Goal: Task Accomplishment & Management: Complete application form

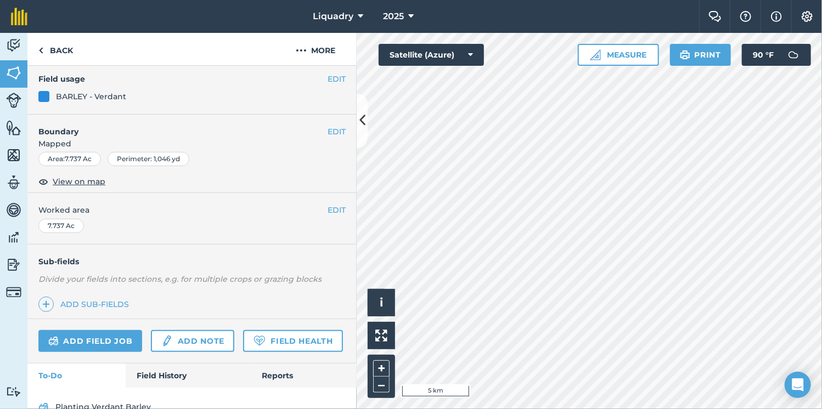
scroll to position [145, 0]
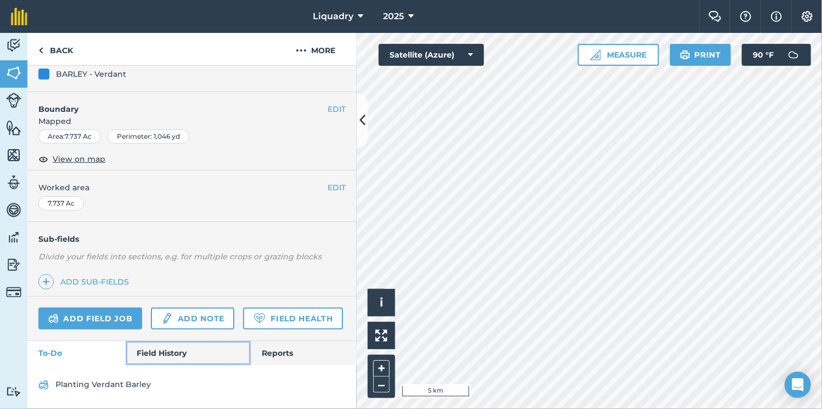
click at [206, 357] on link "Field History" at bounding box center [188, 353] width 125 height 24
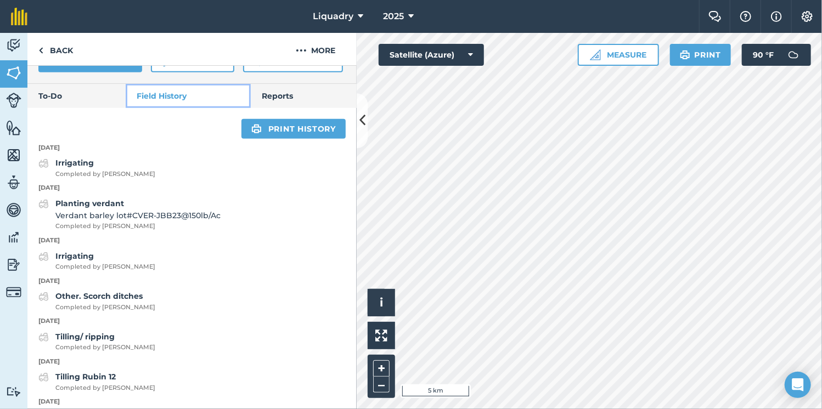
scroll to position [433, 0]
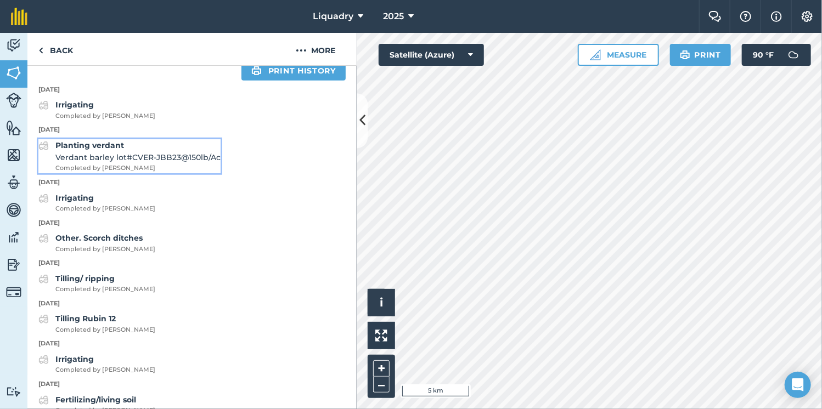
click at [108, 173] on span "Completed by [PERSON_NAME]" at bounding box center [137, 169] width 165 height 10
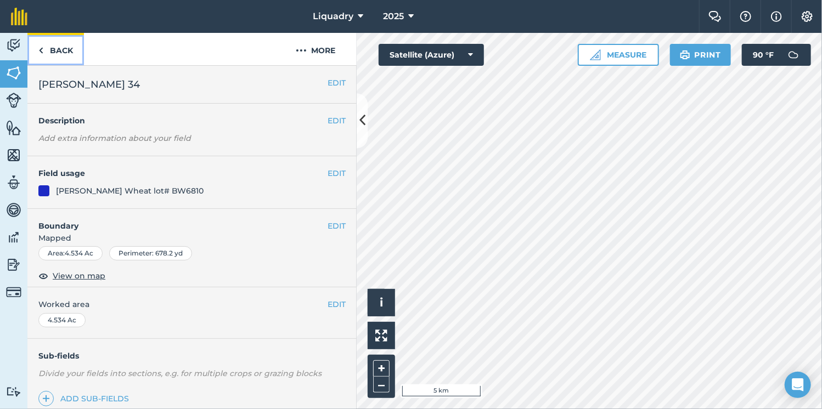
click at [44, 58] on link "Back" at bounding box center [55, 49] width 57 height 32
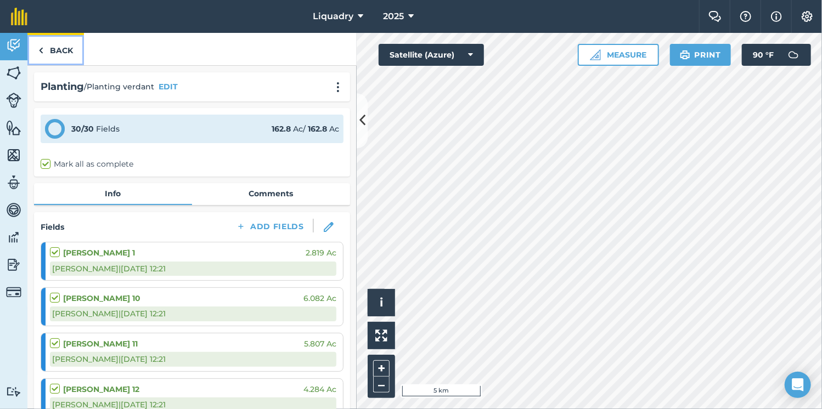
click at [50, 51] on link "Back" at bounding box center [55, 49] width 57 height 32
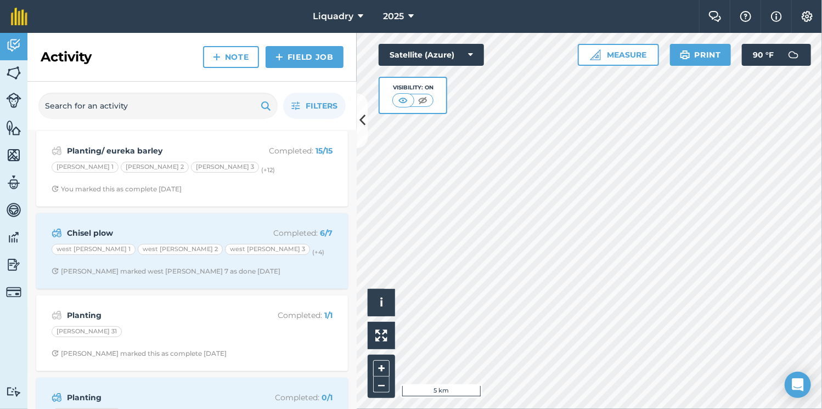
scroll to position [277, 0]
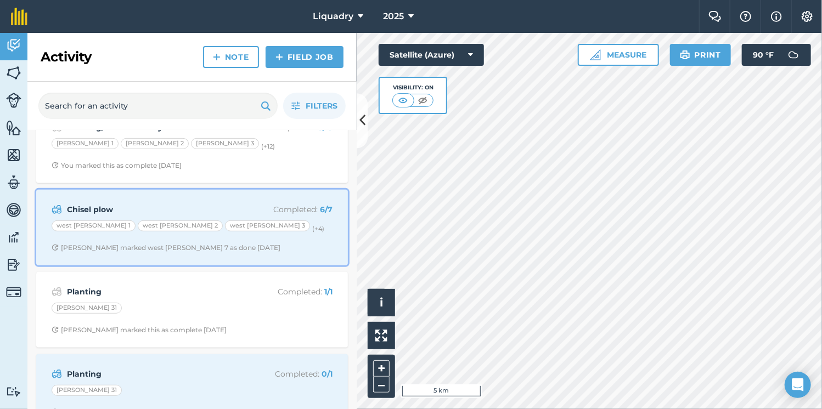
click at [265, 207] on p "Completed : 6 / 7" at bounding box center [288, 210] width 87 height 12
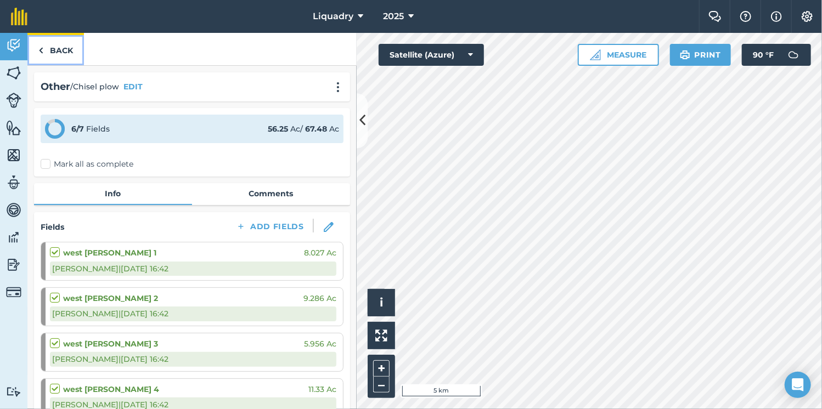
click at [51, 50] on link "Back" at bounding box center [55, 49] width 57 height 32
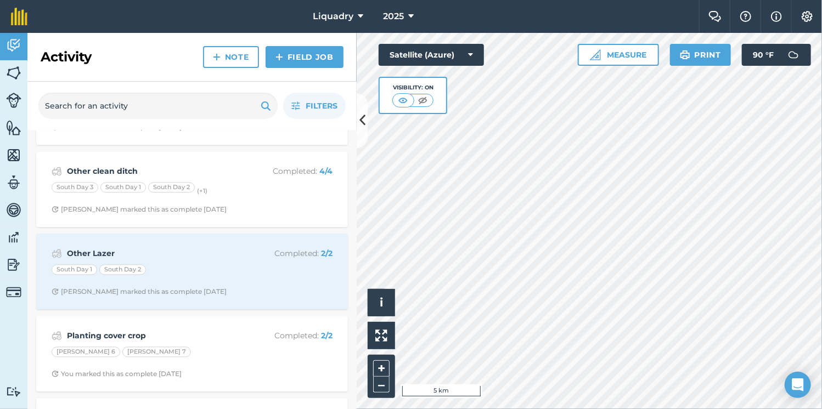
scroll to position [1464, 0]
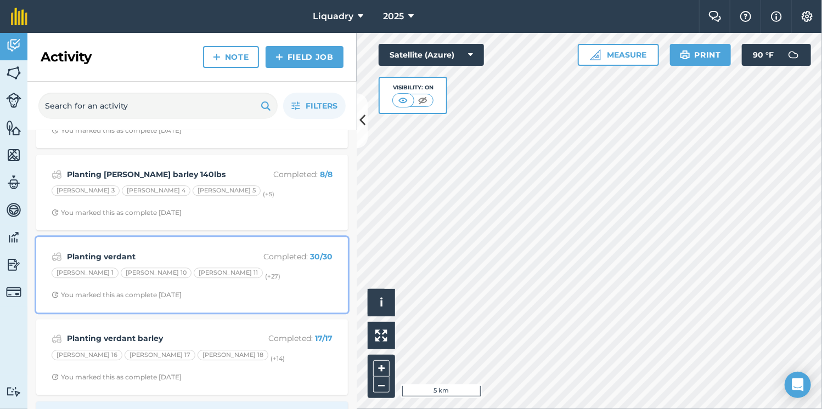
click at [132, 251] on strong "Planting verdant" at bounding box center [154, 257] width 174 height 12
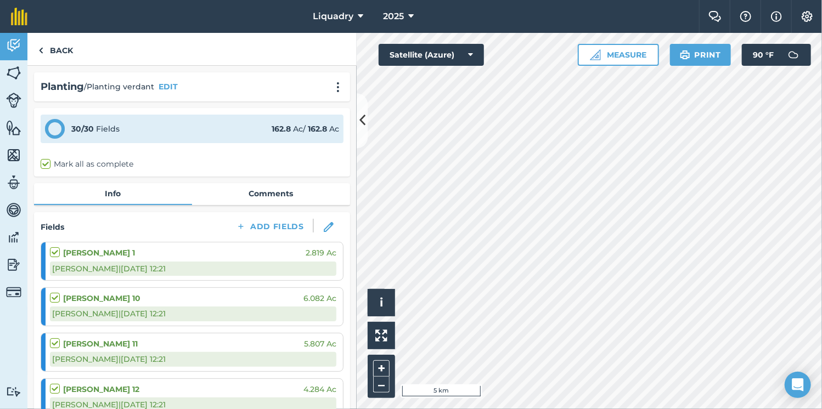
scroll to position [1487, 0]
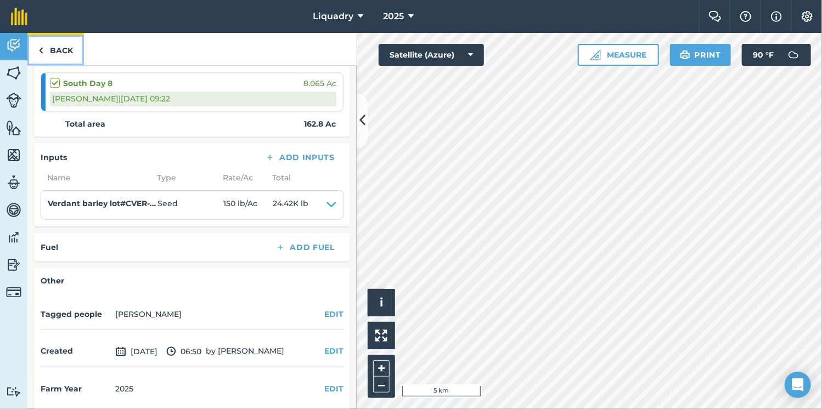
click at [46, 50] on link "Back" at bounding box center [55, 49] width 57 height 32
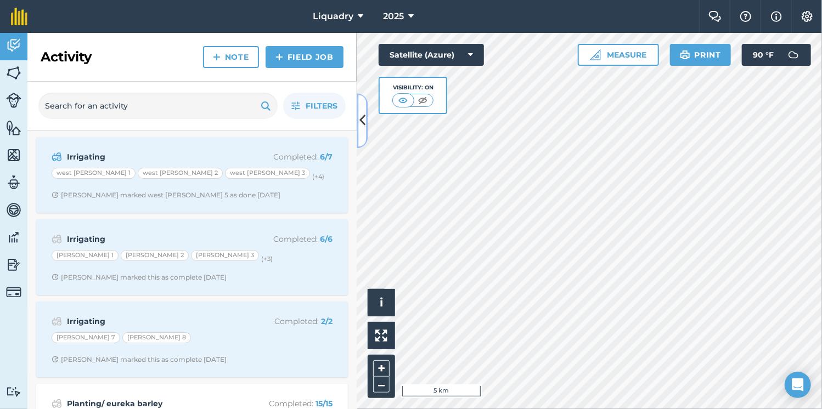
click at [362, 125] on icon at bounding box center [363, 120] width 6 height 19
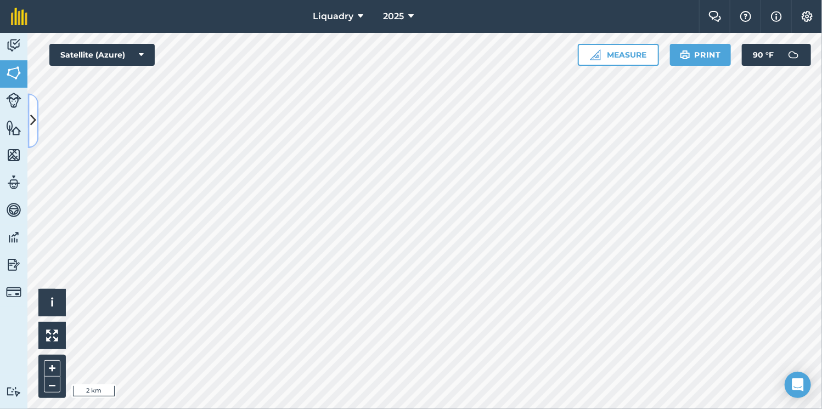
click at [30, 132] on button at bounding box center [32, 120] width 11 height 55
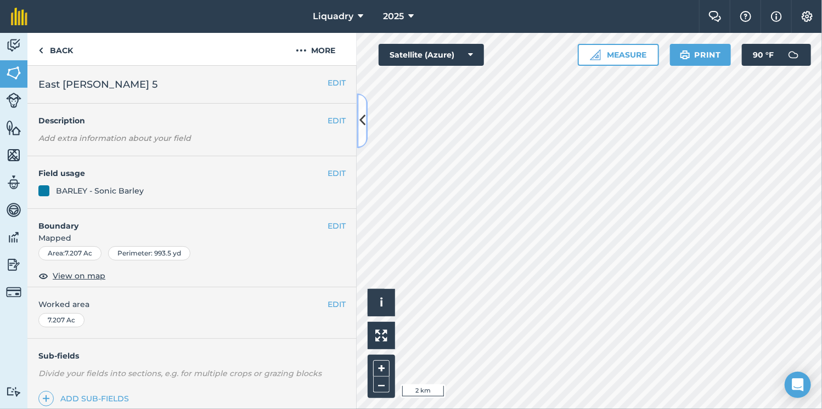
click at [362, 127] on icon at bounding box center [363, 120] width 6 height 19
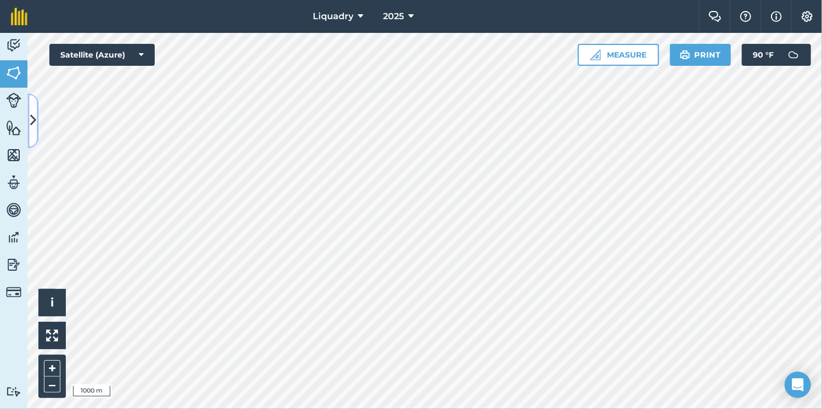
click at [31, 126] on icon at bounding box center [33, 120] width 6 height 19
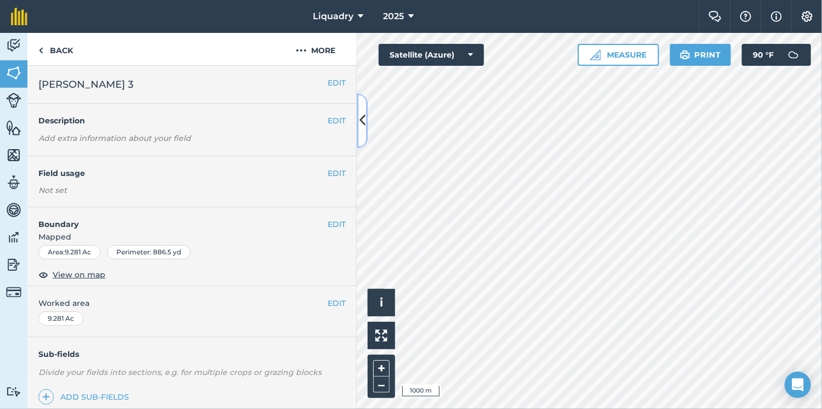
scroll to position [134, 0]
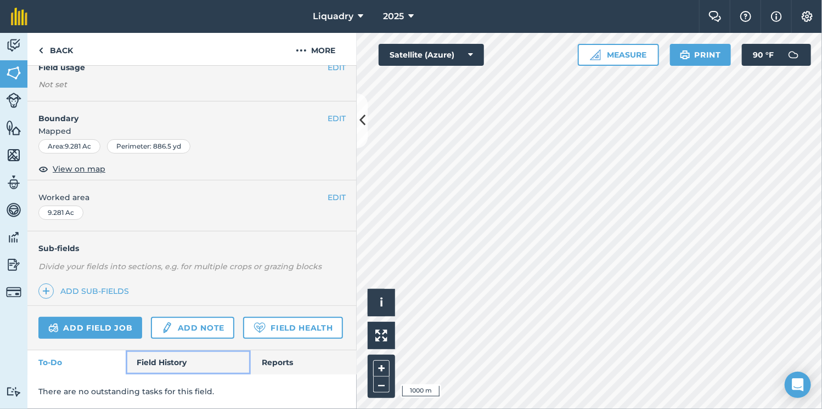
click at [161, 358] on link "Field History" at bounding box center [188, 363] width 125 height 24
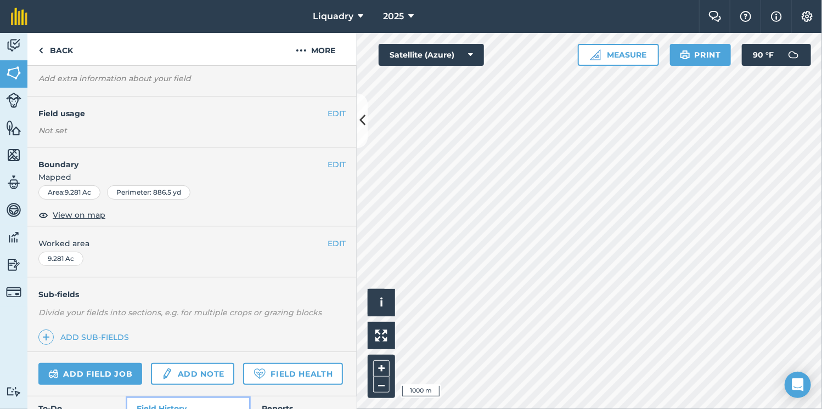
scroll to position [35, 0]
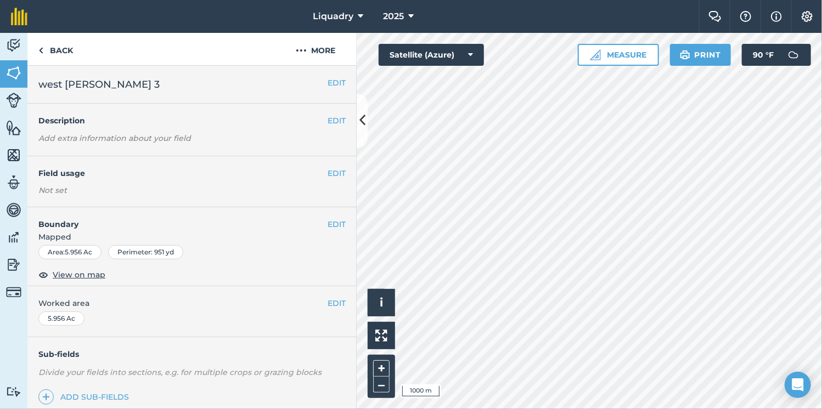
click at [324, 183] on div "EDIT Field usage Not set" at bounding box center [191, 181] width 329 height 51
click at [328, 173] on button "EDIT" at bounding box center [337, 173] width 18 height 12
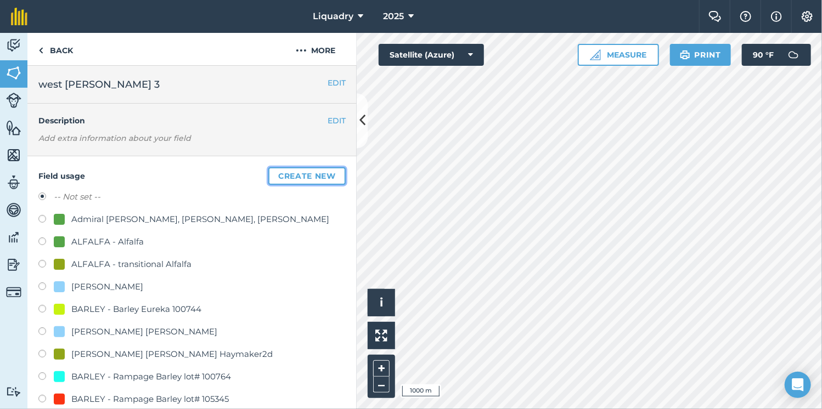
click at [293, 173] on button "Create new" at bounding box center [306, 176] width 77 height 18
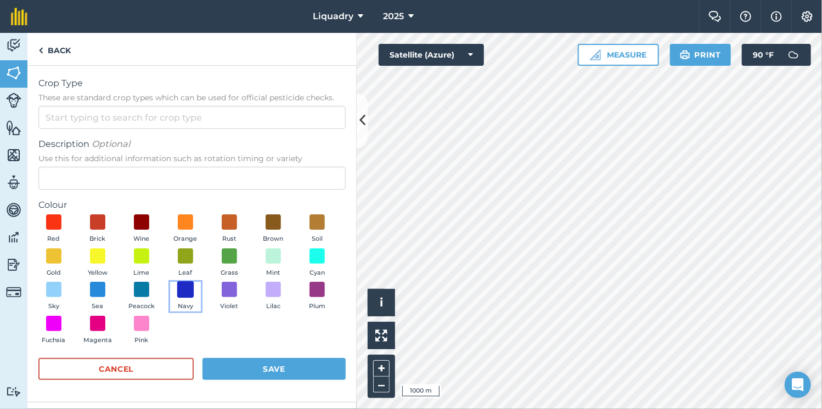
click at [182, 297] on span at bounding box center [185, 290] width 17 height 17
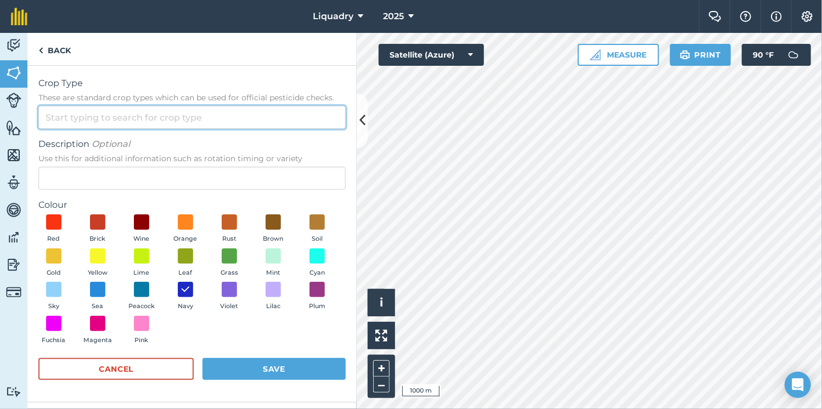
click at [88, 113] on input "Crop Type These are standard crop types which can be used for official pesticid…" at bounding box center [191, 117] width 307 height 23
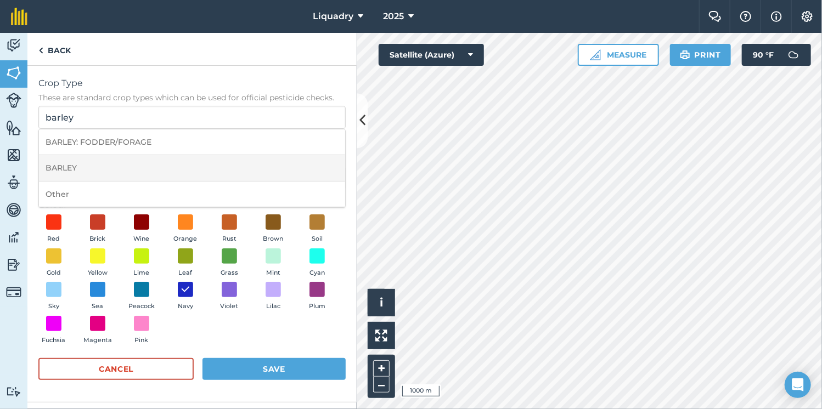
click at [53, 165] on li "BARLEY" at bounding box center [192, 168] width 306 height 26
type input "BARLEY"
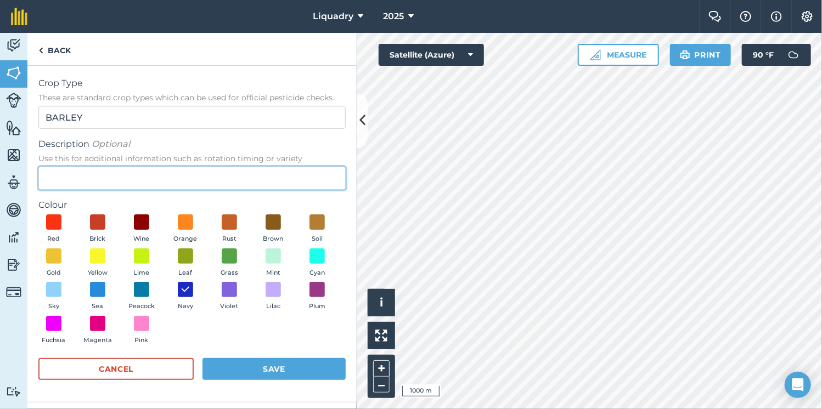
click at [68, 182] on input "Description Optional Use this for additional information such as rotation timin…" at bounding box center [191, 178] width 307 height 23
type input "E"
click at [50, 182] on input "eureka" at bounding box center [191, 178] width 307 height 23
type input "Eureka"
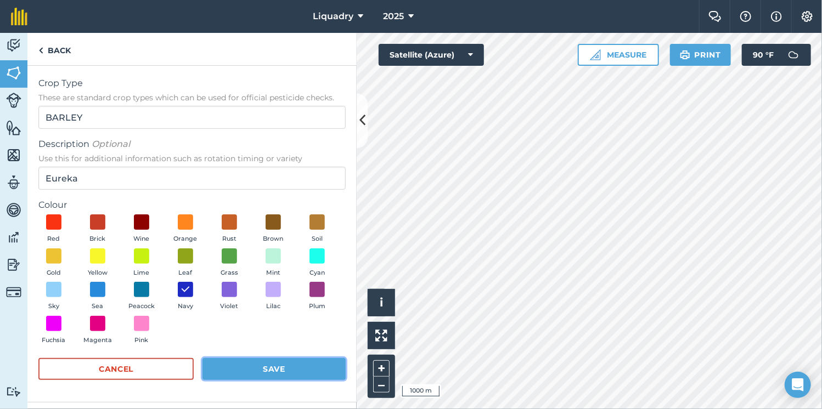
click at [246, 366] on button "Save" at bounding box center [274, 369] width 143 height 22
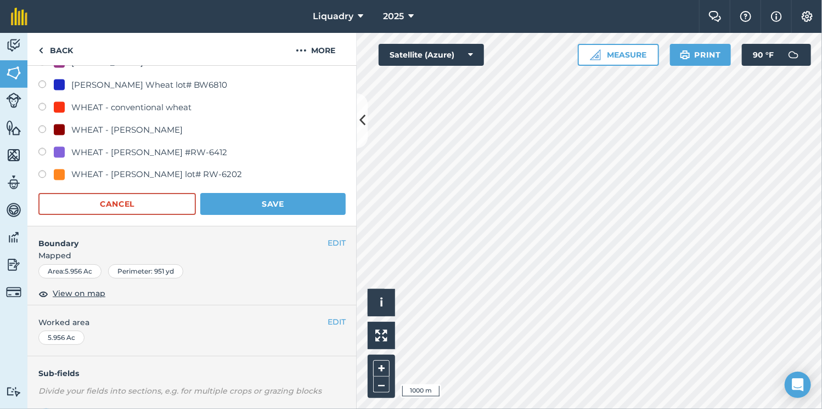
scroll to position [924, 0]
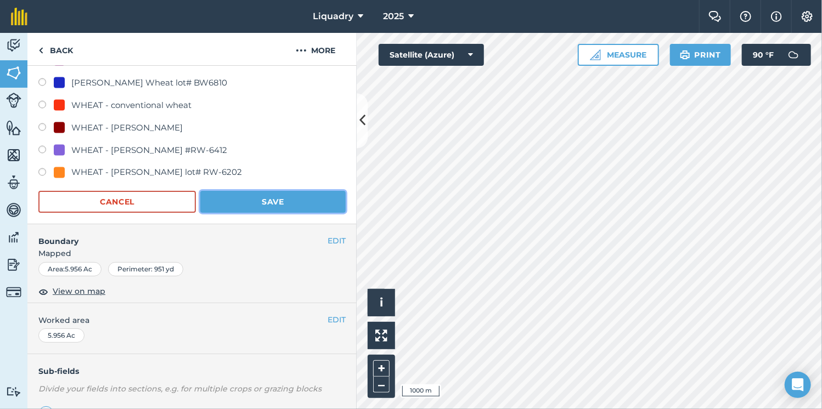
click at [248, 205] on button "Save" at bounding box center [272, 202] width 145 height 22
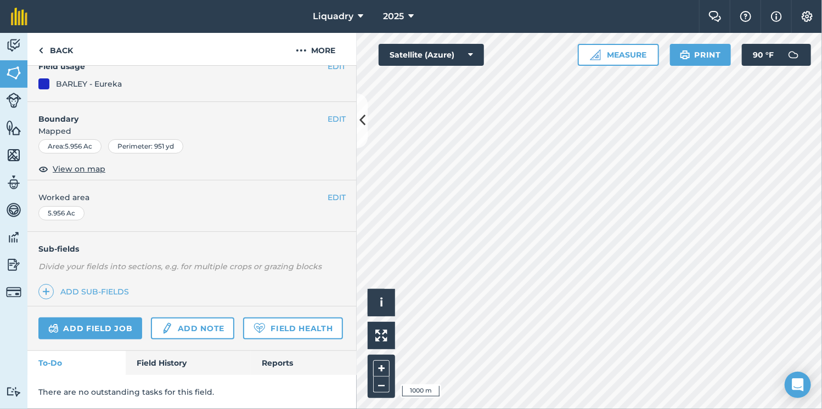
scroll to position [136, 0]
click at [53, 52] on link "Back" at bounding box center [55, 49] width 57 height 32
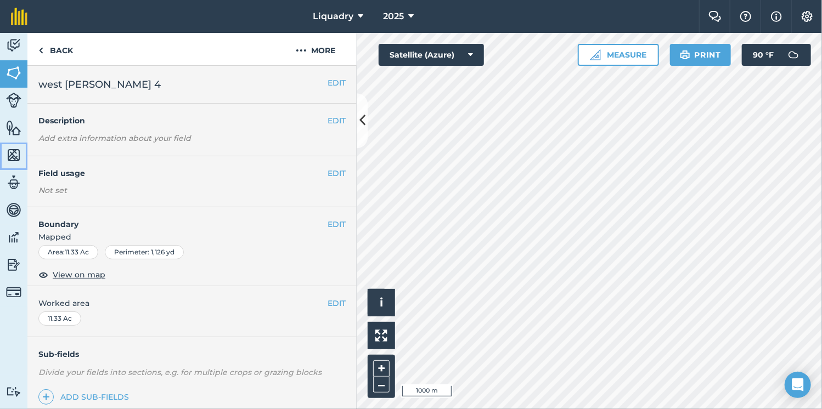
click at [20, 150] on img at bounding box center [13, 155] width 15 height 16
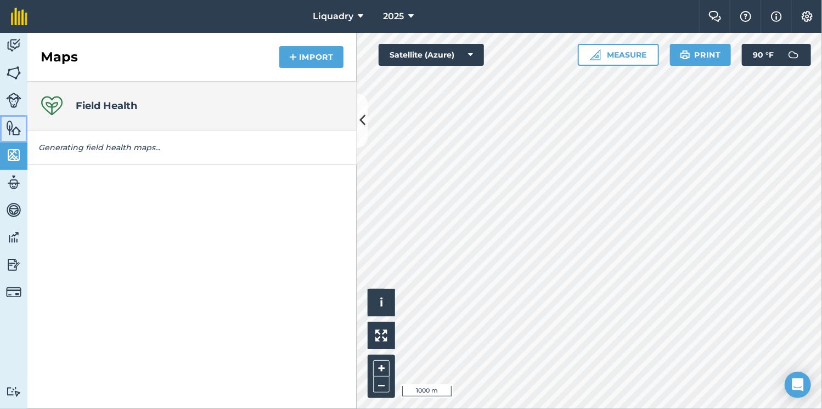
click at [14, 132] on img at bounding box center [13, 128] width 15 height 16
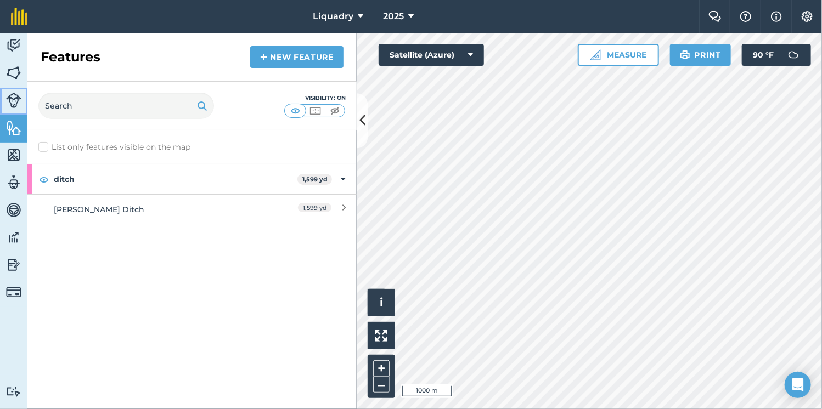
click at [10, 104] on img at bounding box center [13, 100] width 15 height 15
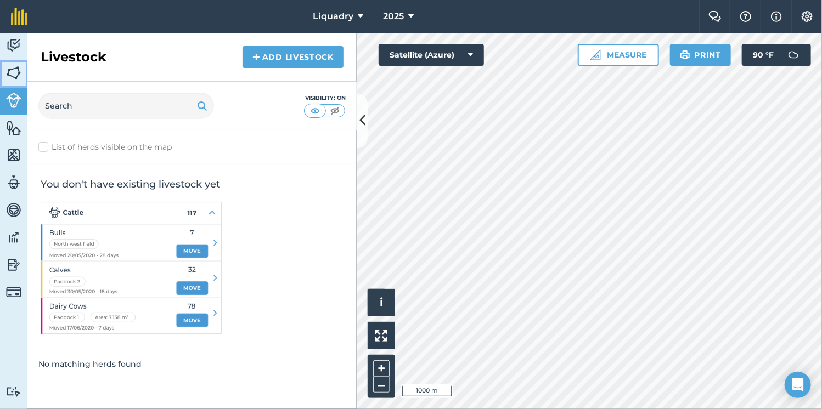
click at [10, 83] on link "Fields" at bounding box center [13, 73] width 27 height 27
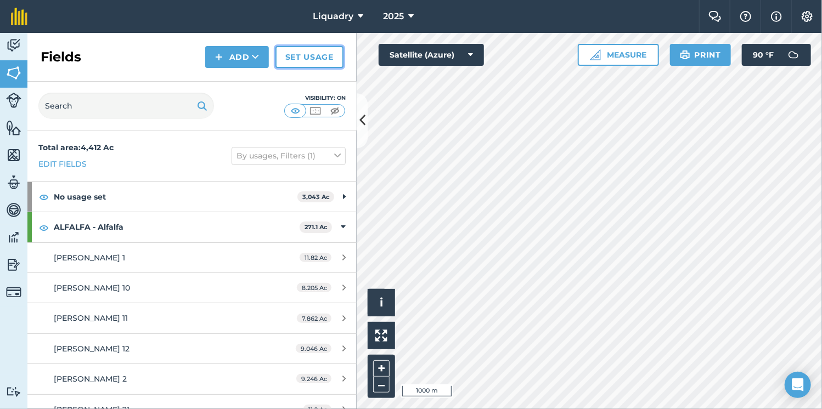
click at [333, 54] on link "Set usage" at bounding box center [310, 57] width 68 height 22
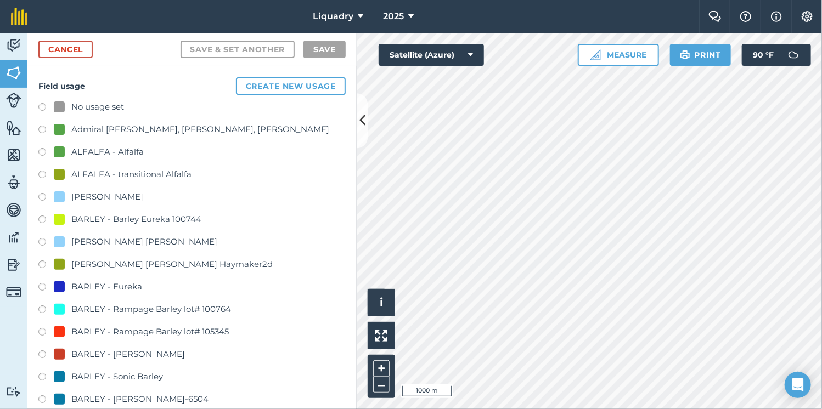
click at [46, 286] on label at bounding box center [45, 288] width 15 height 11
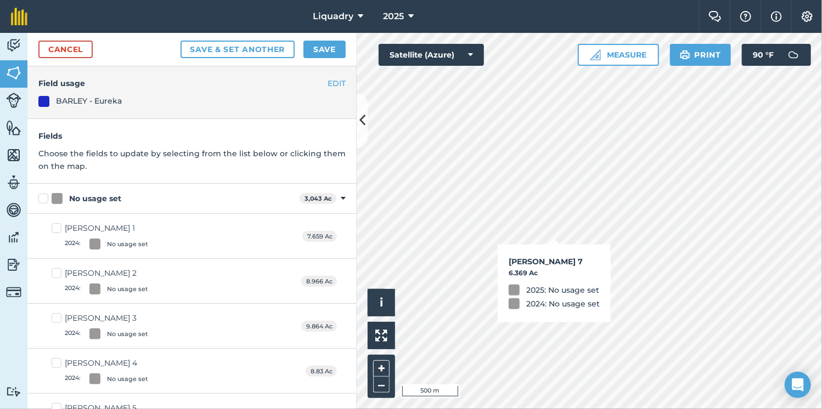
checkbox input "true"
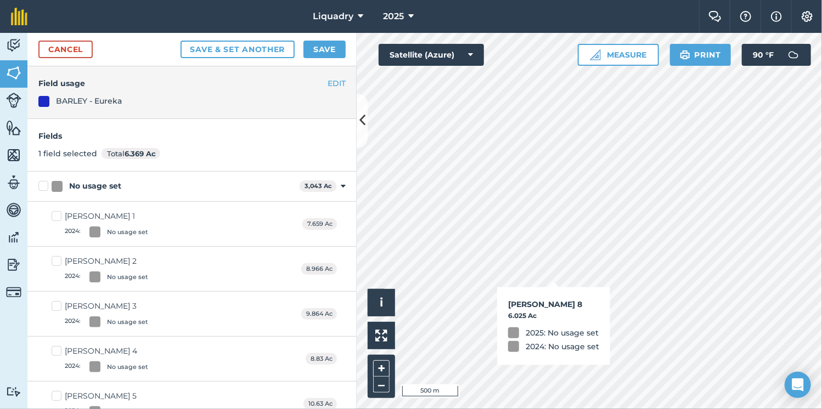
checkbox input "true"
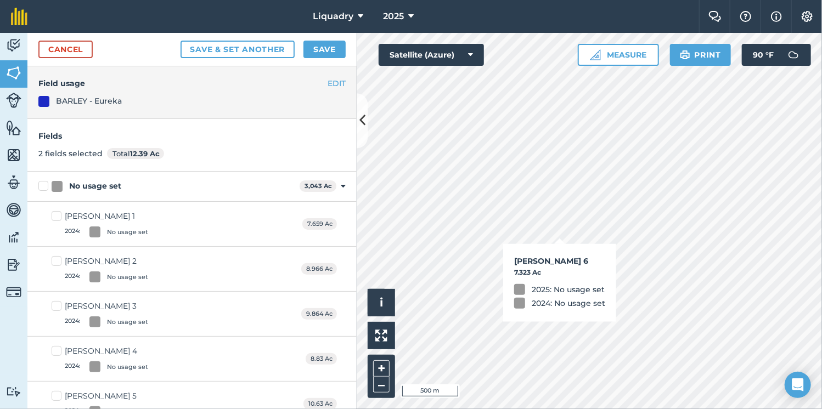
checkbox input "true"
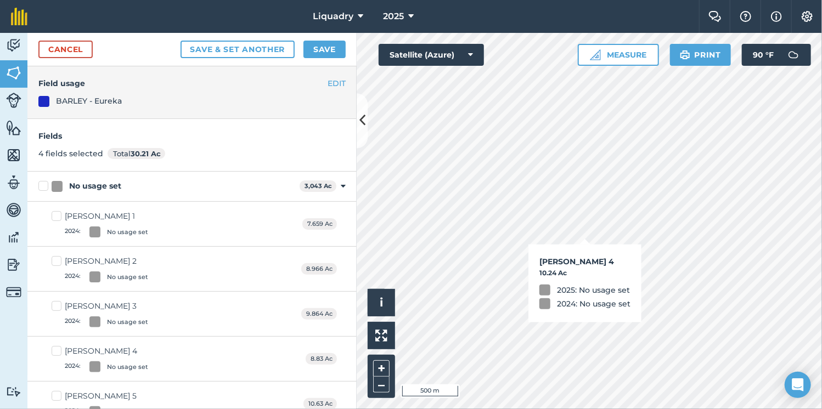
checkbox input "true"
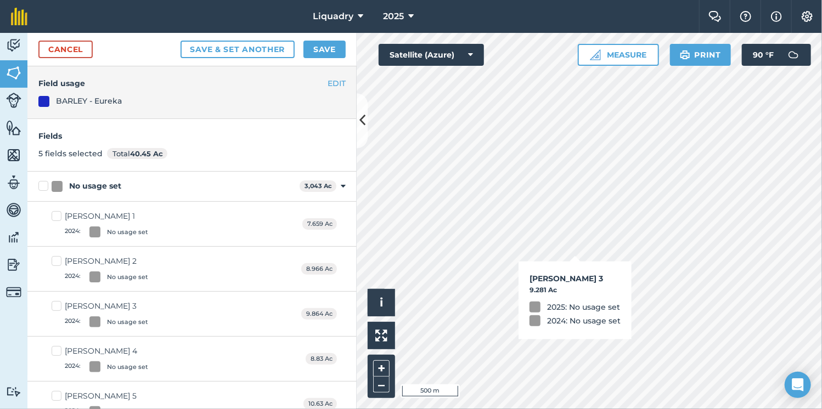
checkbox input "true"
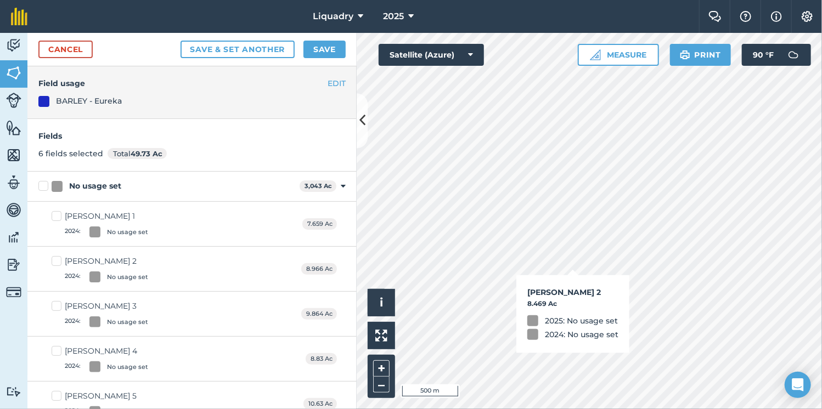
checkbox input "true"
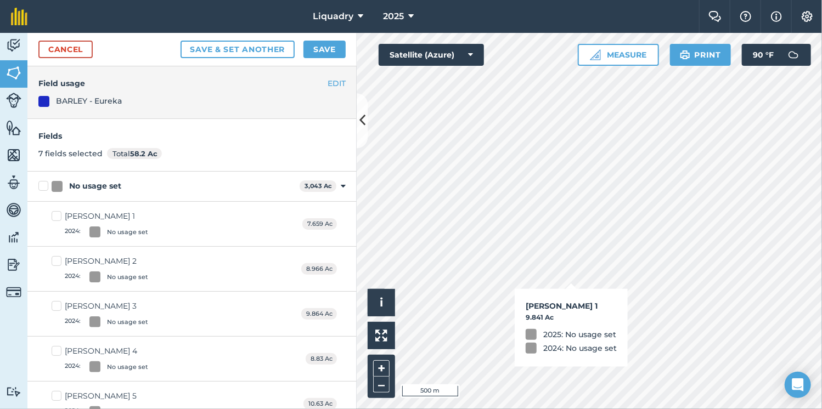
checkbox input "true"
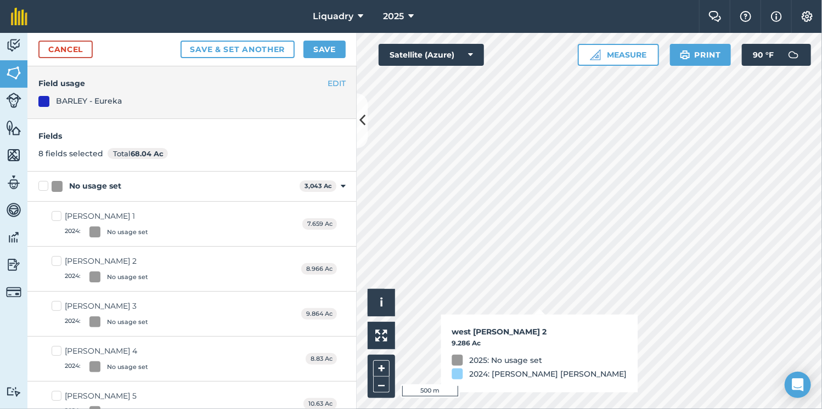
checkbox input "true"
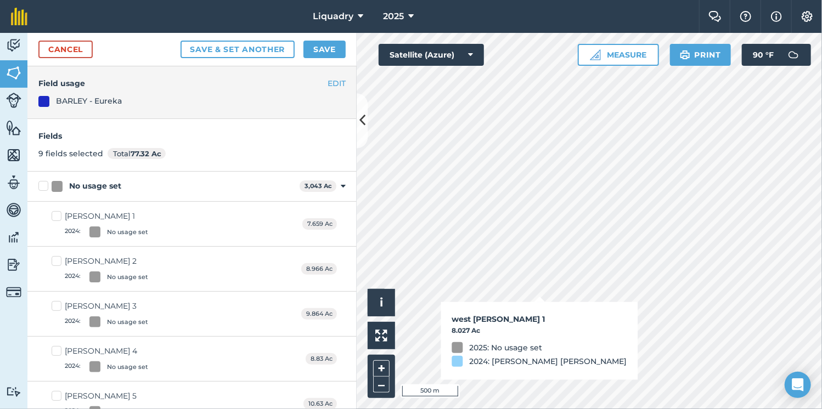
checkbox input "true"
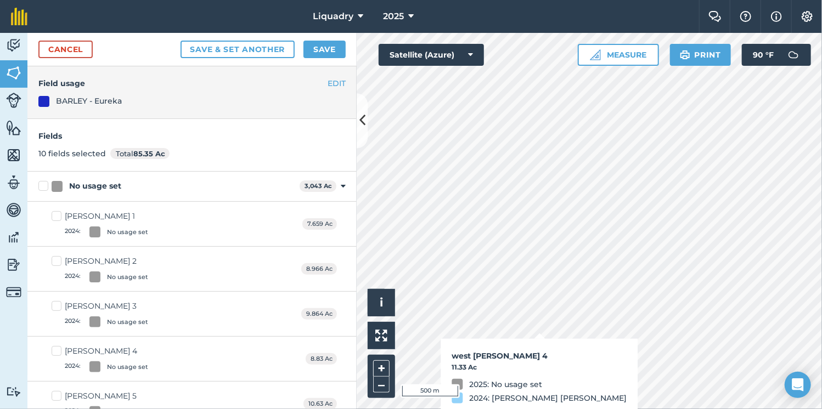
checkbox input "true"
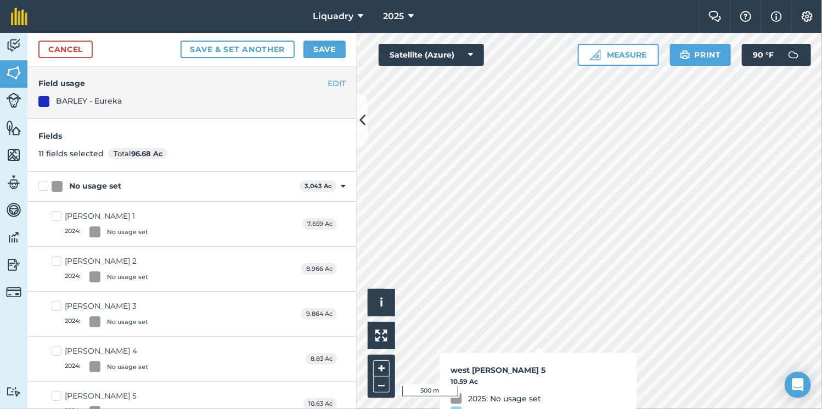
checkbox input "true"
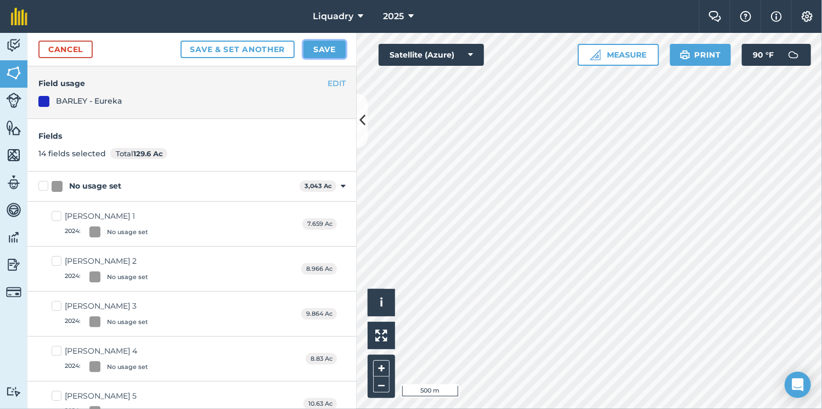
click at [325, 52] on button "Save" at bounding box center [325, 50] width 42 height 18
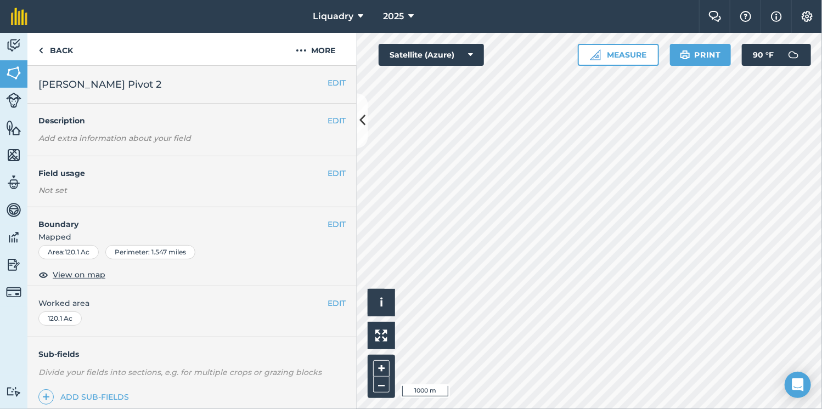
scroll to position [134, 0]
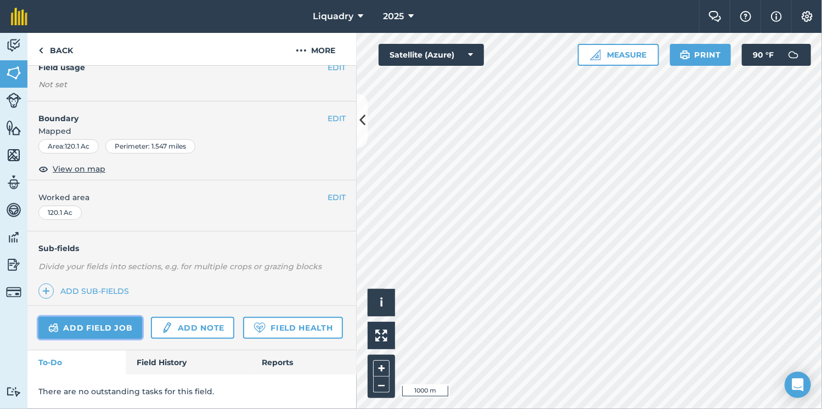
click at [83, 317] on link "Add field job" at bounding box center [90, 328] width 104 height 22
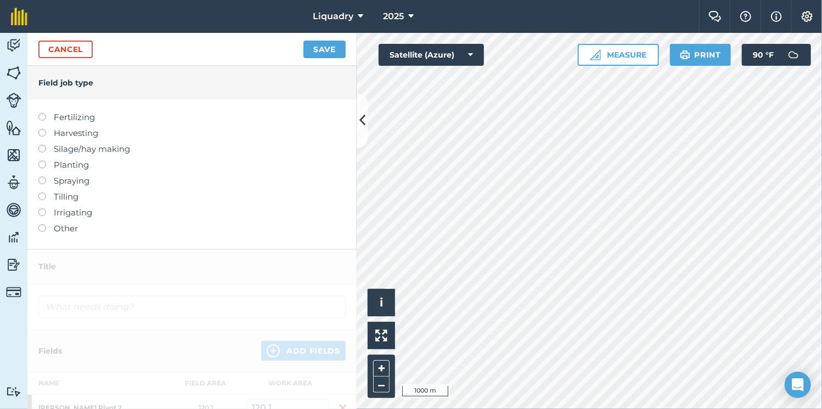
click at [45, 161] on label at bounding box center [45, 161] width 15 height 0
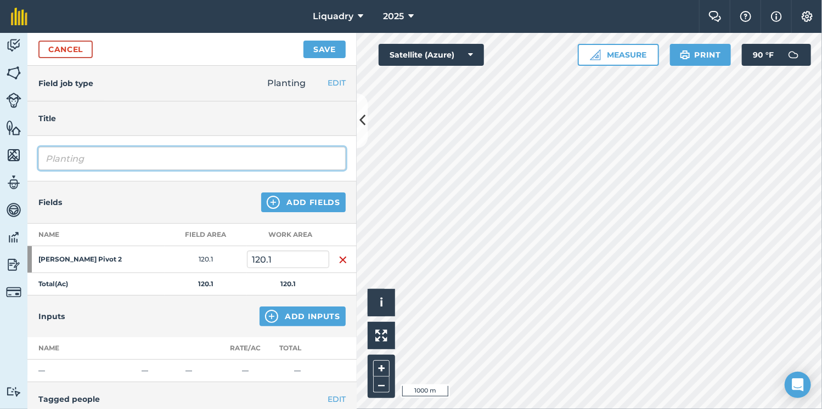
click at [87, 159] on input "Planting" at bounding box center [191, 158] width 307 height 23
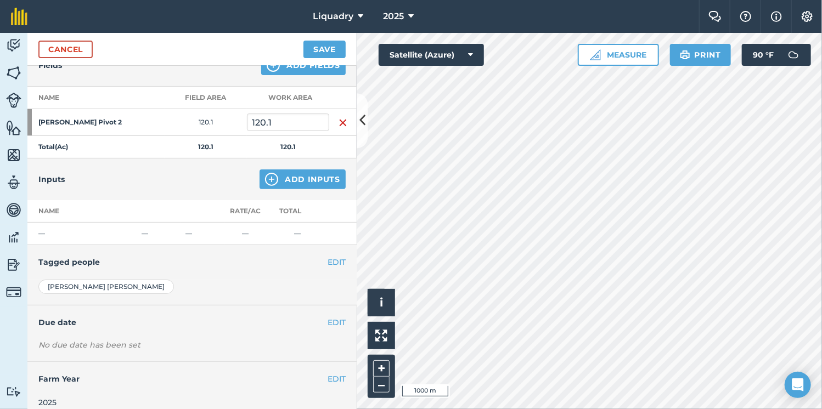
scroll to position [144, 0]
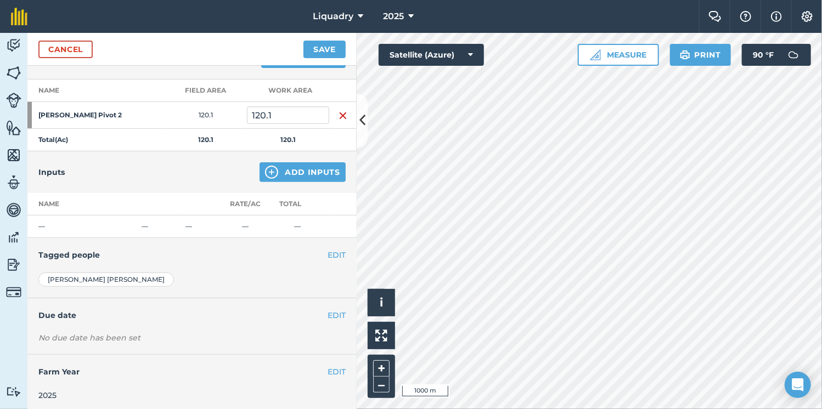
type input "Planting 30 acres Wheat/ 90 Acres Barley"
click at [285, 173] on button "Add Inputs" at bounding box center [303, 172] width 86 height 20
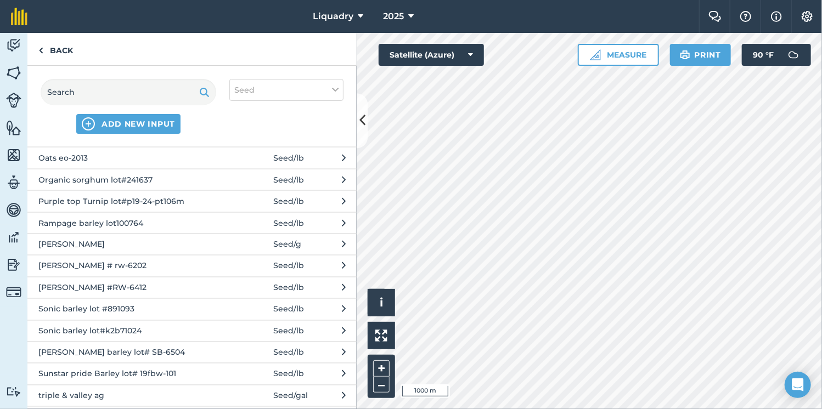
scroll to position [945, 0]
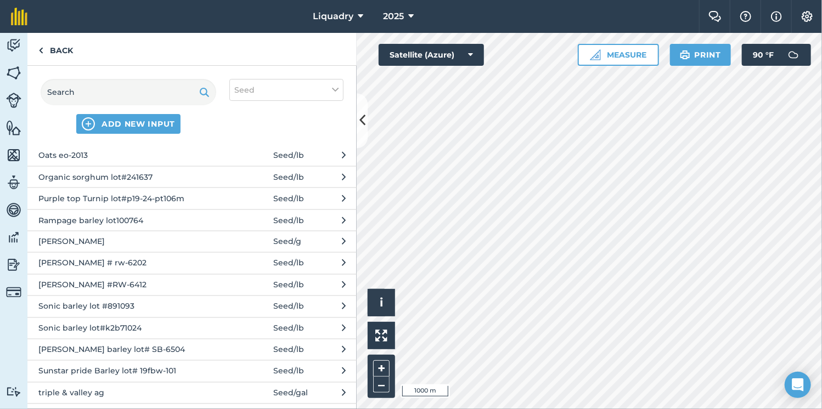
click at [148, 215] on span "Rampage barley lot100764" at bounding box center [127, 221] width 179 height 12
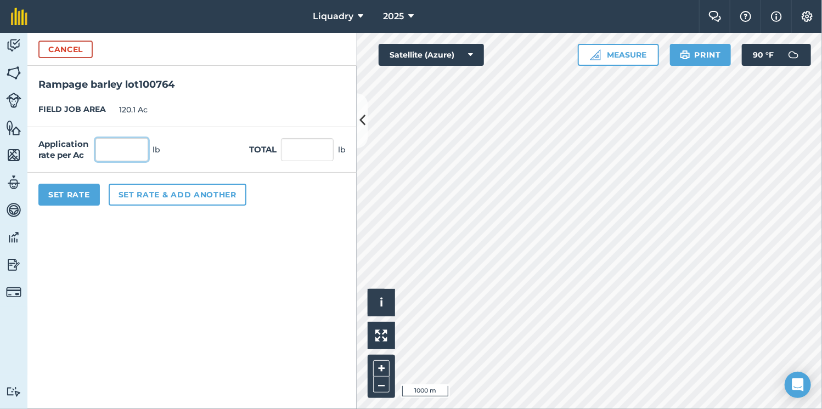
click at [112, 150] on input "text" at bounding box center [122, 149] width 53 height 23
click at [303, 139] on input "text" at bounding box center [307, 149] width 53 height 23
type input "6500"
type input "54.122"
type input "6,500"
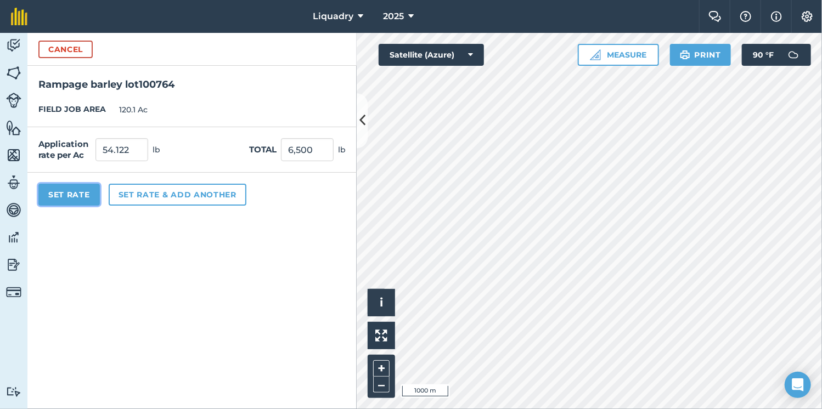
click at [58, 195] on button "Set Rate" at bounding box center [68, 195] width 61 height 22
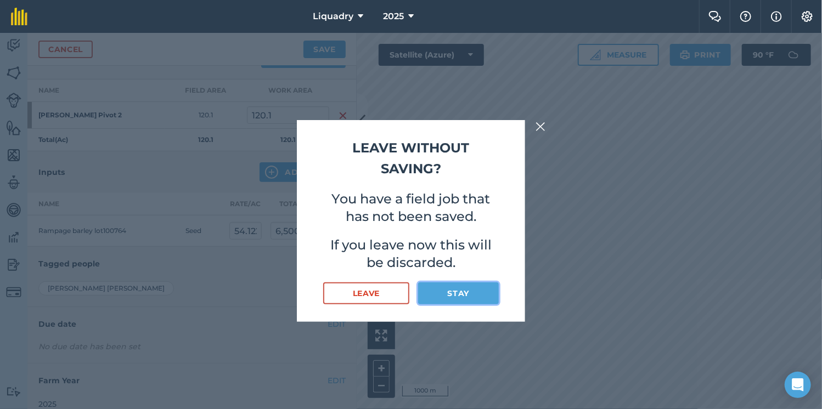
click at [457, 295] on button "Stay" at bounding box center [458, 294] width 81 height 22
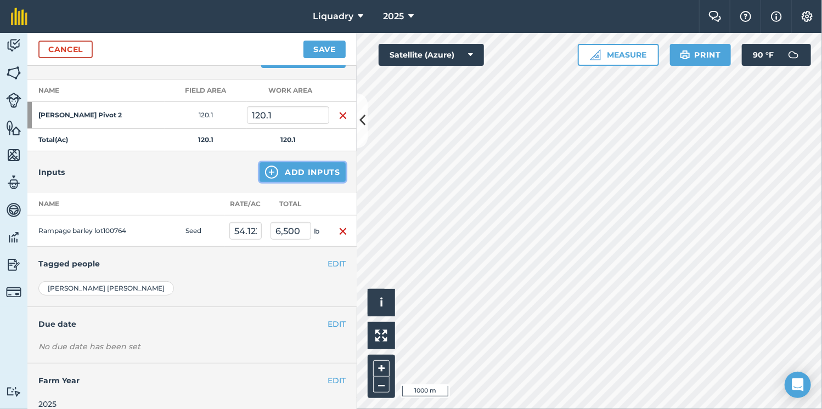
click at [268, 176] on img at bounding box center [271, 172] width 13 height 13
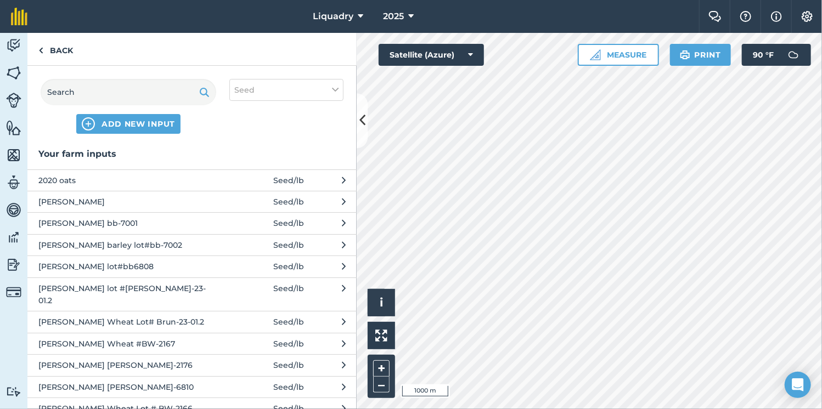
drag, startPoint x: 347, startPoint y: 184, endPoint x: 342, endPoint y: 223, distance: 39.9
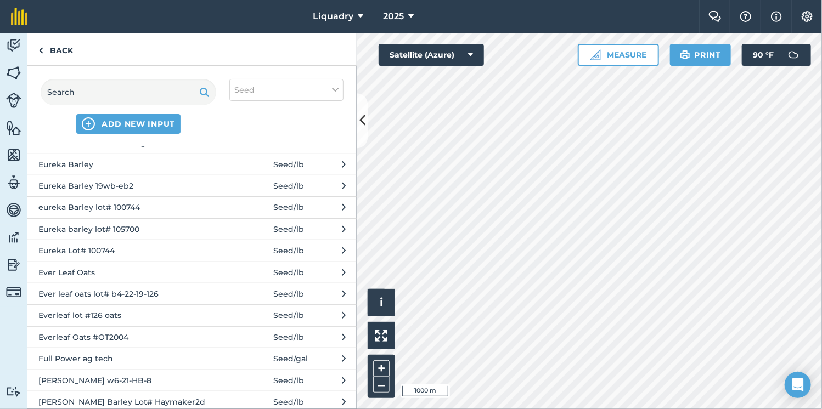
scroll to position [411, 0]
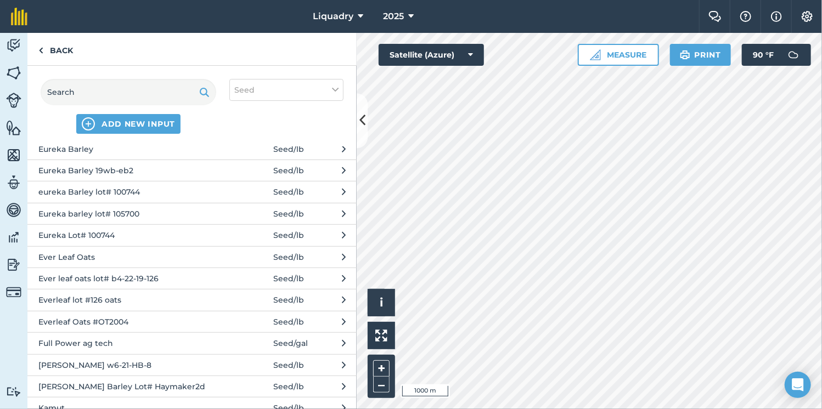
click at [146, 229] on span "Eureka Lot# 100744" at bounding box center [127, 235] width 179 height 12
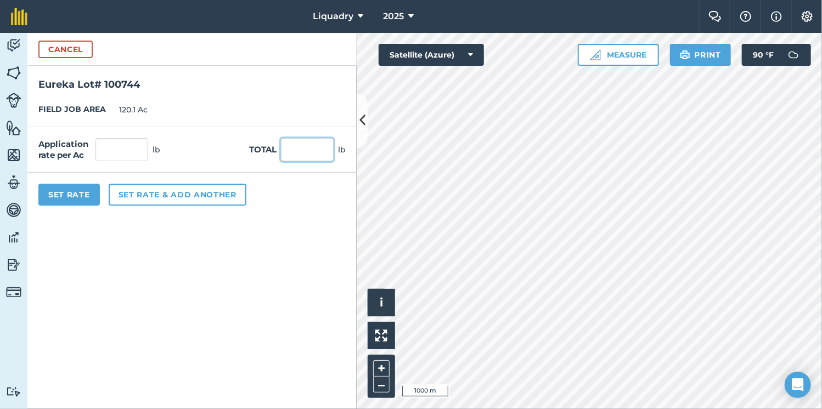
click at [291, 150] on input "text" at bounding box center [307, 149] width 53 height 23
type input "2000"
click button "Cancel" at bounding box center [65, 50] width 54 height 18
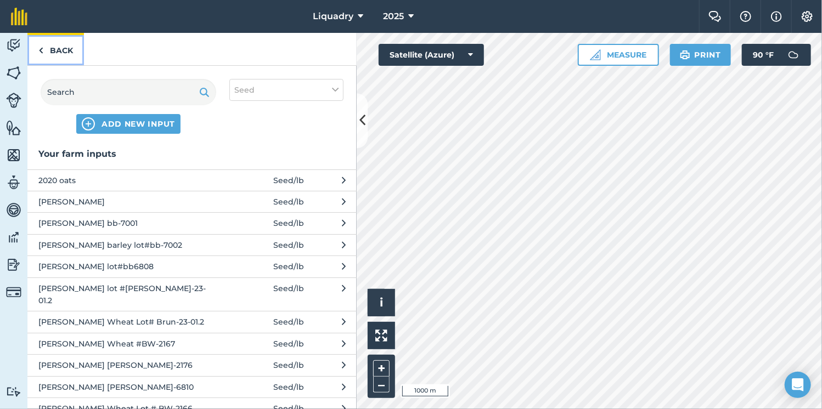
click at [61, 53] on link "Back" at bounding box center [55, 49] width 57 height 32
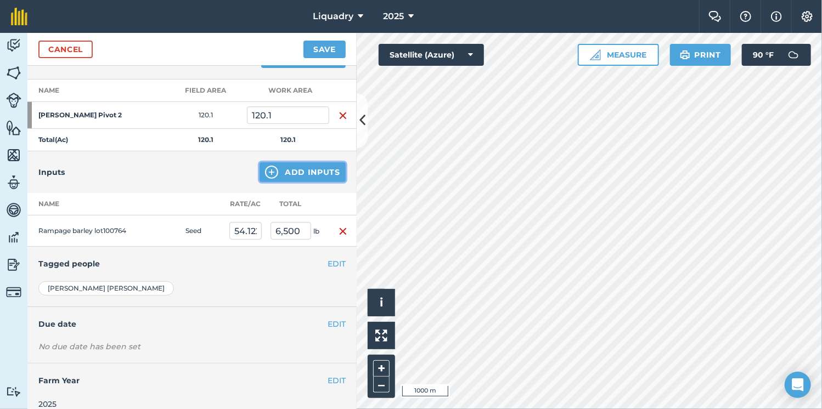
click at [290, 179] on button "Add Inputs" at bounding box center [303, 172] width 86 height 20
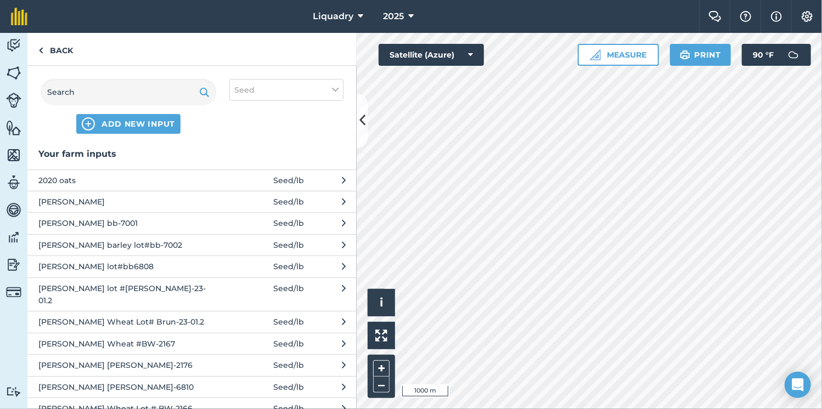
click at [357, 182] on div at bounding box center [589, 221] width 465 height 377
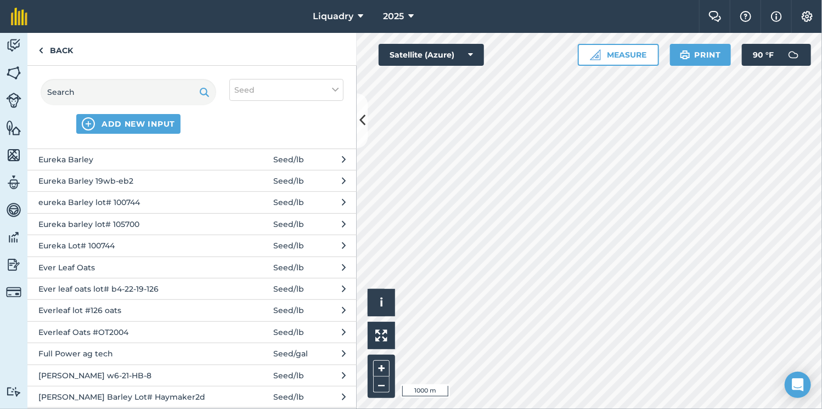
scroll to position [391, 0]
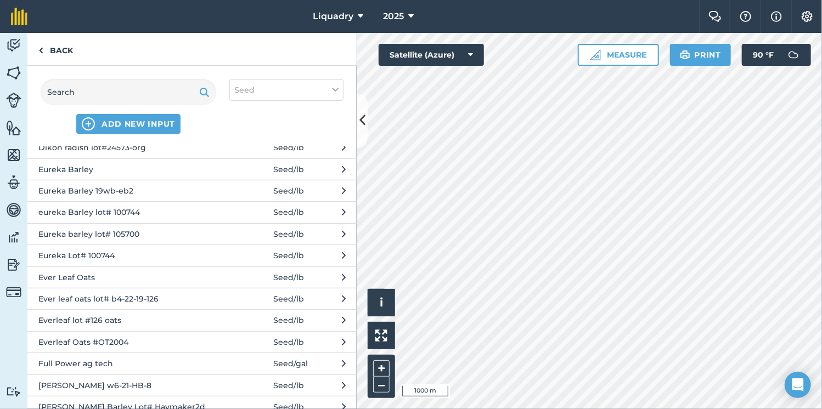
click at [90, 250] on span "Eureka Lot# 100744" at bounding box center [127, 256] width 179 height 12
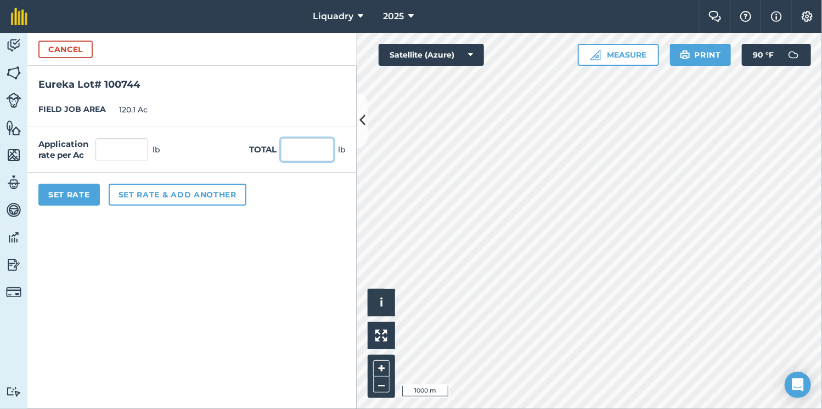
click at [305, 158] on input "text" at bounding box center [307, 149] width 53 height 23
type input "2000"
type input "16.653"
type input "2,000"
click at [80, 196] on button "Set Rate" at bounding box center [68, 195] width 61 height 22
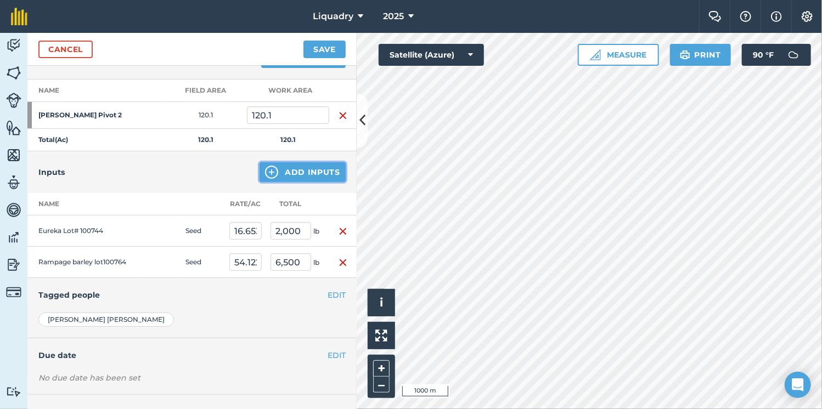
click at [287, 176] on button "Add Inputs" at bounding box center [303, 172] width 86 height 20
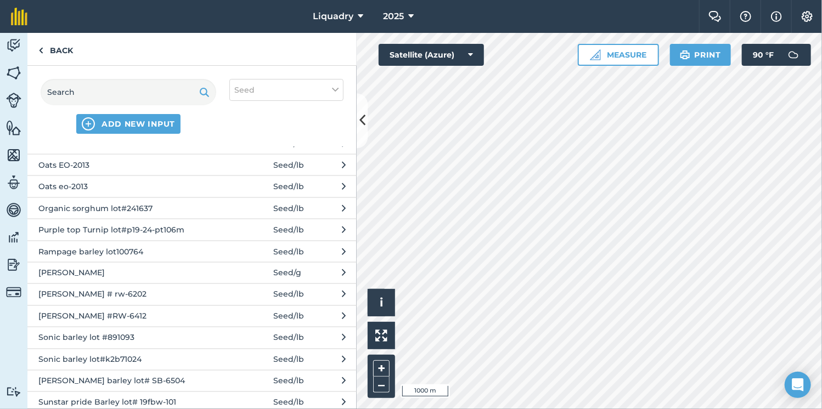
scroll to position [927, 0]
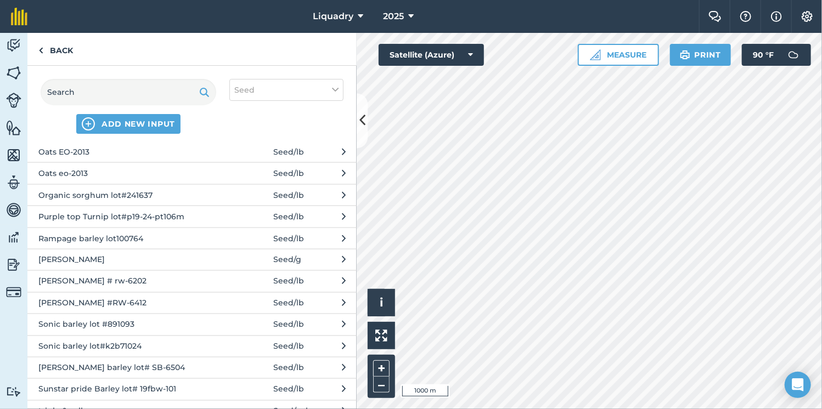
click at [156, 341] on span "Sonic barley lot#k2b71024" at bounding box center [127, 347] width 179 height 12
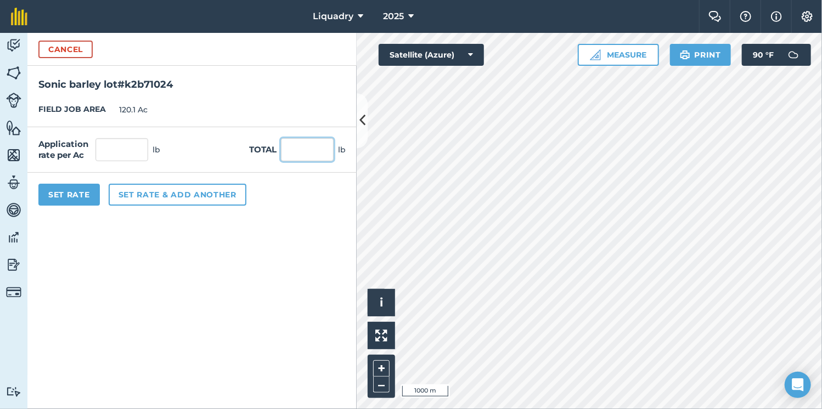
click at [300, 148] on input "text" at bounding box center [307, 149] width 53 height 23
type input "4000"
type input "33.306"
type input "4,000"
click at [75, 192] on button "Set Rate" at bounding box center [68, 195] width 61 height 22
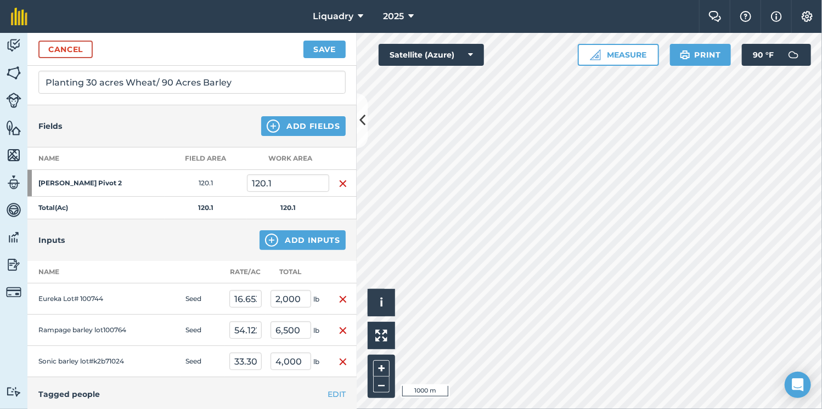
scroll to position [74, 0]
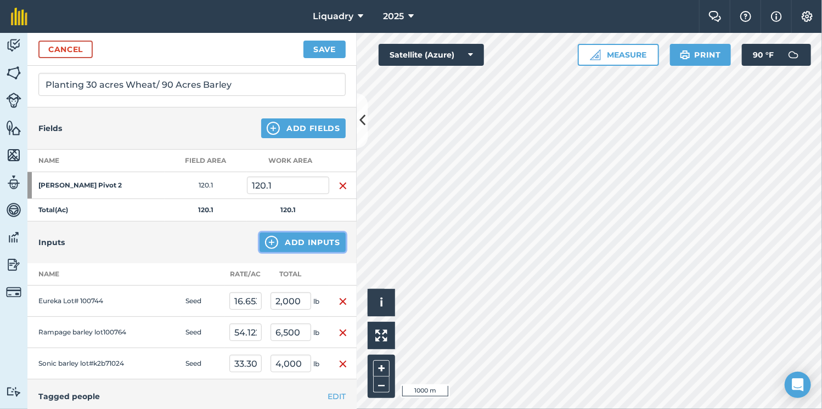
click at [294, 245] on button "Add Inputs" at bounding box center [303, 243] width 86 height 20
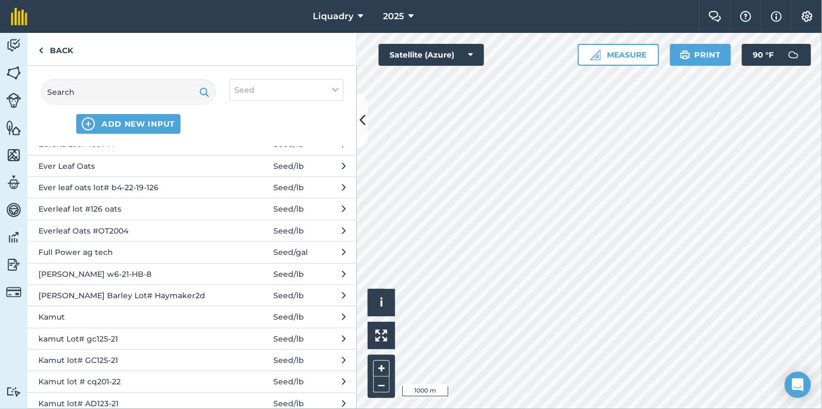
scroll to position [0, 0]
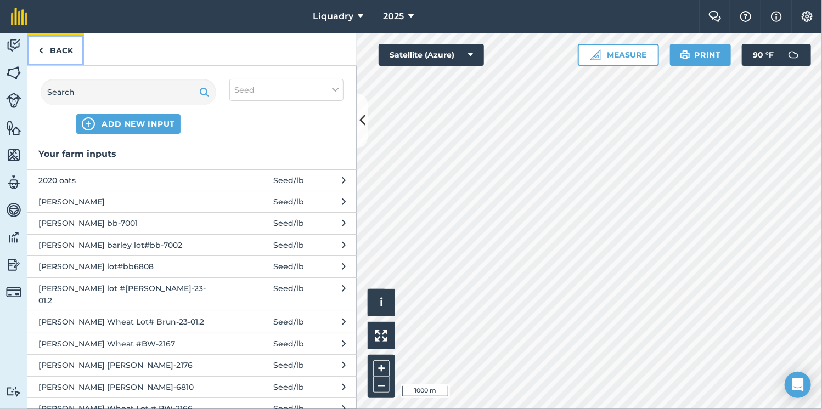
click at [63, 54] on link "Back" at bounding box center [55, 49] width 57 height 32
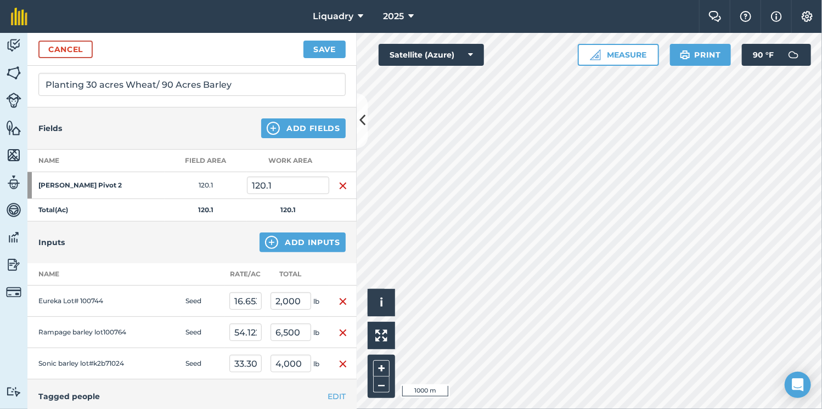
click at [320, 60] on div "Cancel Save" at bounding box center [191, 49] width 329 height 33
click at [316, 51] on button "Save" at bounding box center [325, 50] width 42 height 18
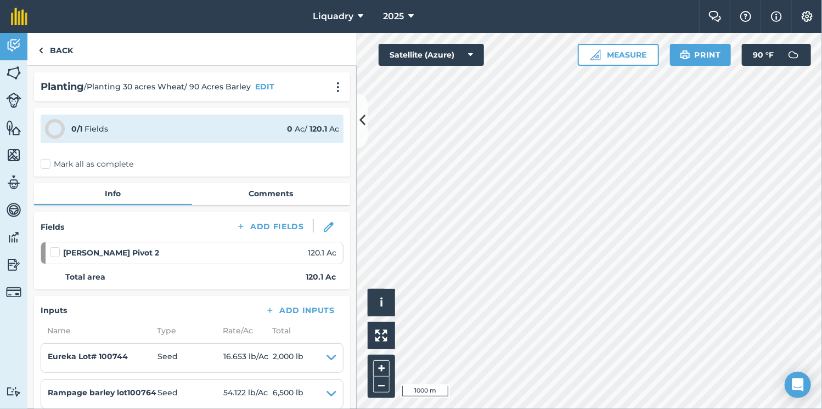
click at [48, 163] on label "Mark all as complete" at bounding box center [87, 165] width 93 height 12
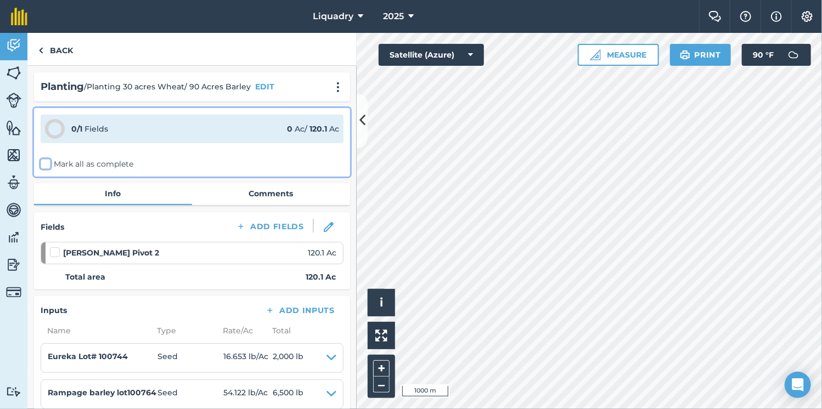
click at [48, 163] on input "Mark all as complete" at bounding box center [44, 162] width 7 height 7
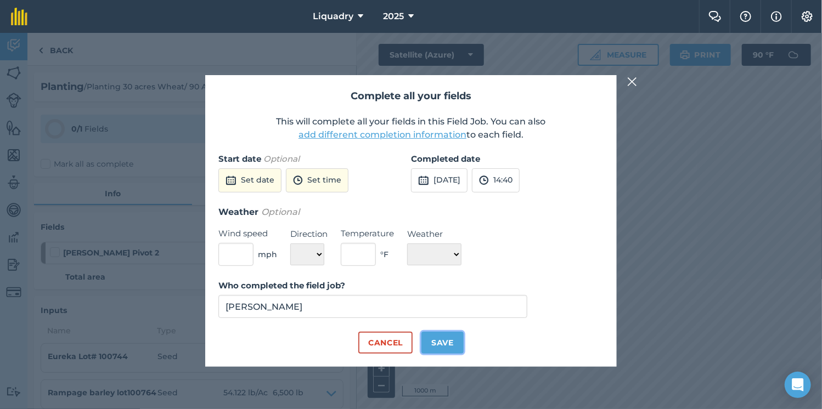
click at [458, 346] on button "Save" at bounding box center [443, 343] width 42 height 22
checkbox input "true"
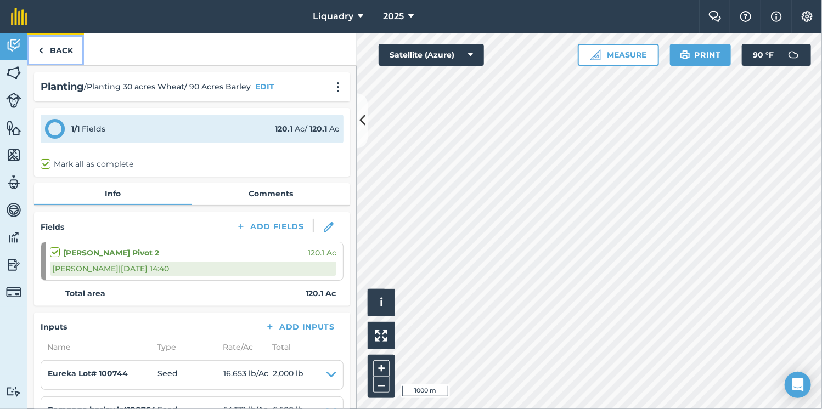
click at [52, 53] on link "Back" at bounding box center [55, 49] width 57 height 32
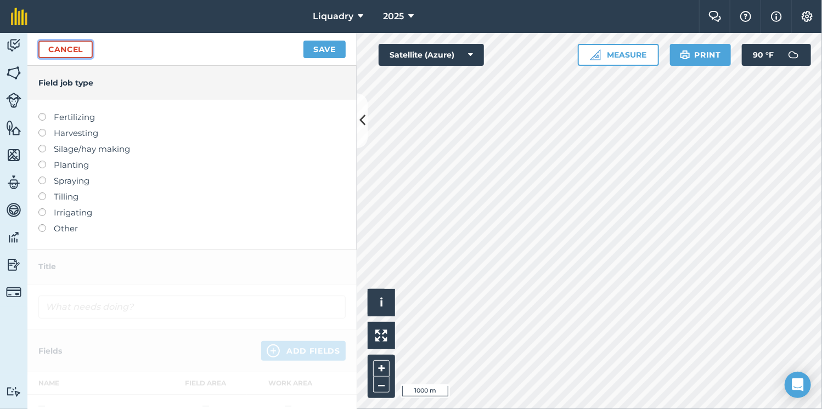
click at [72, 48] on link "Cancel" at bounding box center [65, 50] width 54 height 18
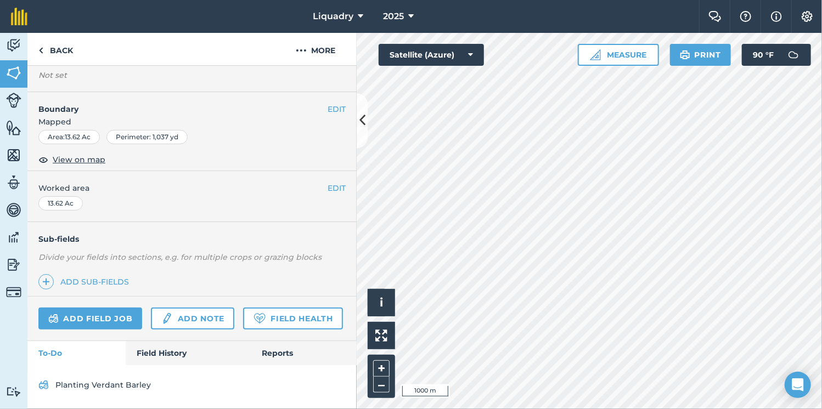
scroll to position [144, 0]
click at [176, 351] on link "Field History" at bounding box center [188, 353] width 125 height 24
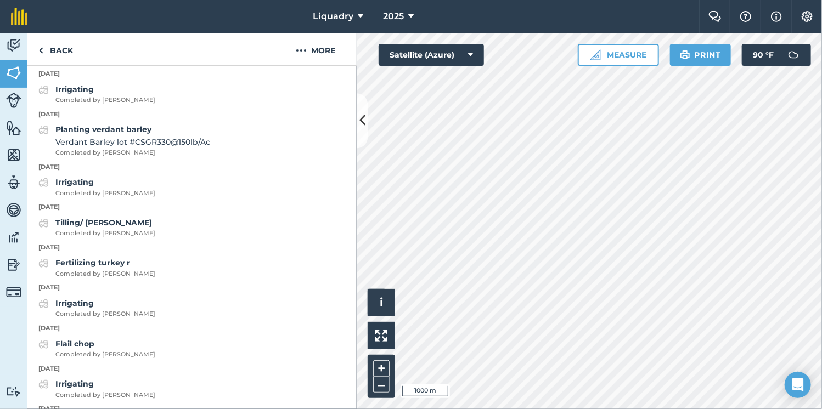
scroll to position [458, 0]
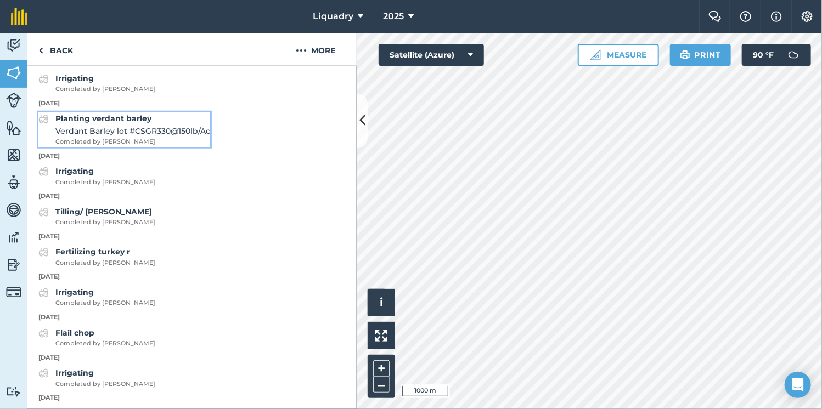
click at [154, 137] on span "Verdant Barley lot #CSGR330 @ 150 lb / Ac" at bounding box center [132, 131] width 155 height 12
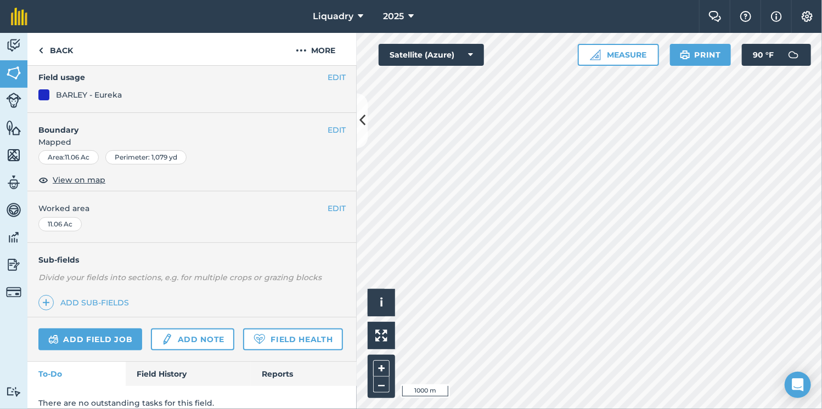
scroll to position [136, 0]
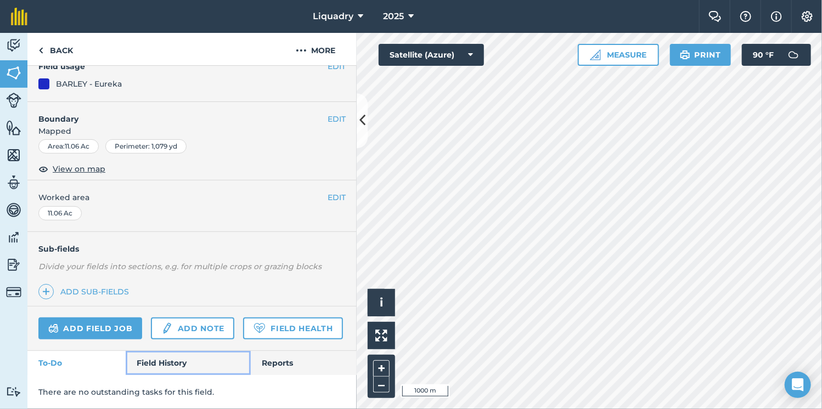
click at [149, 375] on link "Field History" at bounding box center [188, 363] width 125 height 24
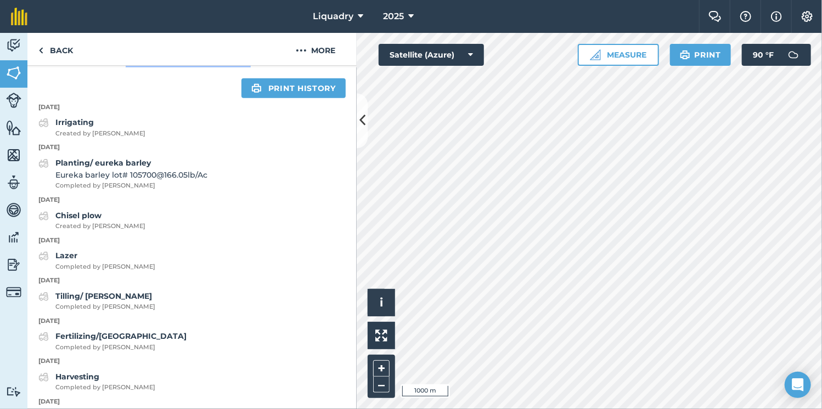
scroll to position [408, 0]
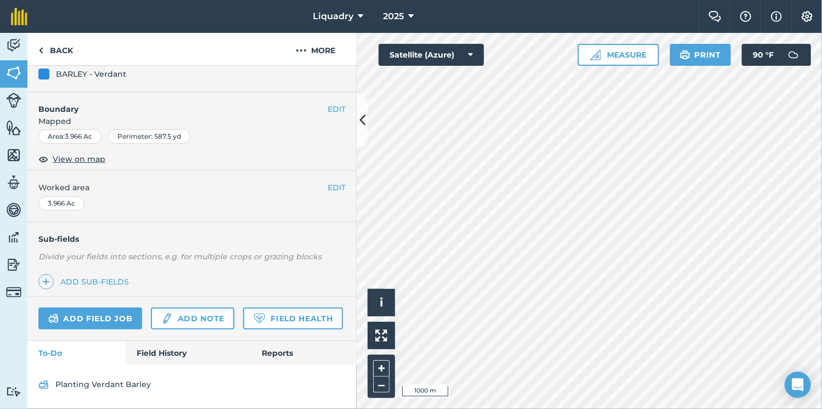
scroll to position [145, 0]
click at [151, 358] on link "Field History" at bounding box center [188, 353] width 125 height 24
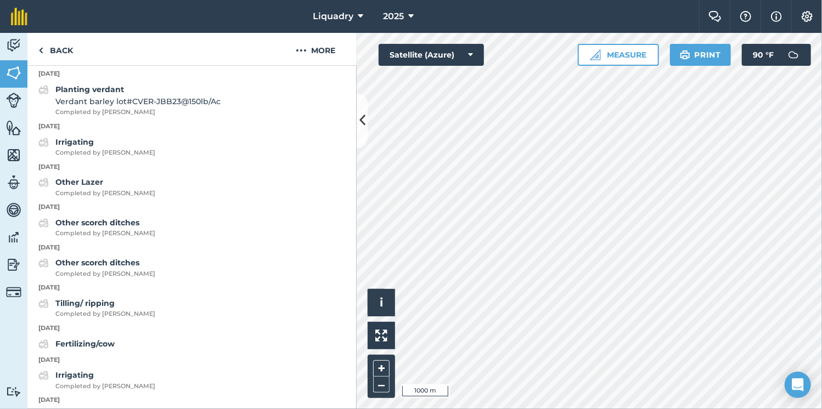
scroll to position [486, 0]
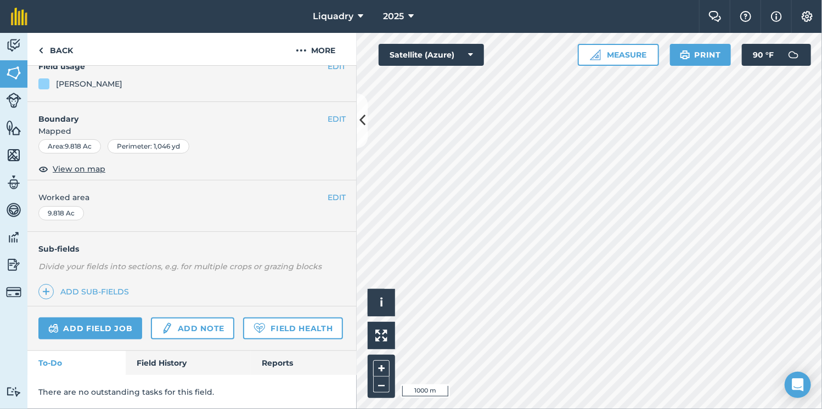
scroll to position [136, 0]
click at [172, 364] on link "Field History" at bounding box center [188, 363] width 125 height 24
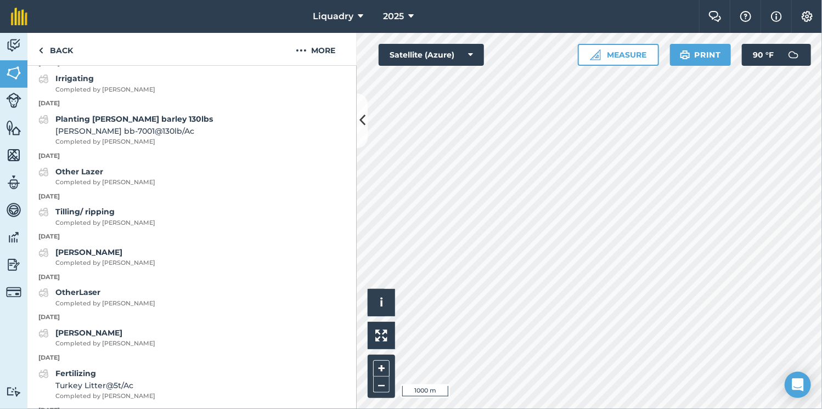
scroll to position [471, 0]
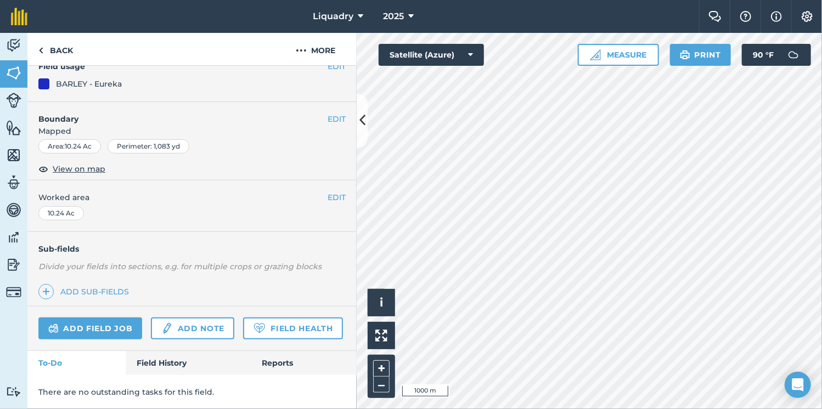
scroll to position [136, 0]
click at [169, 368] on link "Field History" at bounding box center [188, 363] width 125 height 24
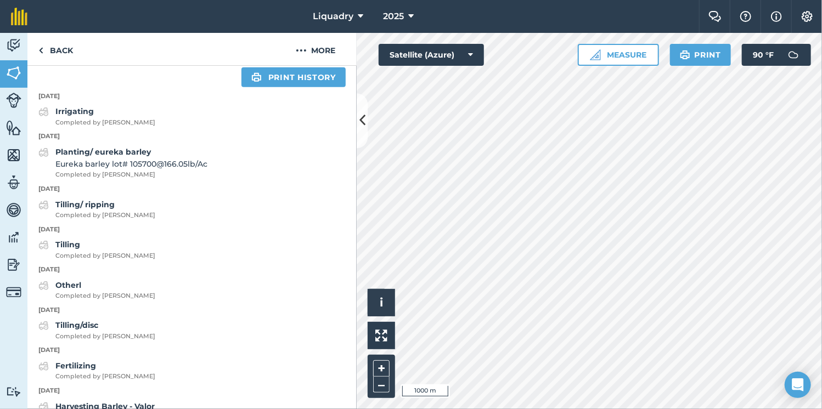
scroll to position [433, 0]
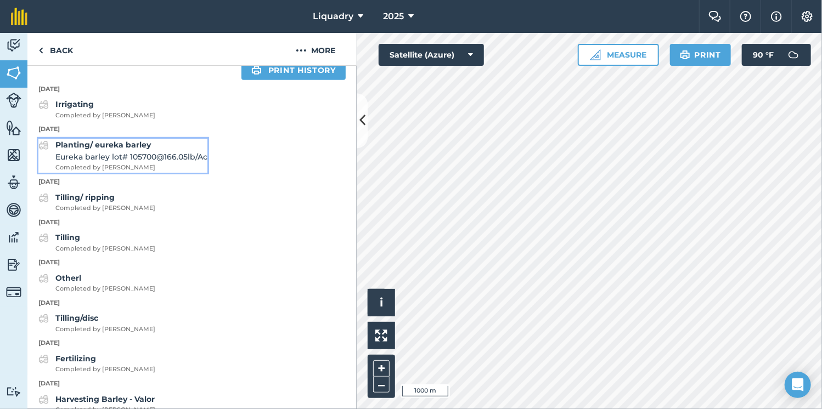
click at [195, 163] on span "Eureka barley lot# 105700 @ 166.05 lb / Ac" at bounding box center [131, 157] width 152 height 12
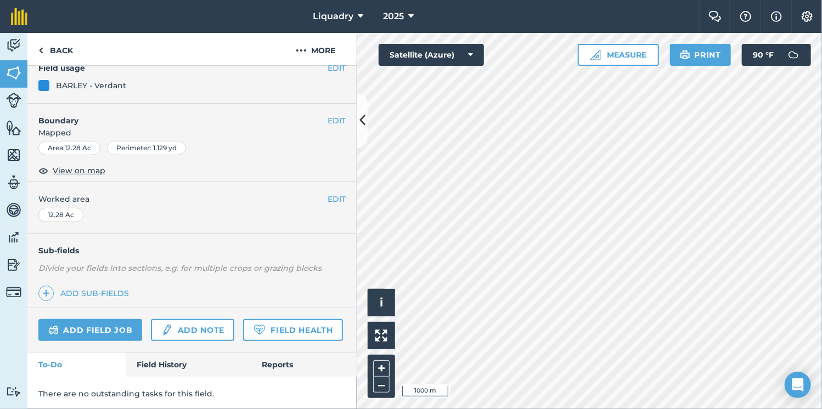
scroll to position [108, 0]
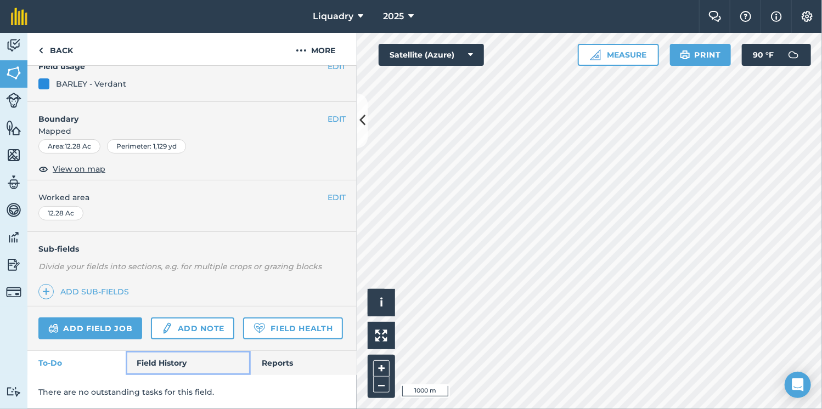
click at [162, 375] on link "Field History" at bounding box center [188, 363] width 125 height 24
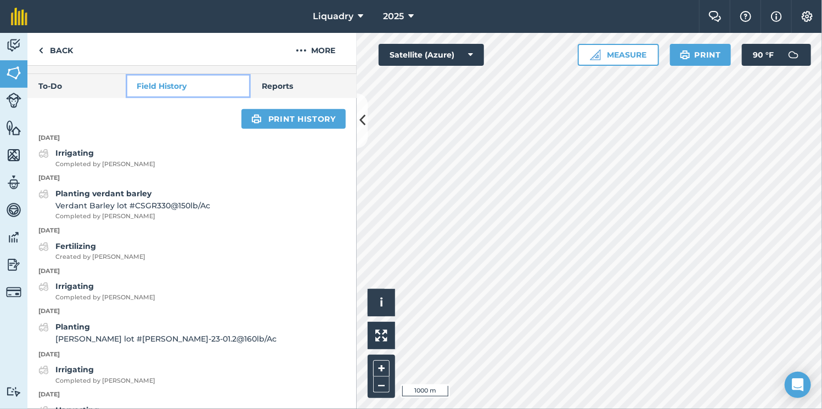
scroll to position [406, 0]
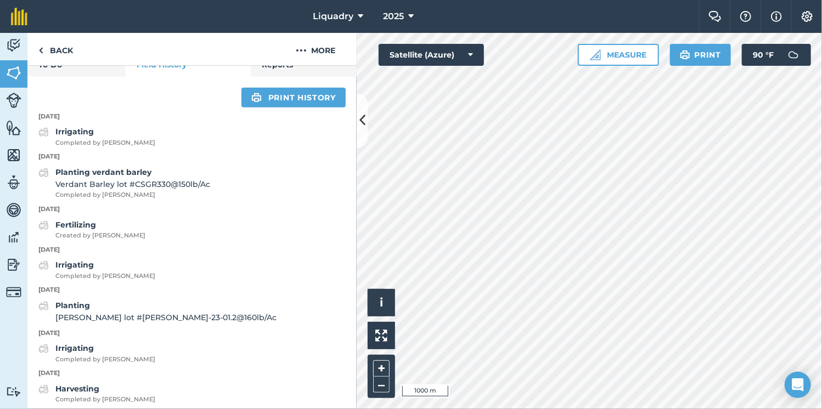
drag, startPoint x: 334, startPoint y: 206, endPoint x: 116, endPoint y: 232, distance: 219.4
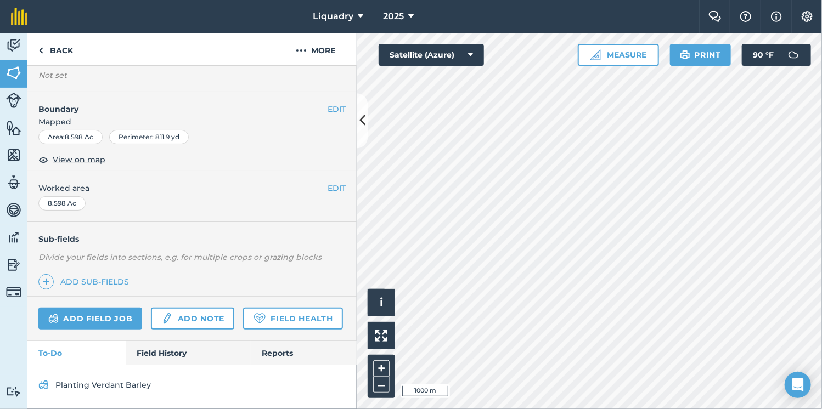
scroll to position [144, 0]
click at [9, 60] on link "Activity" at bounding box center [13, 46] width 27 height 27
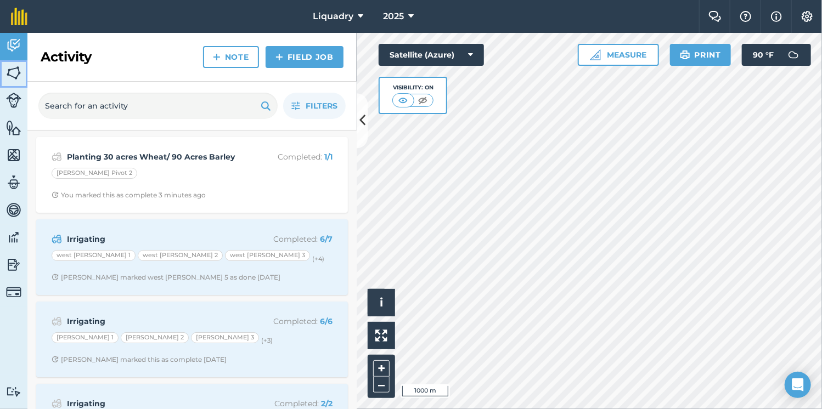
click at [12, 75] on img at bounding box center [13, 73] width 15 height 16
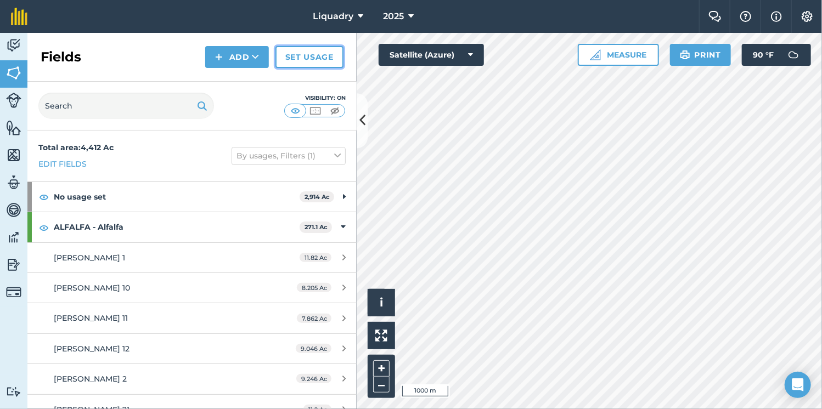
click at [292, 55] on link "Set usage" at bounding box center [310, 57] width 68 height 22
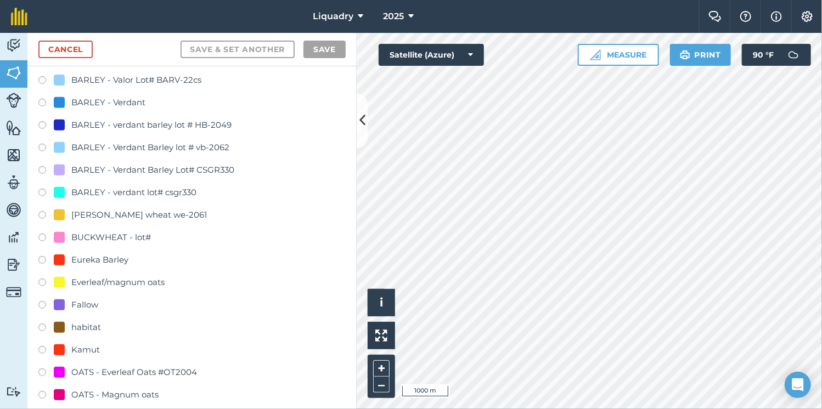
scroll to position [336, 0]
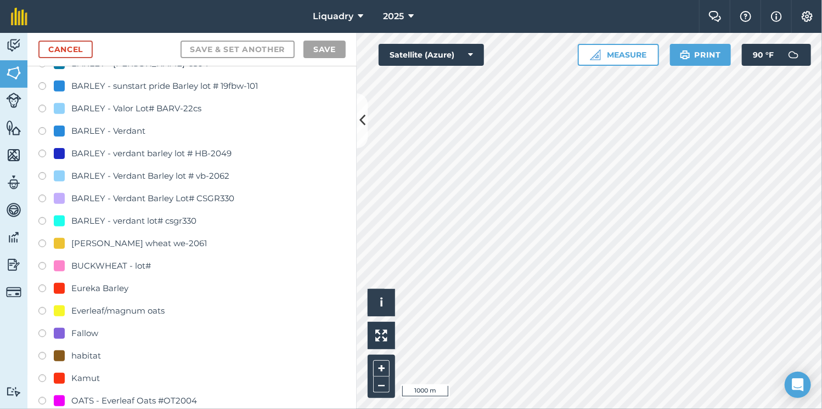
click at [105, 133] on div "BARLEY - Verdant" at bounding box center [108, 131] width 74 height 13
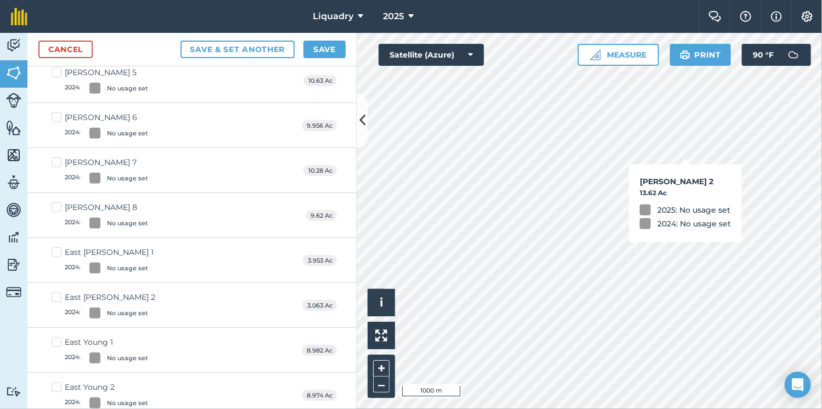
checkbox input "true"
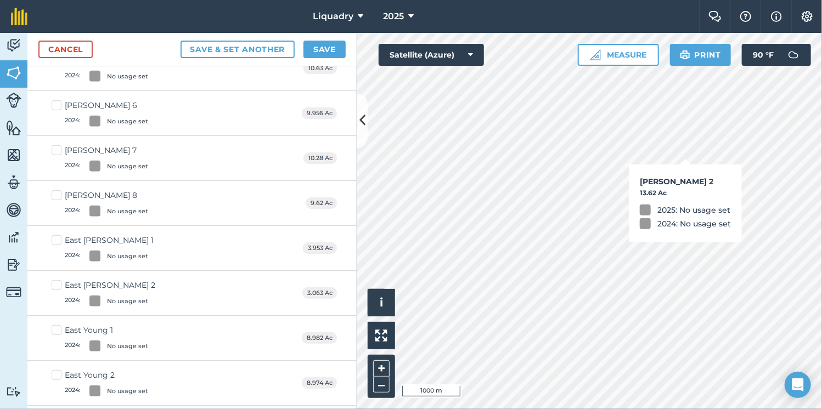
scroll to position [324, 0]
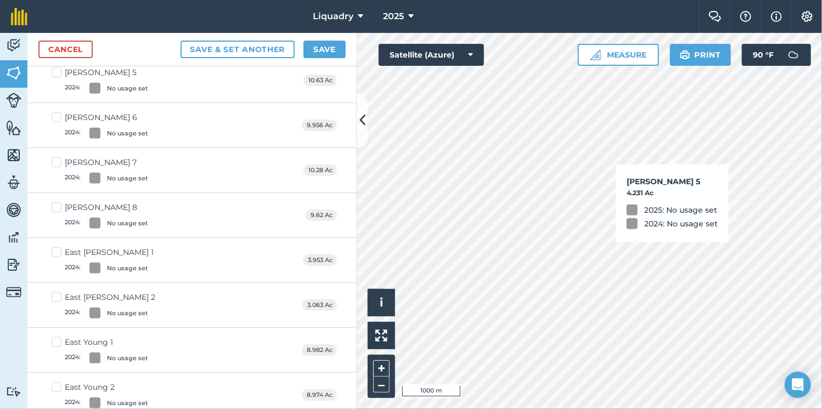
checkbox input "true"
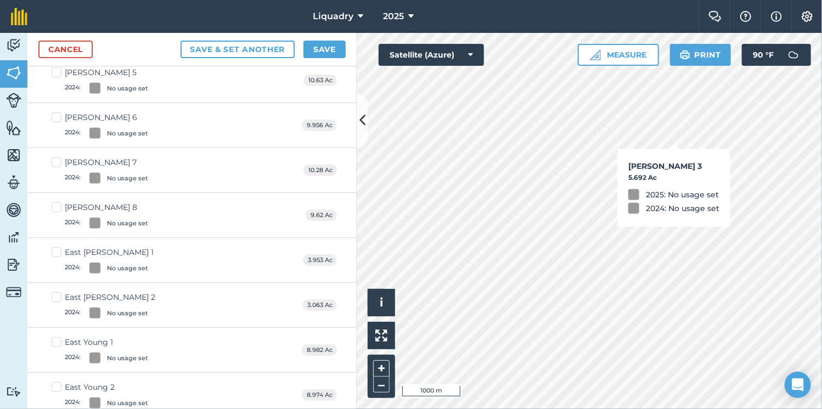
checkbox input "true"
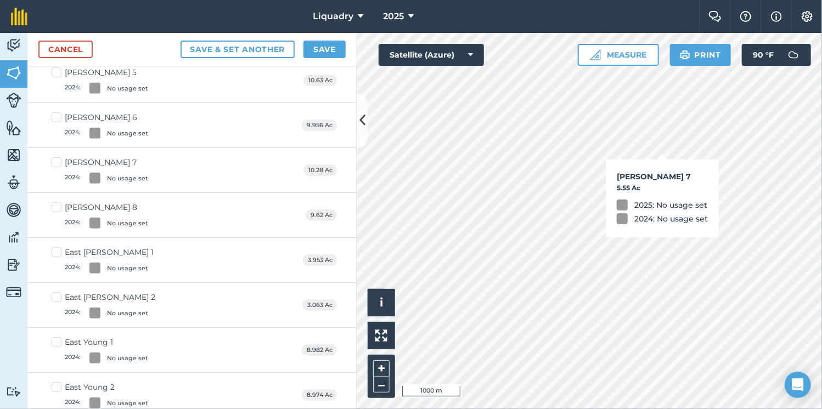
checkbox input "true"
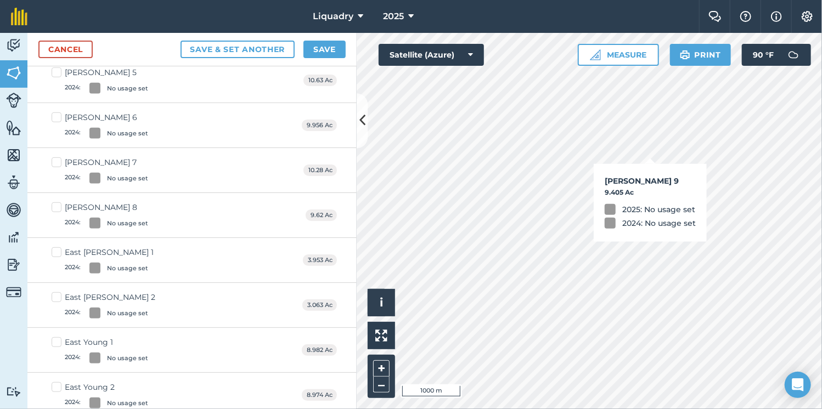
checkbox input "true"
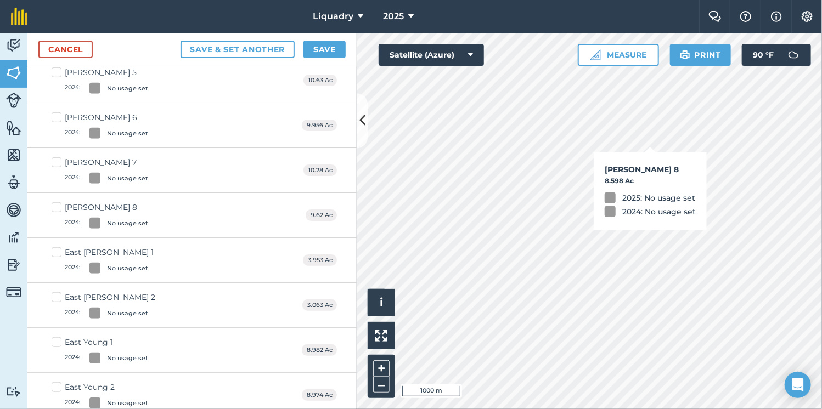
checkbox input "true"
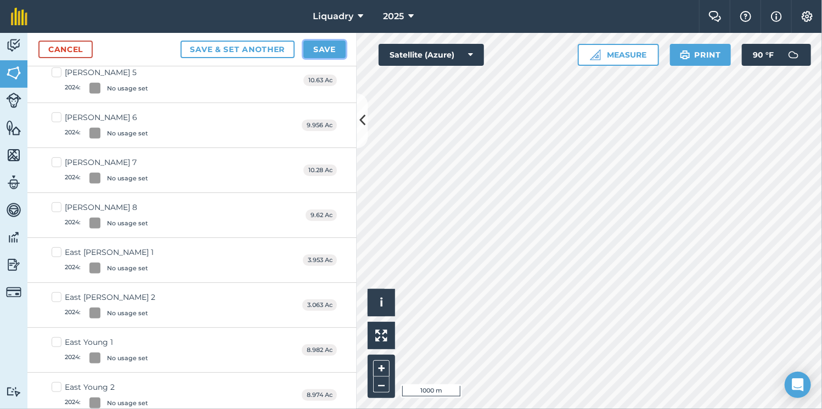
click at [318, 53] on button "Save" at bounding box center [325, 50] width 42 height 18
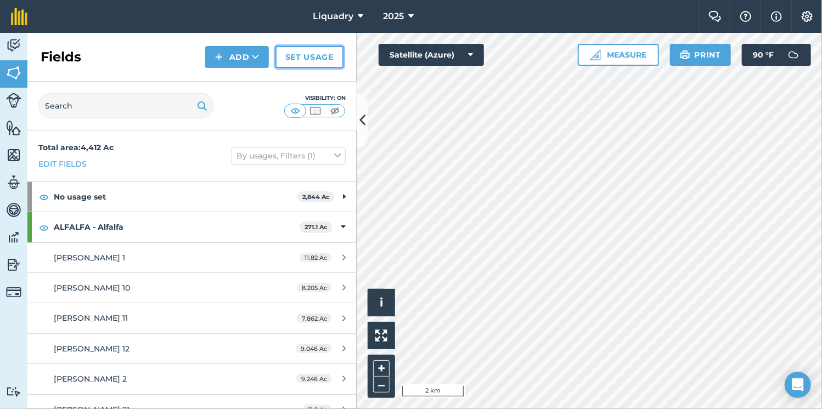
click at [307, 60] on link "Set usage" at bounding box center [310, 57] width 68 height 22
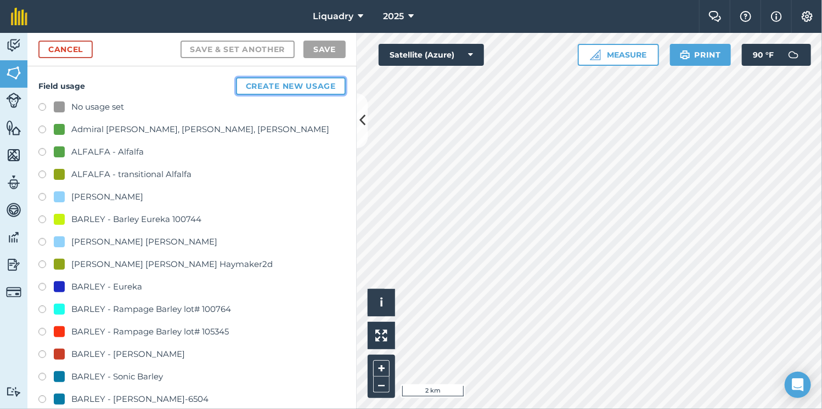
click at [251, 89] on button "Create new usage" at bounding box center [291, 86] width 110 height 18
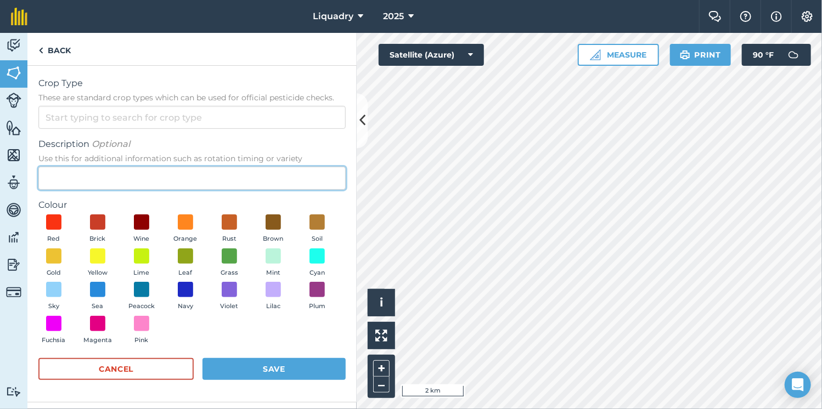
click at [112, 181] on input "Description Optional Use this for additional information such as rotation timin…" at bounding box center [191, 178] width 307 height 23
type input "green manure"
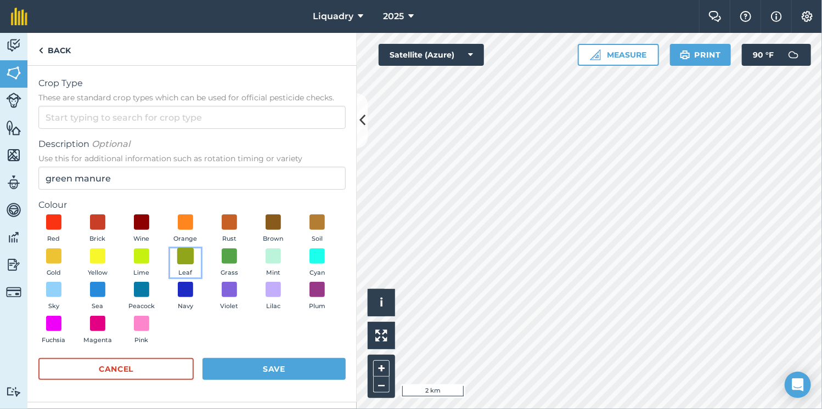
click at [192, 257] on span at bounding box center [185, 256] width 17 height 17
click at [281, 363] on button "Save" at bounding box center [274, 369] width 143 height 22
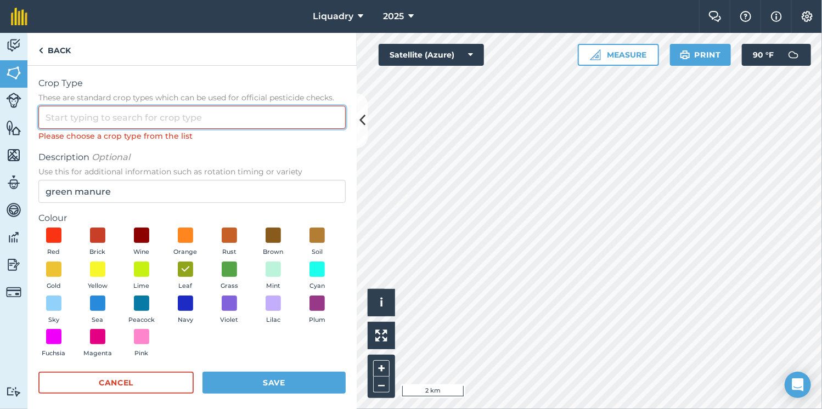
click at [88, 126] on input "Crop Type These are standard crop types which can be used for official pesticid…" at bounding box center [191, 117] width 307 height 23
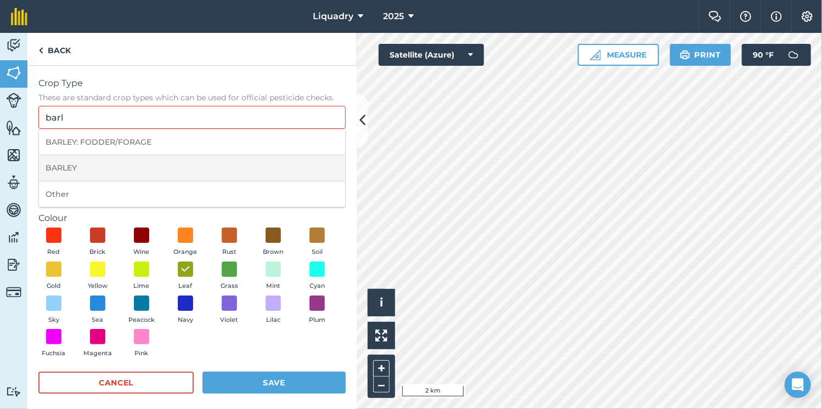
click at [65, 167] on li "BARLEY" at bounding box center [192, 168] width 306 height 26
type input "BARLEY"
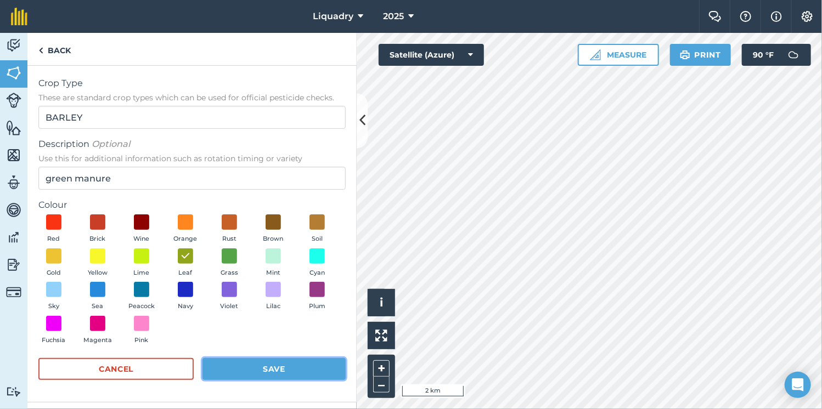
click at [314, 372] on button "Save" at bounding box center [274, 369] width 143 height 22
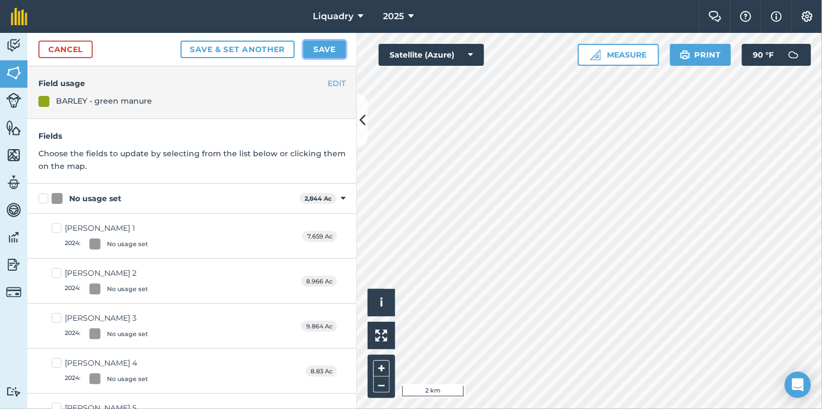
click at [323, 51] on button "Save" at bounding box center [325, 50] width 42 height 18
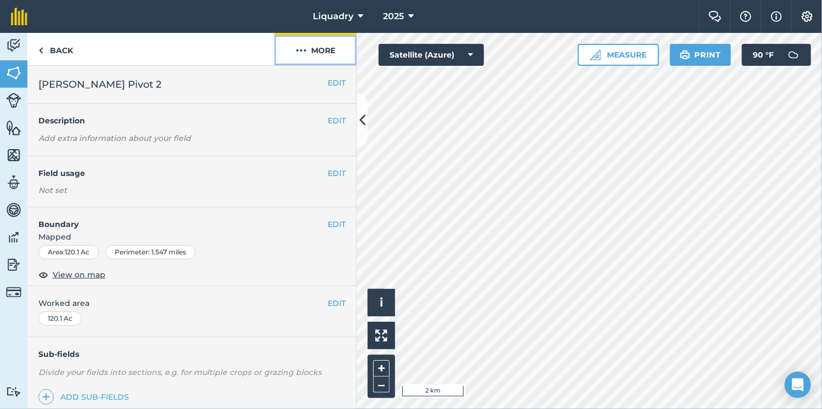
click at [302, 57] on button "More" at bounding box center [315, 49] width 82 height 32
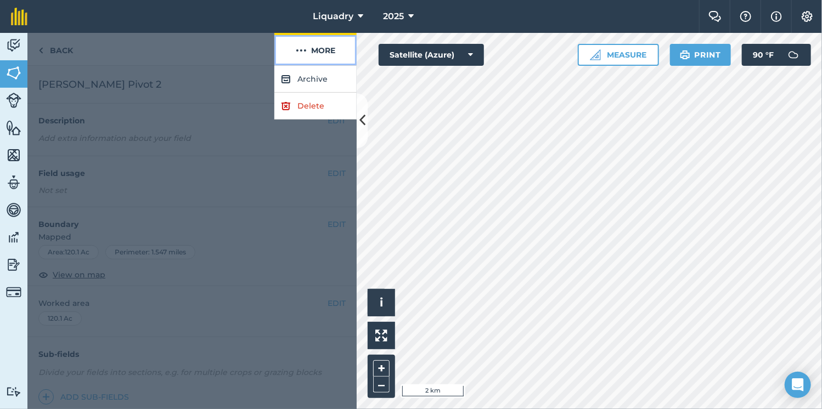
click at [302, 57] on button "More" at bounding box center [315, 49] width 82 height 32
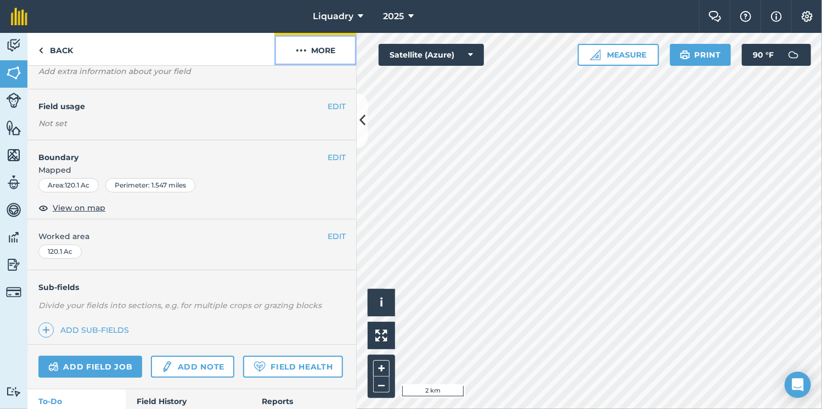
scroll to position [130, 0]
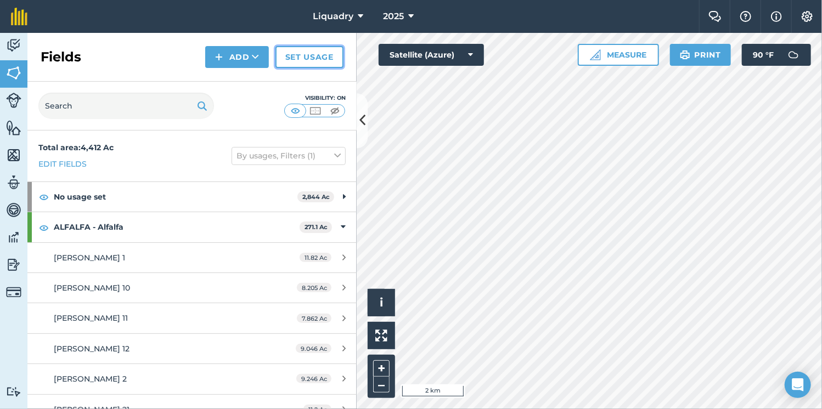
click at [306, 61] on link "Set usage" at bounding box center [310, 57] width 68 height 22
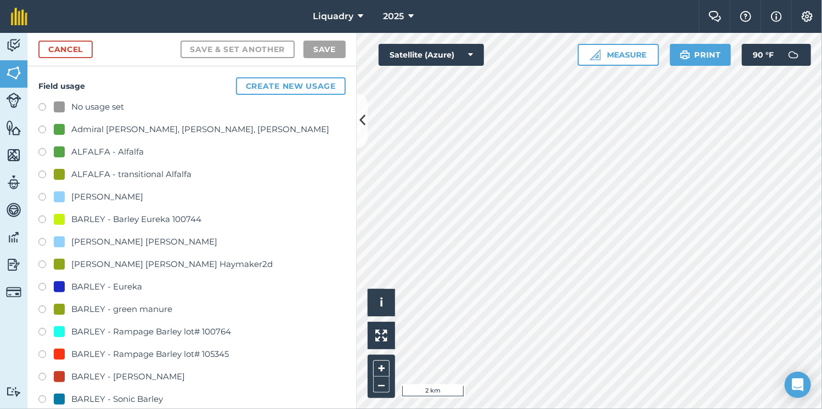
click at [147, 308] on div "BARLEY - green manure" at bounding box center [121, 309] width 101 height 13
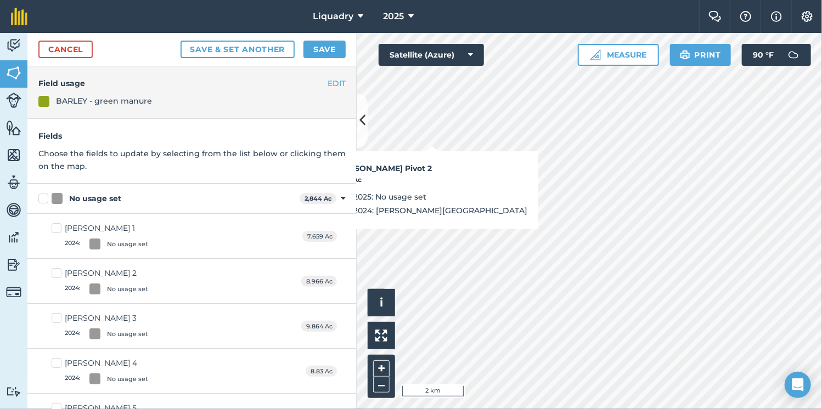
checkbox input "true"
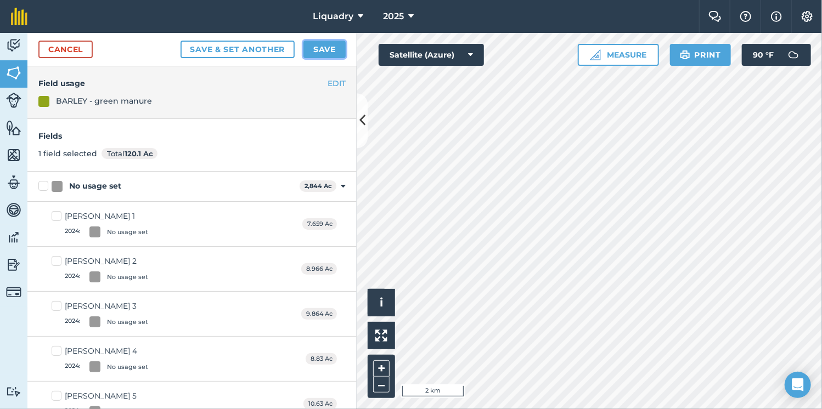
click at [334, 47] on button "Save" at bounding box center [325, 50] width 42 height 18
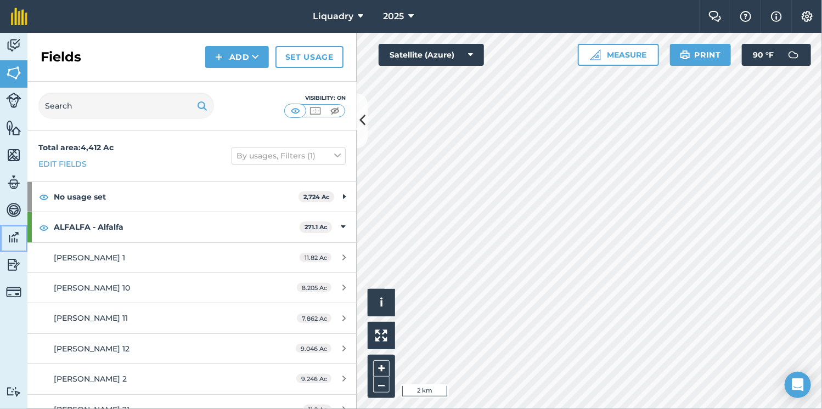
click at [8, 238] on img at bounding box center [13, 237] width 15 height 16
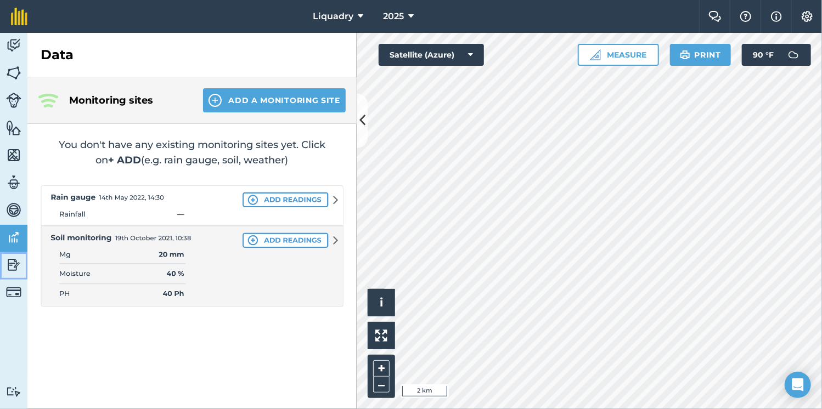
click at [16, 261] on img at bounding box center [13, 265] width 15 height 16
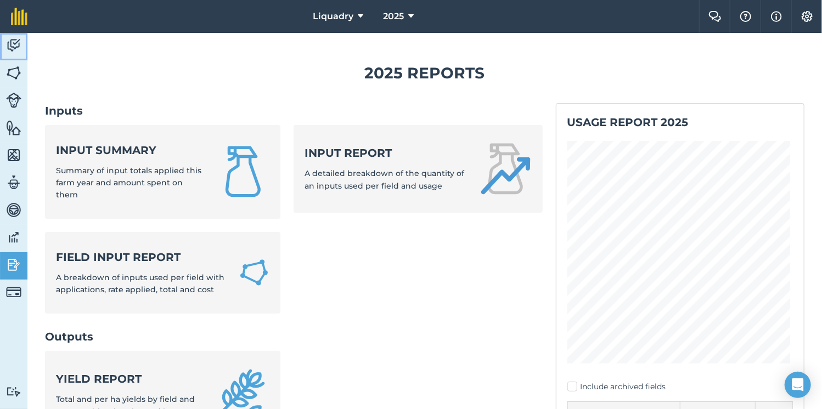
click at [7, 37] on img at bounding box center [13, 45] width 15 height 16
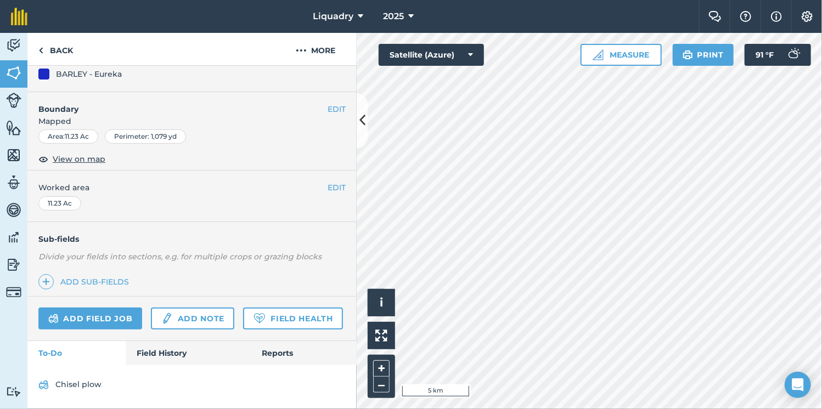
scroll to position [130, 0]
click at [171, 366] on link "Field History" at bounding box center [188, 353] width 125 height 24
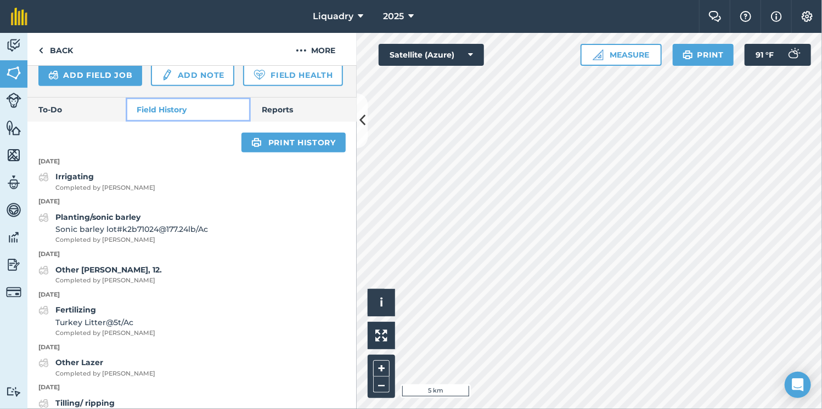
scroll to position [377, 0]
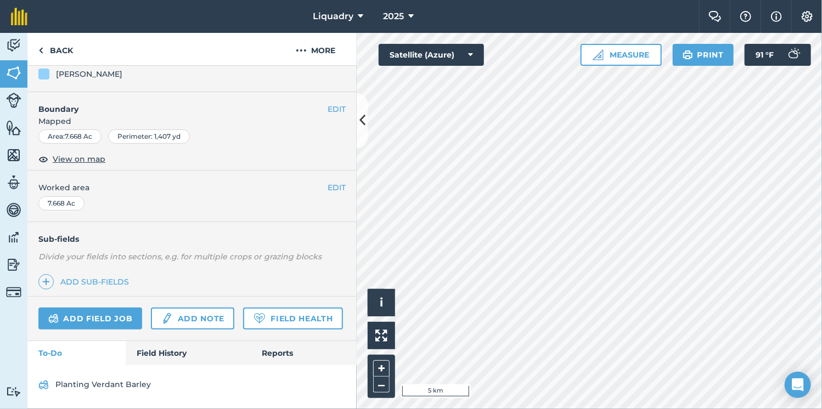
scroll to position [145, 0]
click at [169, 351] on link "Field History" at bounding box center [188, 353] width 125 height 24
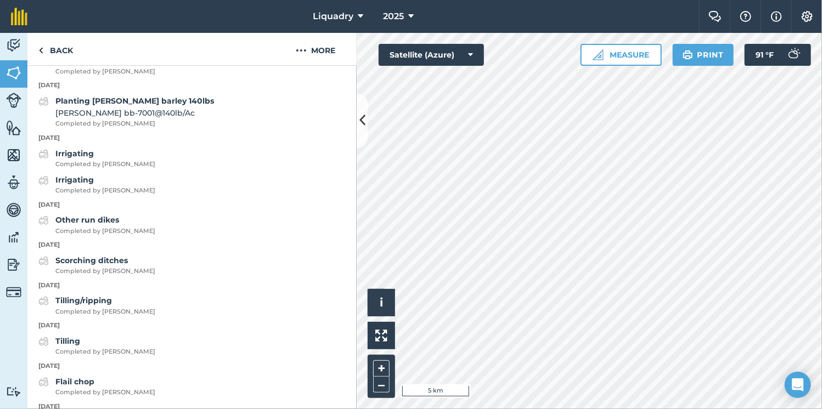
scroll to position [494, 0]
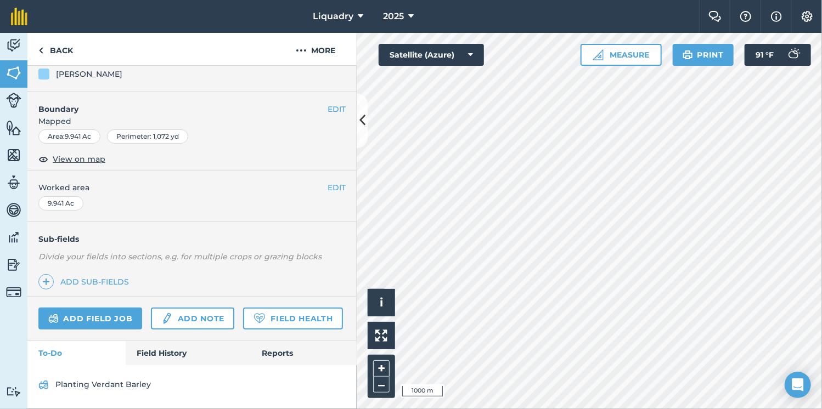
scroll to position [145, 0]
click at [151, 352] on link "Field History" at bounding box center [188, 353] width 125 height 24
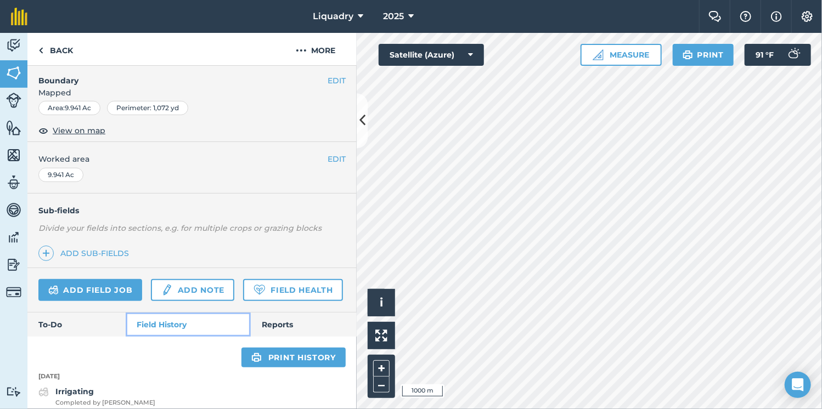
scroll to position [453, 0]
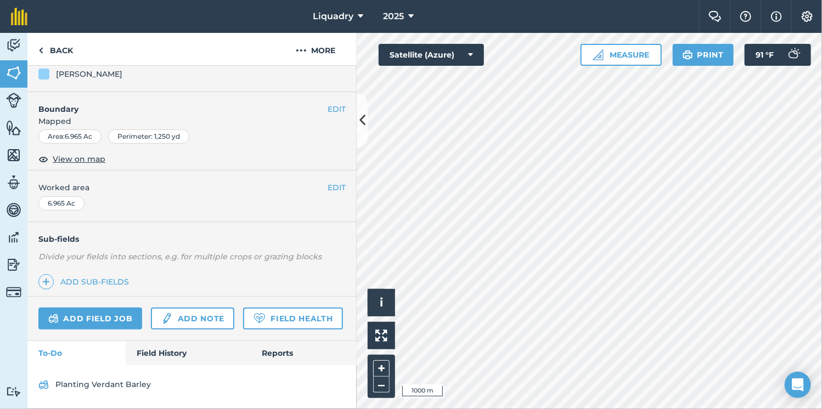
scroll to position [145, 0]
click at [156, 358] on link "Field History" at bounding box center [188, 353] width 125 height 24
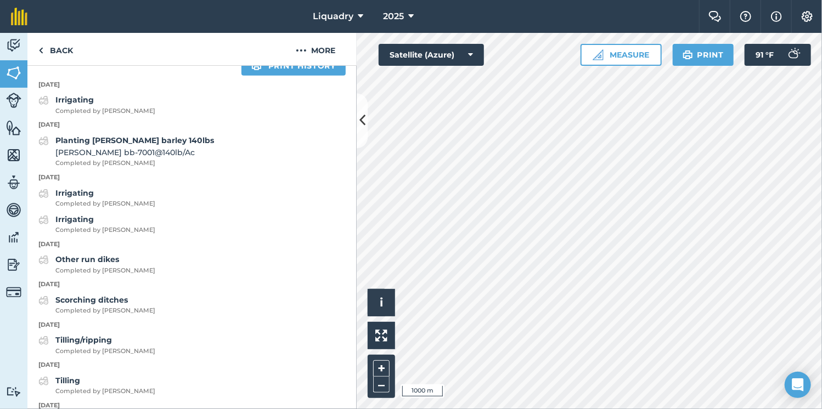
scroll to position [458, 0]
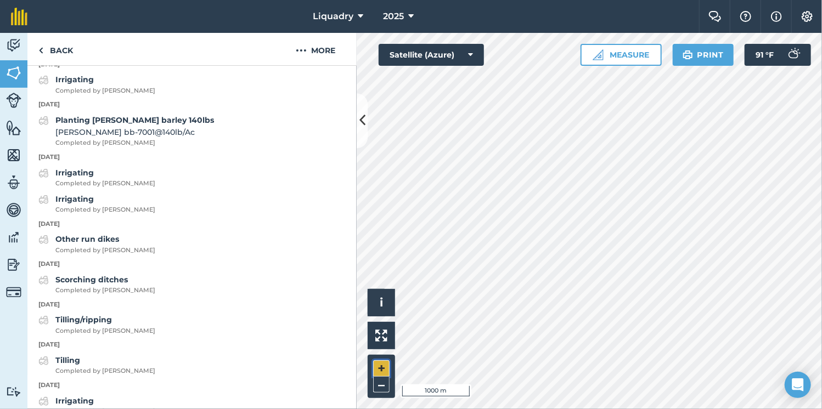
click at [374, 367] on button "+" at bounding box center [381, 369] width 16 height 16
click at [550, 409] on html "Liquadry 2025 Farm Chat Help Info Settings Liquadry - 2025 Reproduced with the …" at bounding box center [411, 204] width 822 height 409
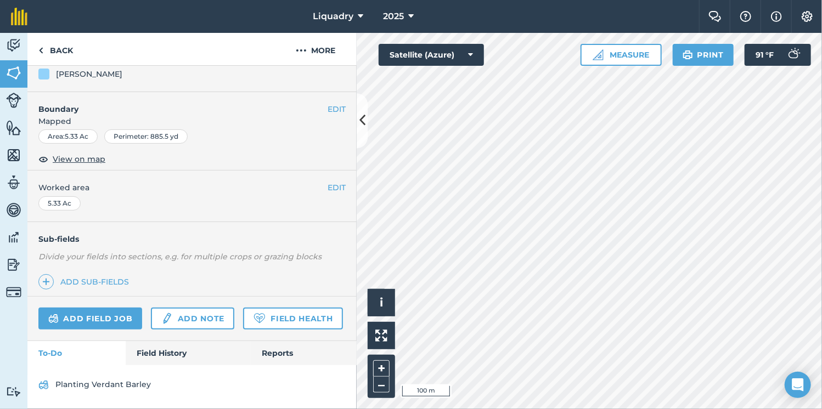
scroll to position [123, 0]
click at [178, 366] on link "Field History" at bounding box center [188, 353] width 125 height 24
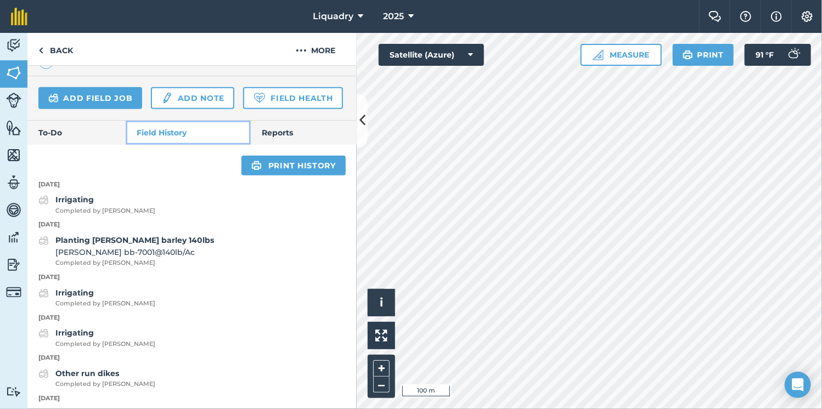
scroll to position [354, 0]
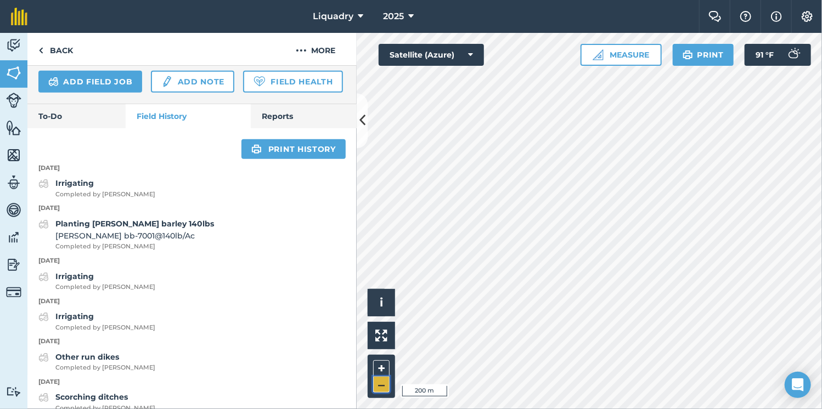
click at [383, 387] on button "–" at bounding box center [381, 385] width 16 height 16
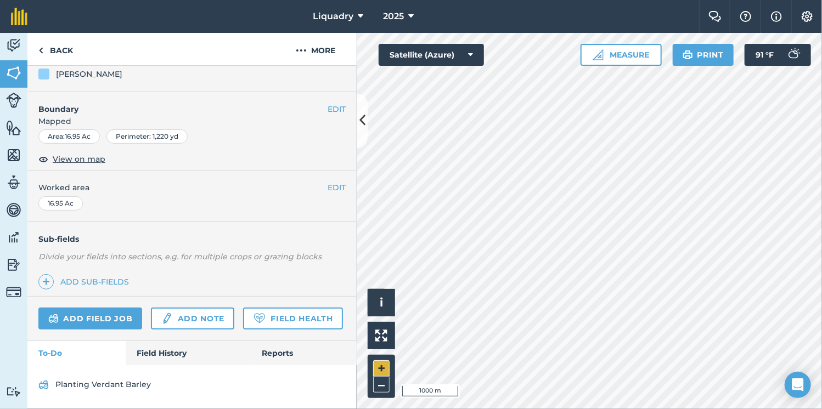
scroll to position [145, 0]
click at [157, 353] on link "Field History" at bounding box center [188, 353] width 125 height 24
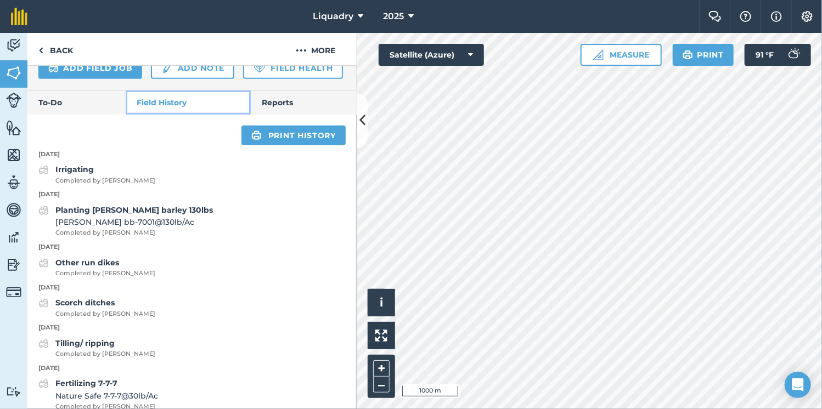
scroll to position [423, 0]
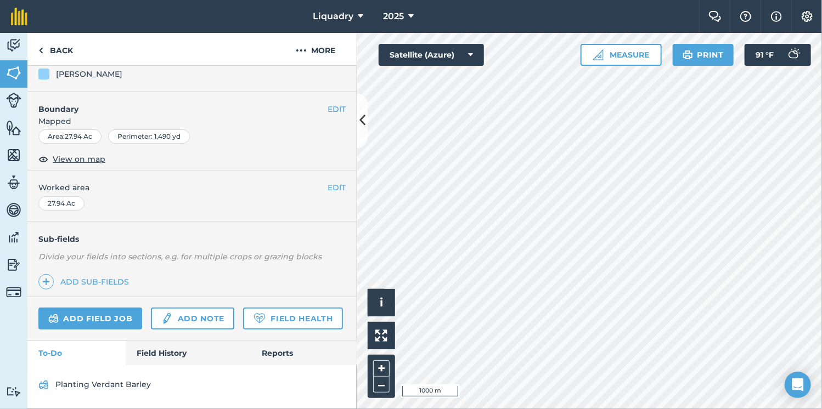
scroll to position [145, 0]
click at [170, 348] on link "Field History" at bounding box center [188, 353] width 125 height 24
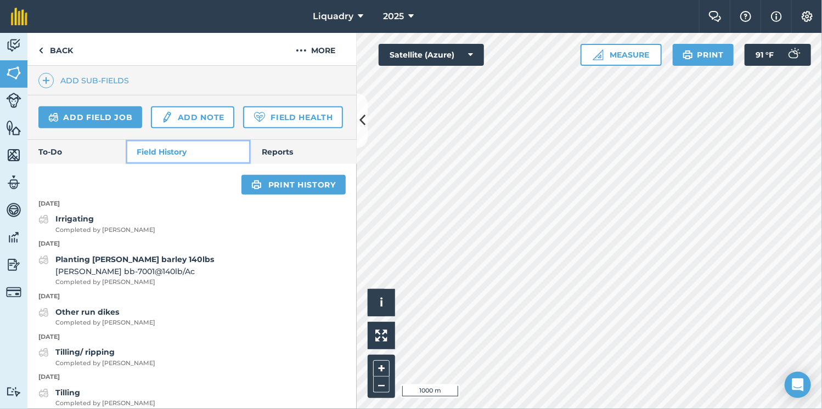
scroll to position [320, 0]
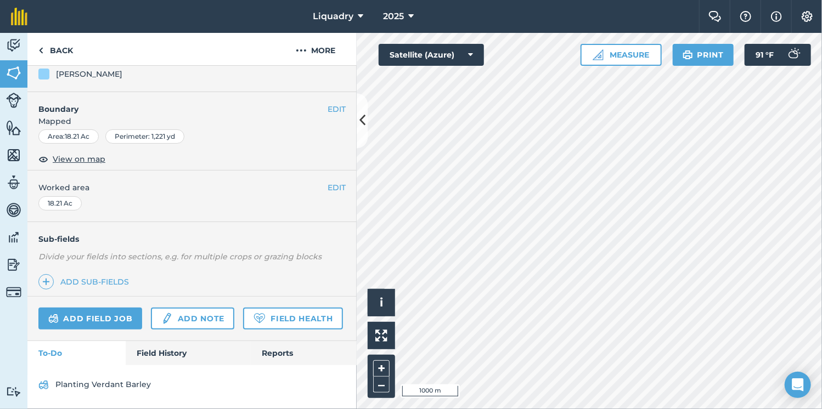
scroll to position [145, 0]
click at [170, 344] on link "Field History" at bounding box center [188, 353] width 125 height 24
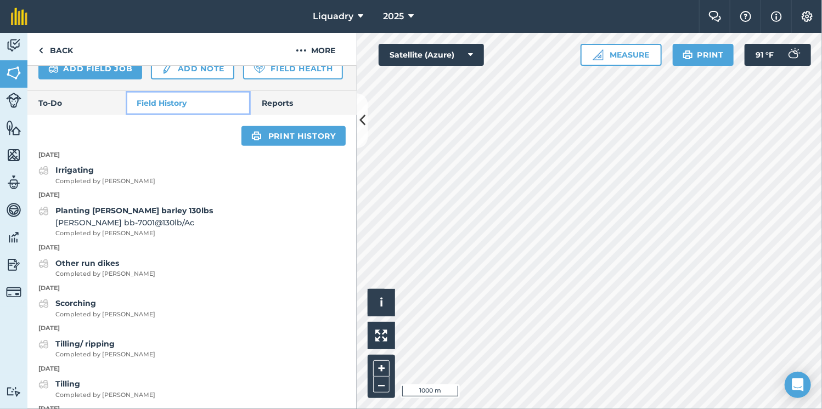
scroll to position [373, 0]
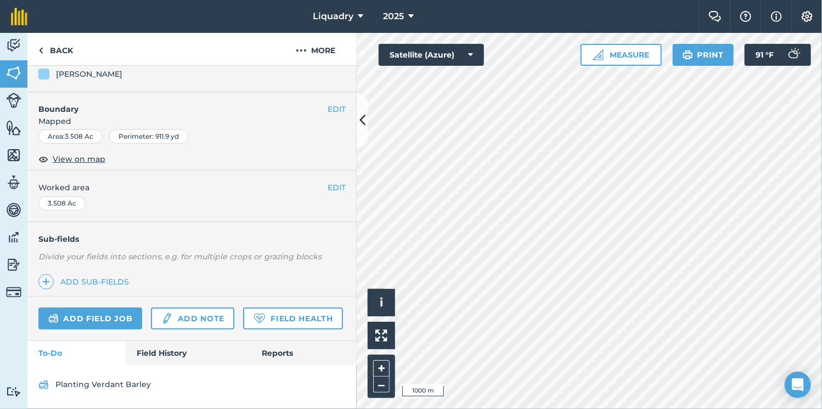
scroll to position [145, 0]
click at [383, 388] on button "–" at bounding box center [381, 385] width 16 height 16
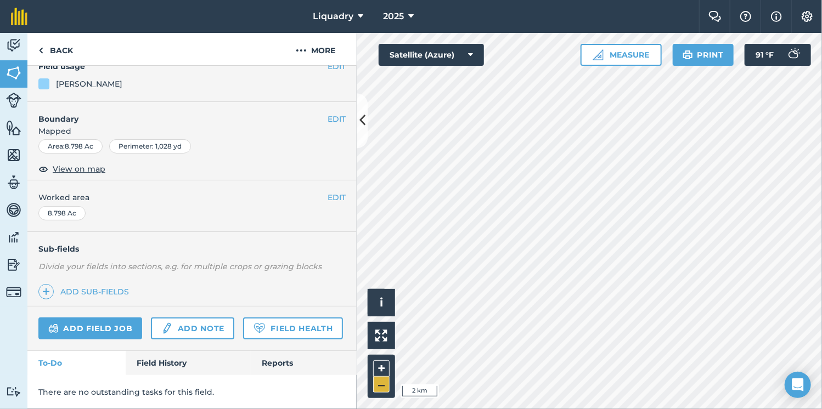
scroll to position [136, 0]
click at [176, 351] on link "Field History" at bounding box center [188, 363] width 125 height 24
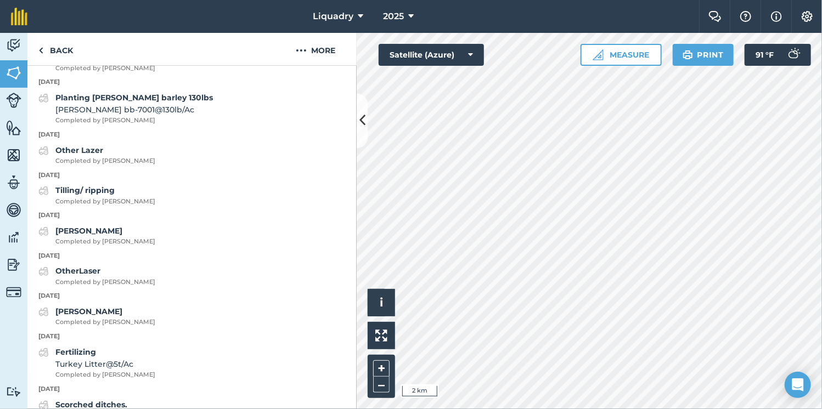
scroll to position [485, 0]
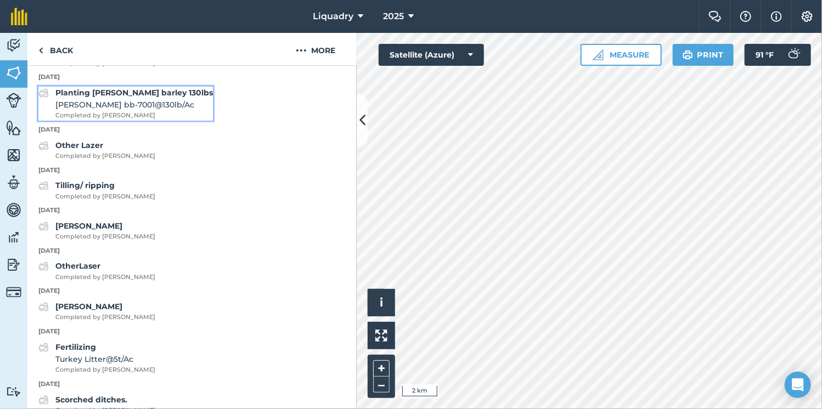
click at [158, 121] on span "Completed by [PERSON_NAME]" at bounding box center [134, 116] width 158 height 10
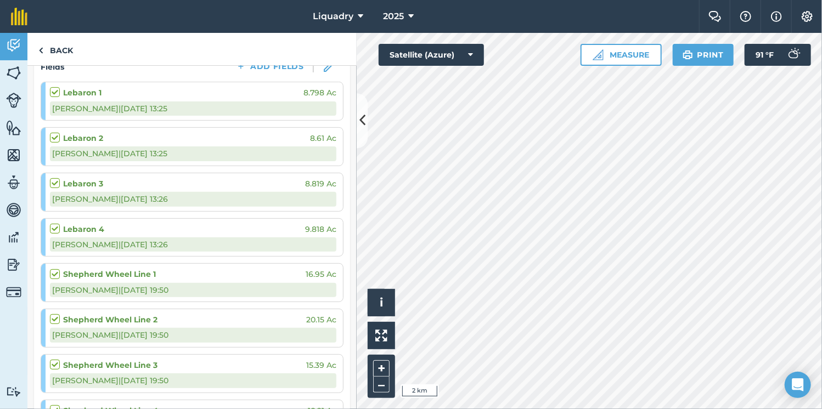
scroll to position [141, 0]
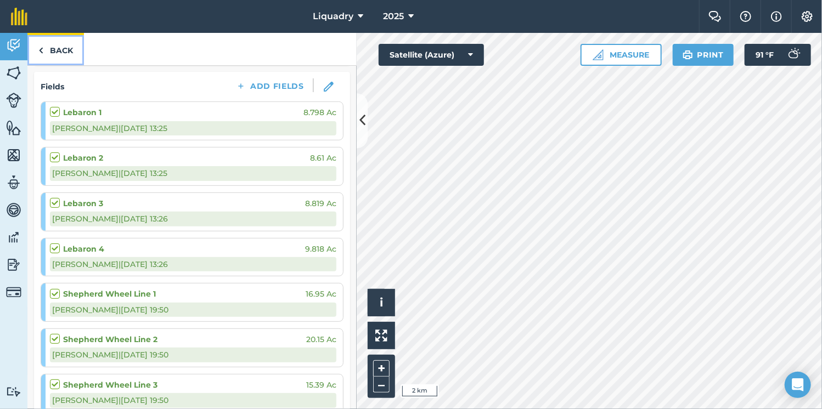
click at [49, 58] on link "Back" at bounding box center [55, 49] width 57 height 32
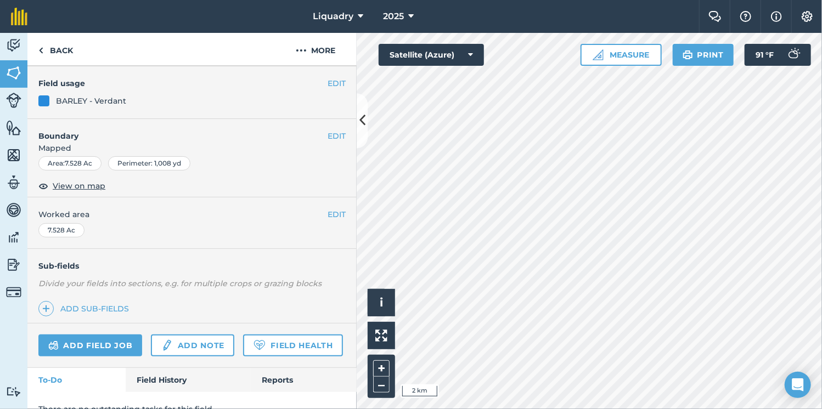
scroll to position [136, 0]
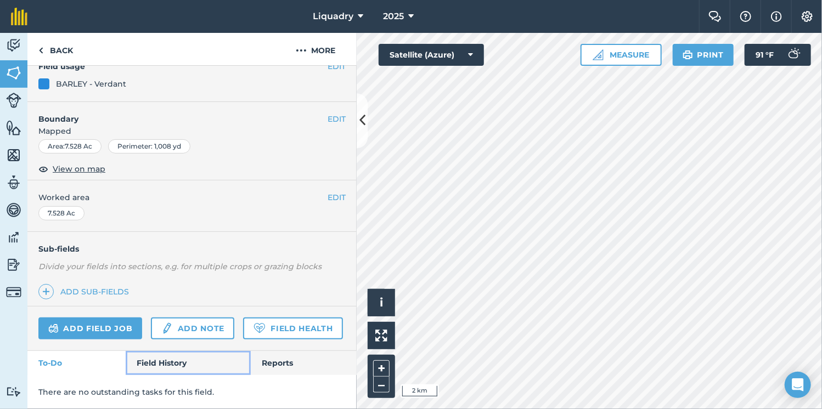
click at [162, 360] on link "Field History" at bounding box center [188, 363] width 125 height 24
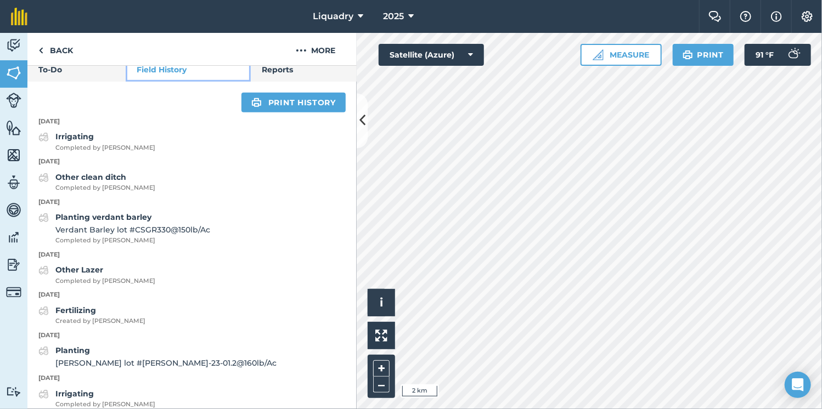
scroll to position [451, 0]
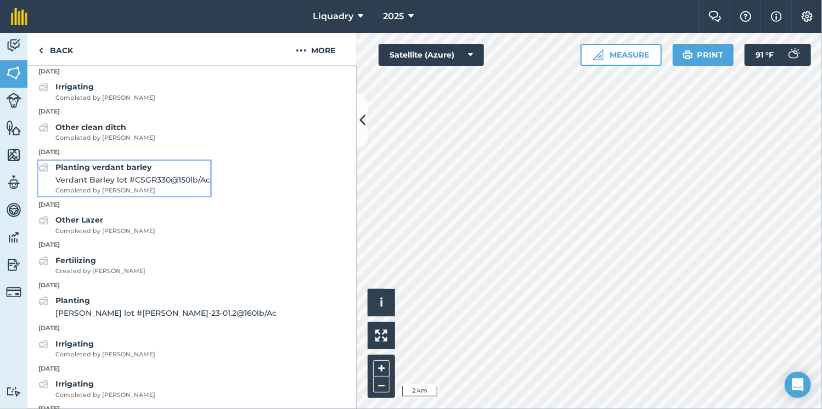
click at [156, 186] on span "Verdant Barley lot #CSGR330 @ 150 lb / Ac" at bounding box center [132, 180] width 155 height 12
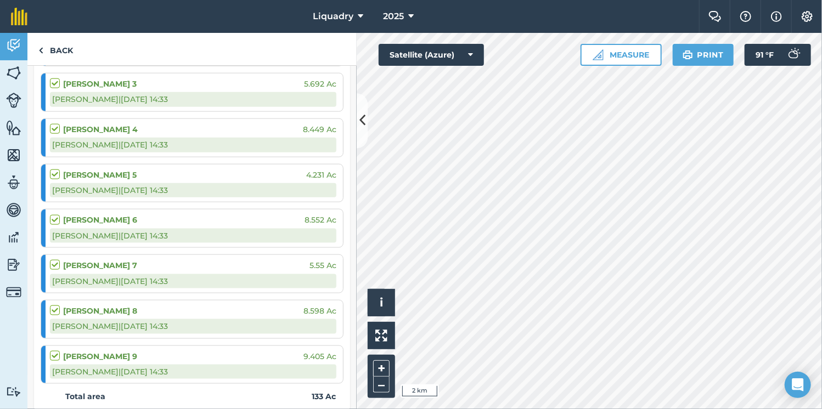
scroll to position [806, 0]
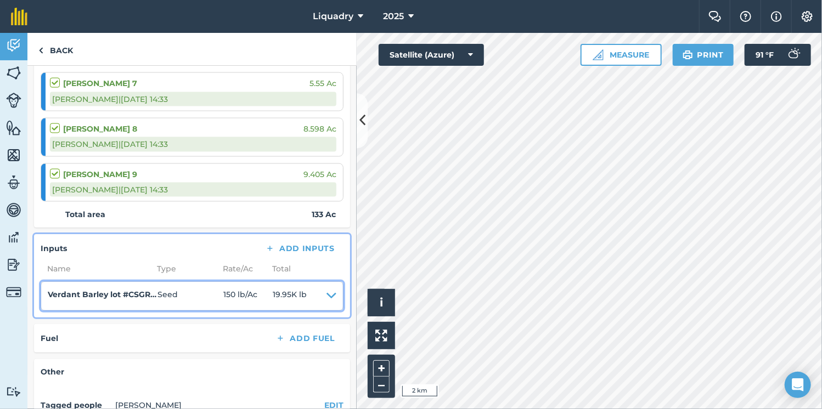
click at [115, 290] on h4 "Verdant Barley lot #CSGR330" at bounding box center [103, 295] width 110 height 12
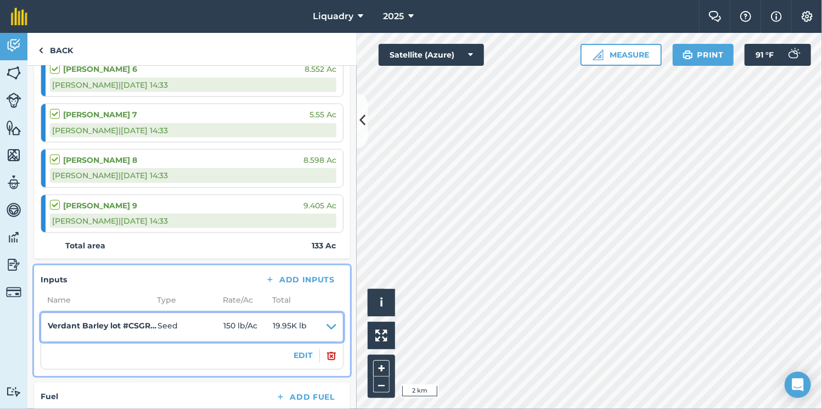
scroll to position [876, 0]
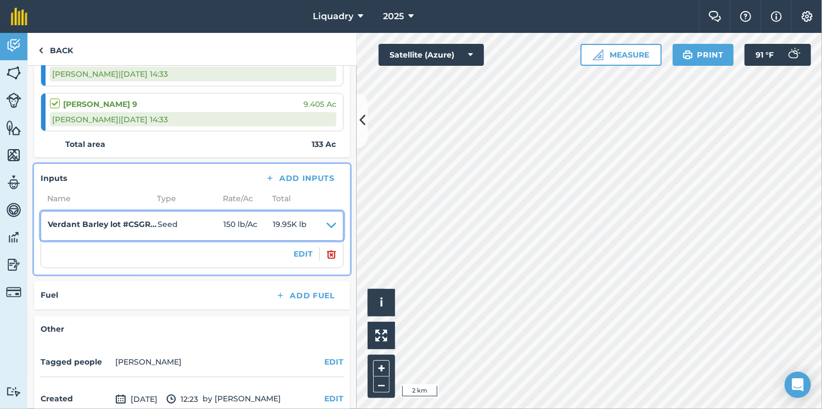
click at [48, 218] on h4 "Verdant Barley lot #CSGR330" at bounding box center [103, 224] width 110 height 12
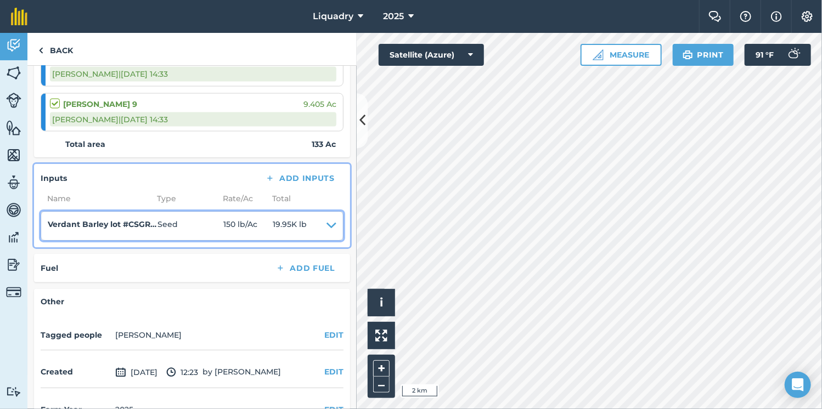
click at [327, 222] on icon at bounding box center [332, 225] width 10 height 15
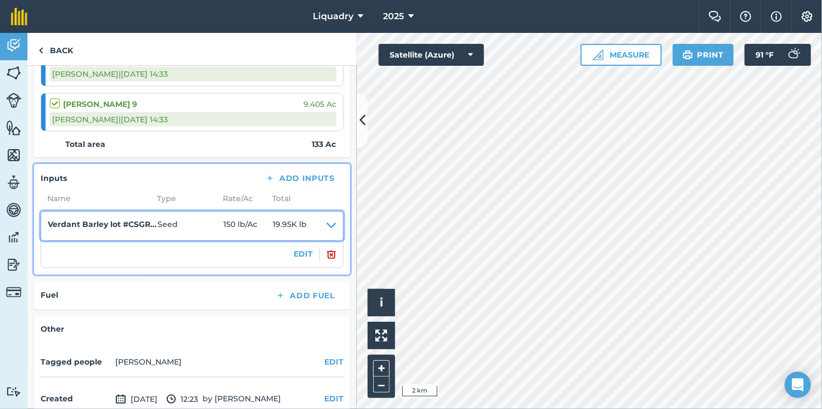
click at [327, 222] on icon at bounding box center [332, 225] width 10 height 15
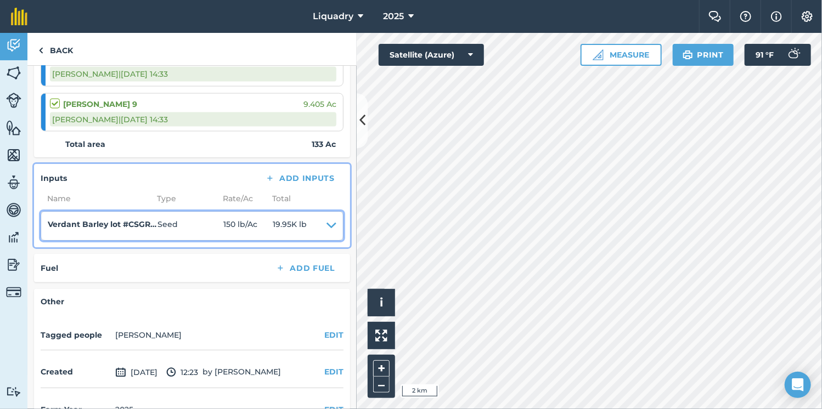
click at [327, 222] on icon at bounding box center [332, 225] width 10 height 15
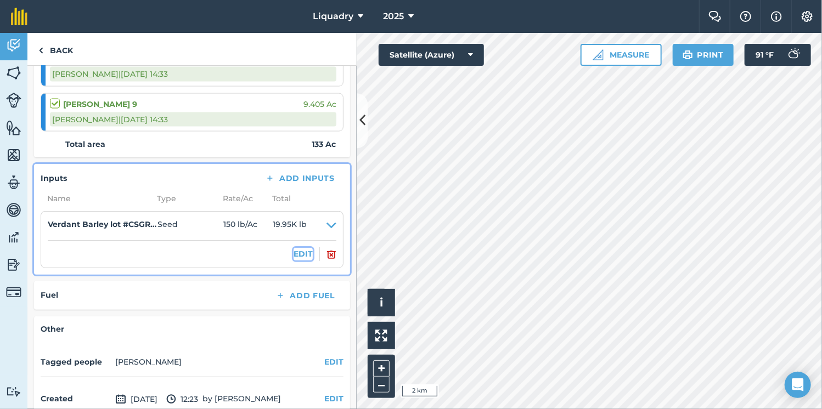
click at [302, 254] on button "EDIT" at bounding box center [303, 254] width 19 height 12
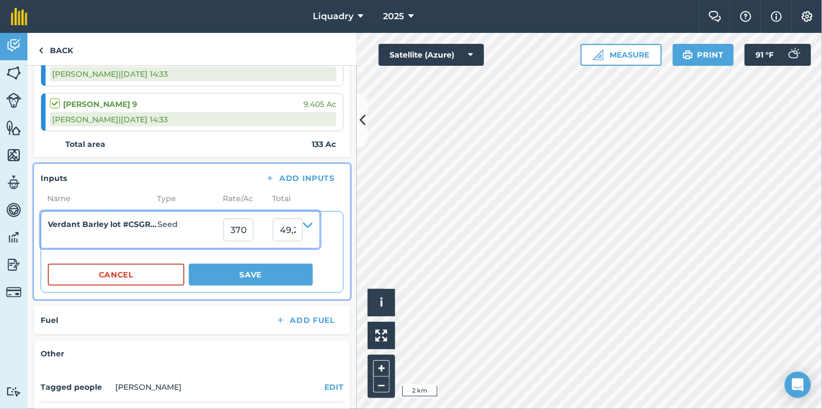
click at [100, 223] on h4 "Verdant Barley lot #CSGR330" at bounding box center [103, 224] width 110 height 12
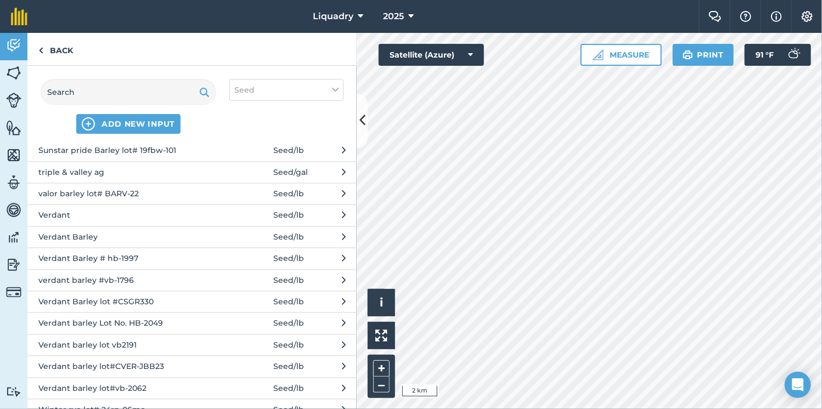
scroll to position [1171, 0]
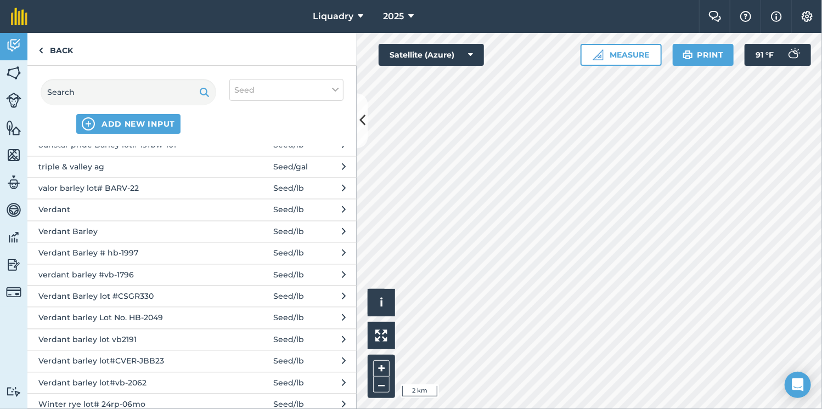
drag, startPoint x: 34, startPoint y: 276, endPoint x: 55, endPoint y: 284, distance: 23.1
click at [55, 286] on button "Verdant Barley lot #CSGR330 Seed / lb" at bounding box center [191, 296] width 329 height 21
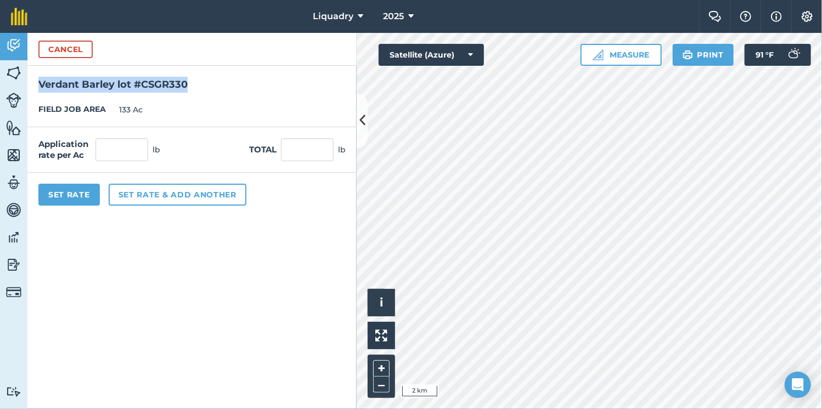
drag, startPoint x: 187, startPoint y: 85, endPoint x: 31, endPoint y: 90, distance: 155.4
click at [31, 90] on h2 "Verdant Barley lot #CSGR330" at bounding box center [191, 79] width 329 height 27
copy h2 "Verdant Barley lot #CSGR330"
click at [80, 52] on button "Cancel" at bounding box center [65, 50] width 54 height 18
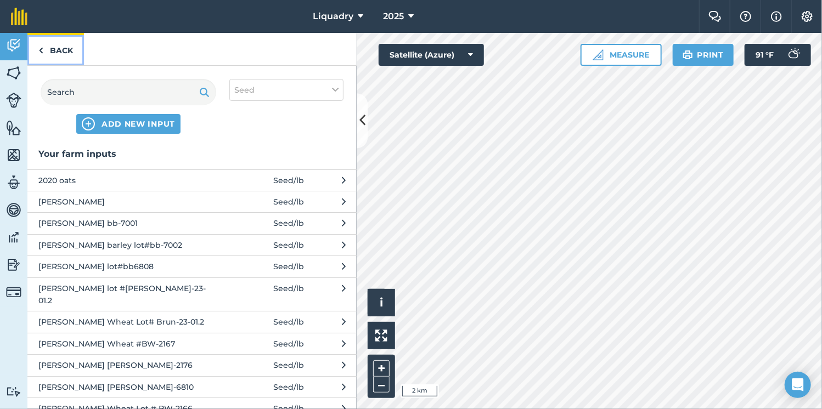
click at [53, 50] on link "Back" at bounding box center [55, 49] width 57 height 32
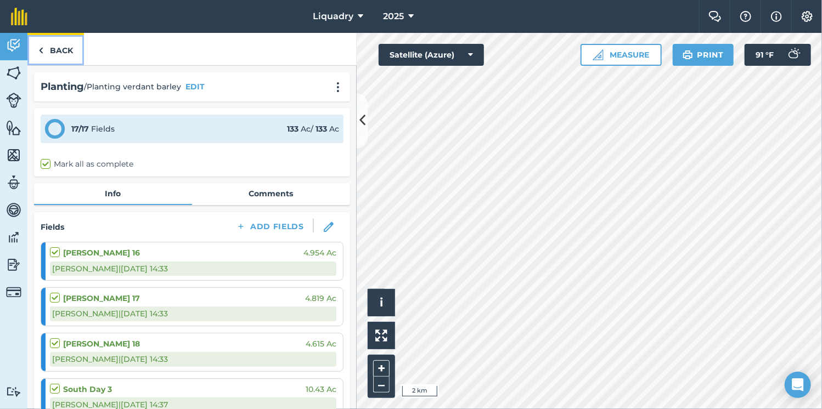
click at [55, 54] on link "Back" at bounding box center [55, 49] width 57 height 32
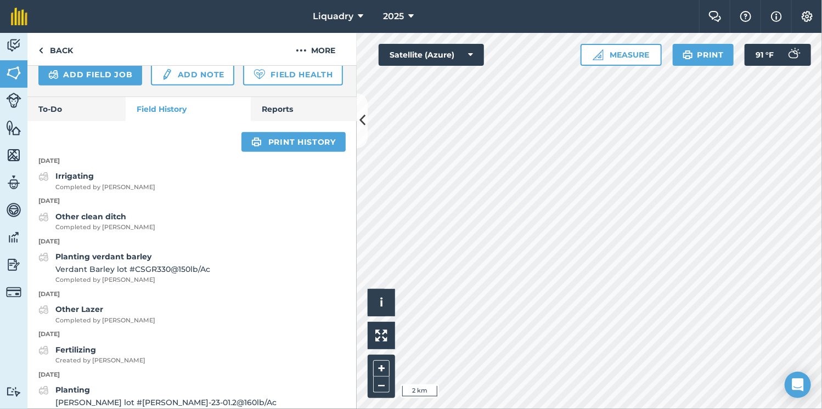
scroll to position [363, 0]
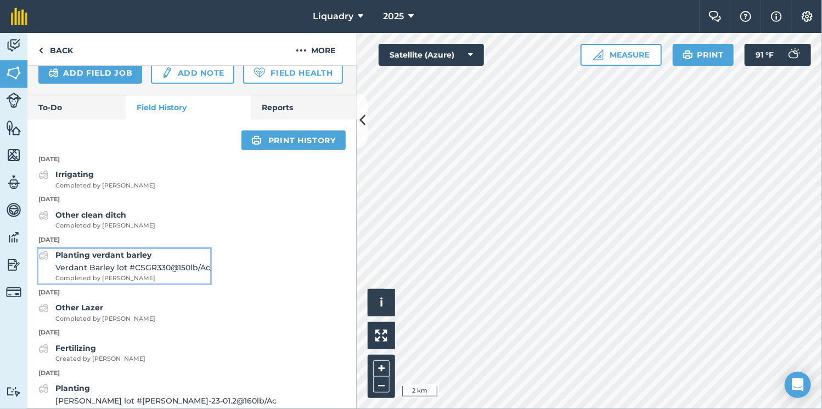
click at [134, 274] on span "Verdant Barley lot #CSGR330 @ 150 lb / Ac" at bounding box center [132, 268] width 155 height 12
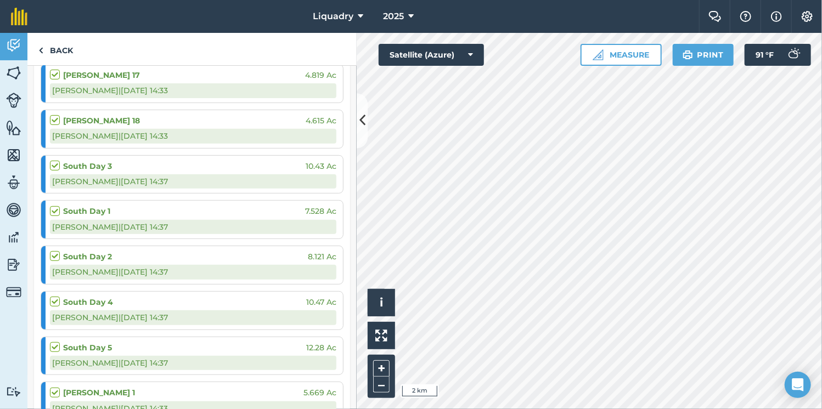
scroll to position [232, 0]
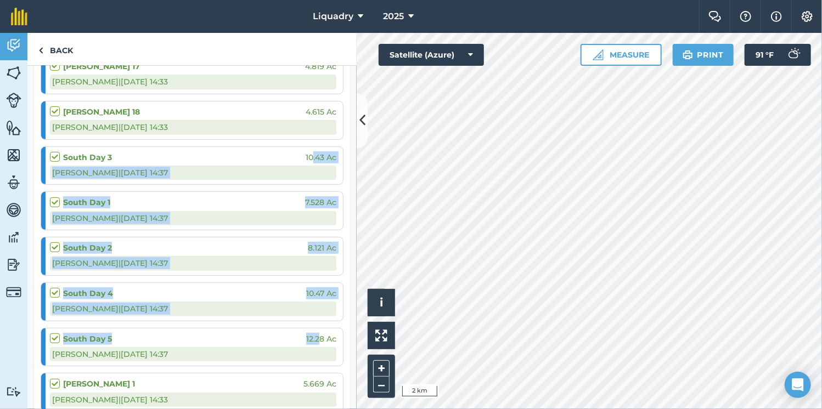
drag, startPoint x: 310, startPoint y: 340, endPoint x: 304, endPoint y: 148, distance: 192.2
click at [304, 148] on ol "[PERSON_NAME] 16 4.954 Ac [PERSON_NAME] | [DATE] 14:33 [PERSON_NAME] 17 4.819 A…" at bounding box center [192, 393] width 303 height 766
click at [345, 184] on div "Planting / Planting verdant barley EDIT 17 / 17 Fields 133 Ac / 133 Ac Mark all…" at bounding box center [191, 238] width 329 height 344
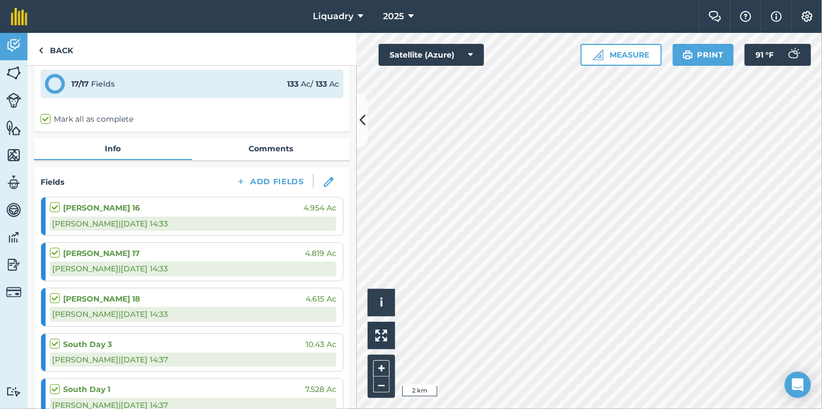
scroll to position [53, 0]
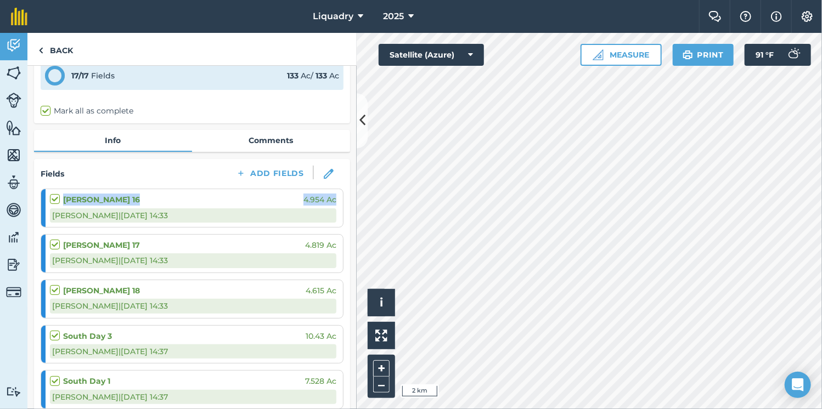
drag, startPoint x: 347, startPoint y: 169, endPoint x: 347, endPoint y: 192, distance: 23.1
click at [347, 192] on div "Planting / Planting verdant barley EDIT 17 / 17 Fields 133 Ac / 133 Ac Mark all…" at bounding box center [191, 238] width 329 height 344
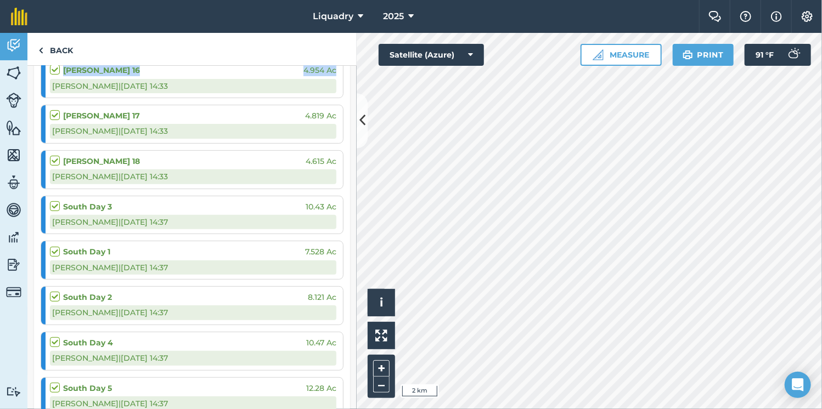
scroll to position [286, 0]
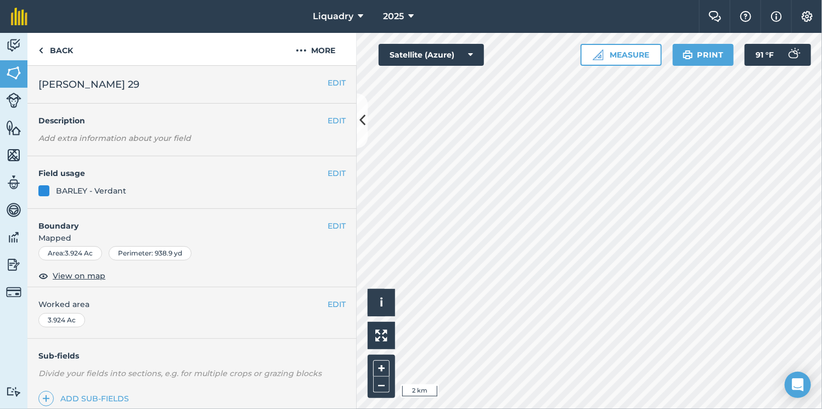
scroll to position [145, 0]
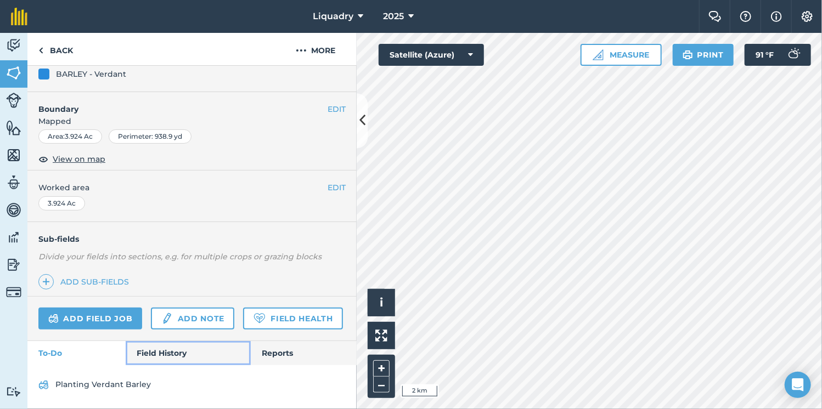
click at [169, 347] on link "Field History" at bounding box center [188, 353] width 125 height 24
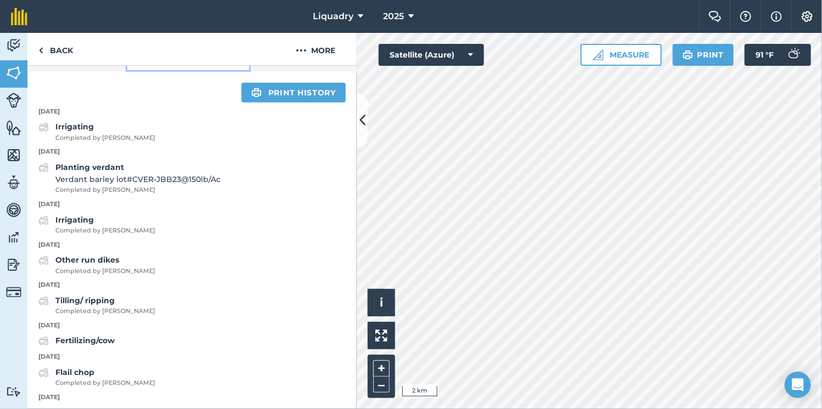
scroll to position [397, 0]
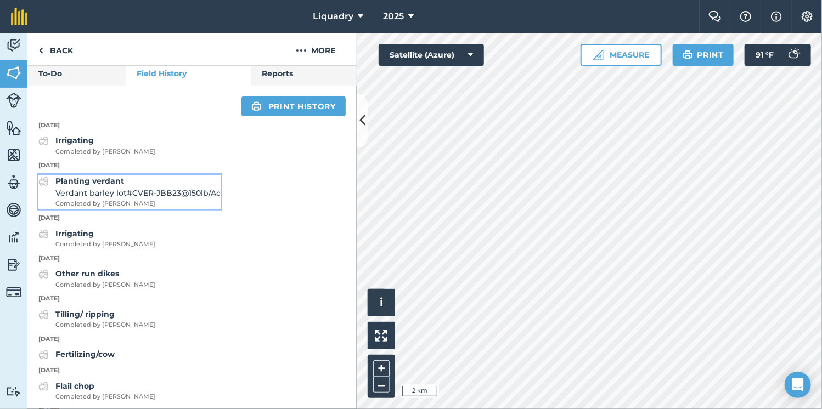
click at [130, 209] on span "Completed by [PERSON_NAME]" at bounding box center [137, 204] width 165 height 10
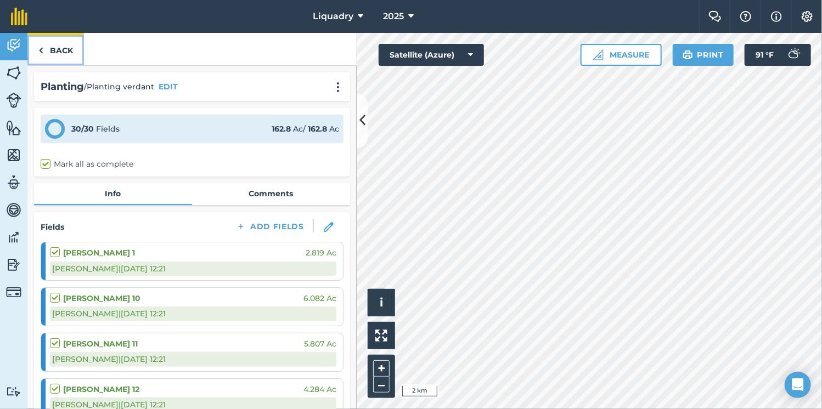
click at [73, 50] on link "Back" at bounding box center [55, 49] width 57 height 32
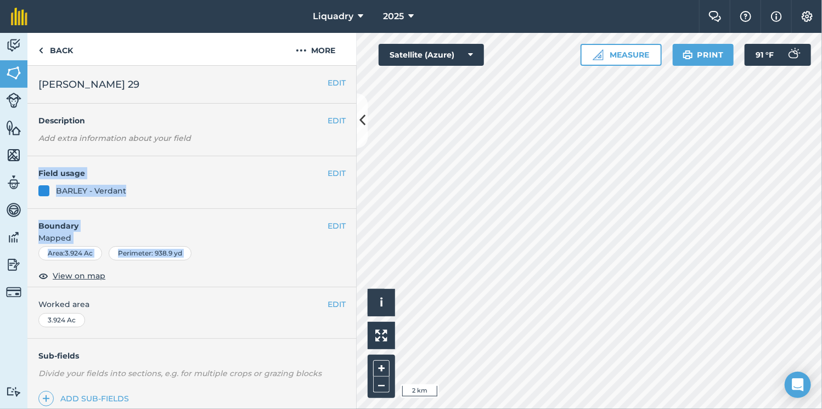
drag, startPoint x: 347, startPoint y: 149, endPoint x: 328, endPoint y: 285, distance: 137.5
click at [328, 285] on div "[PERSON_NAME] 29 EDIT Description Add extra information about your field EDIT F…" at bounding box center [191, 238] width 329 height 344
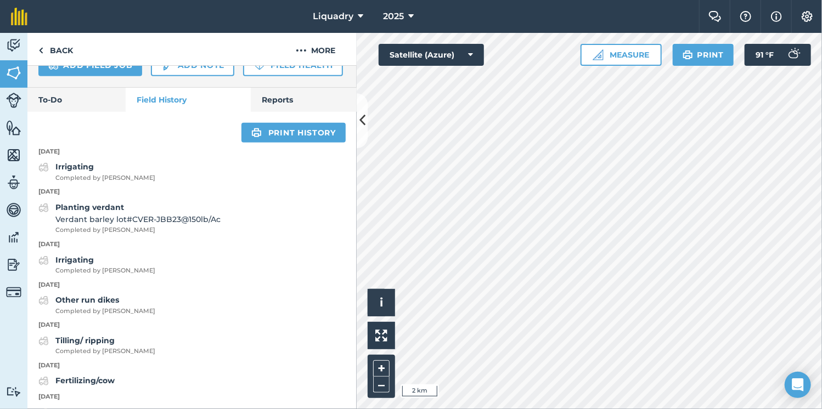
scroll to position [398, 0]
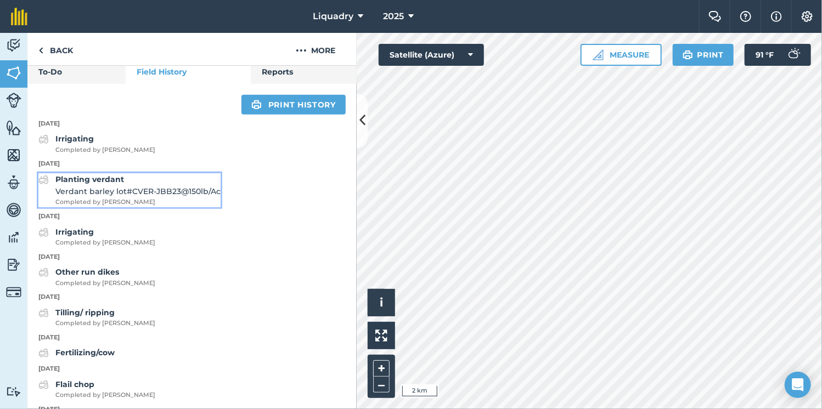
click at [177, 198] on span "Verdant barley lot#CVER-JBB23 @ 150 lb / Ac" at bounding box center [137, 192] width 165 height 12
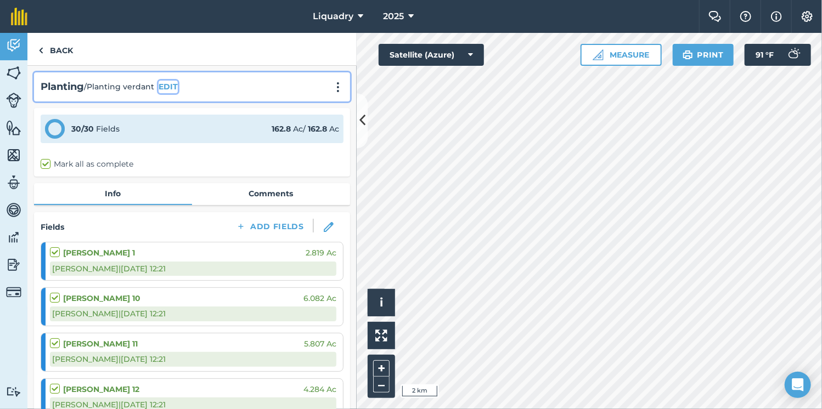
click at [169, 90] on button "EDIT" at bounding box center [168, 87] width 19 height 12
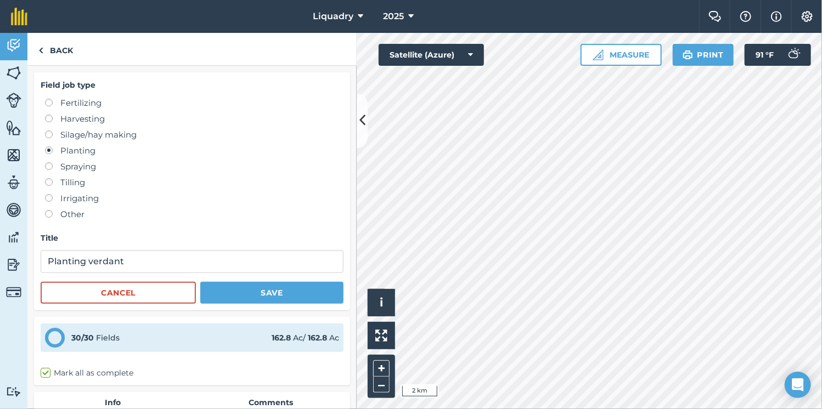
click at [245, 310] on div "Field job type Fertilizing Harvesting Silage/hay making Planting Spraying Tilli…" at bounding box center [191, 238] width 329 height 344
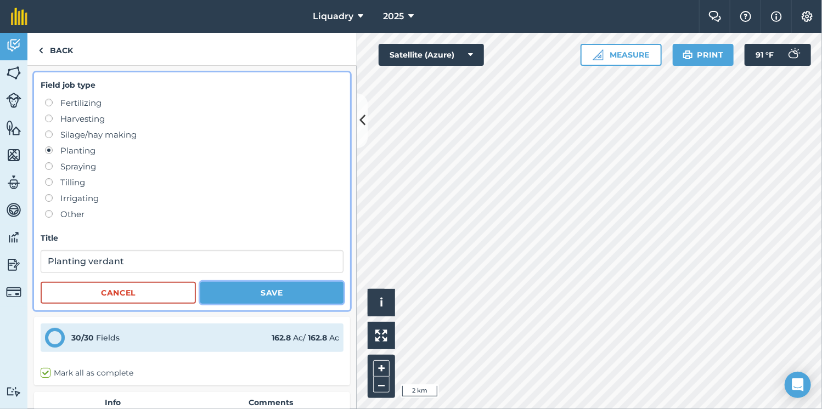
click at [238, 290] on button "Save" at bounding box center [271, 293] width 143 height 22
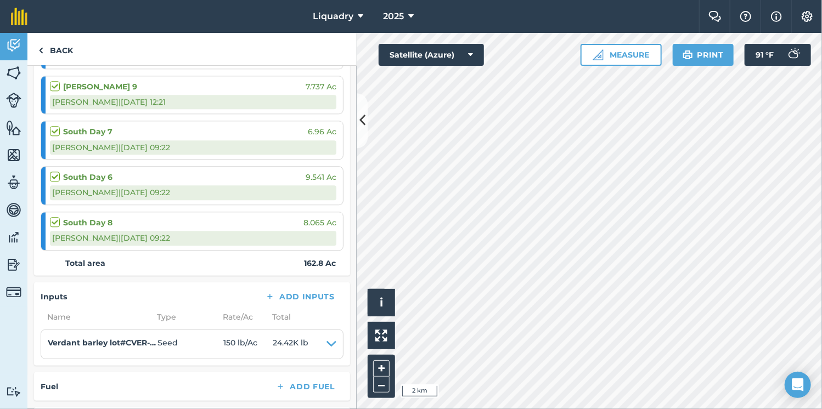
scroll to position [1385, 0]
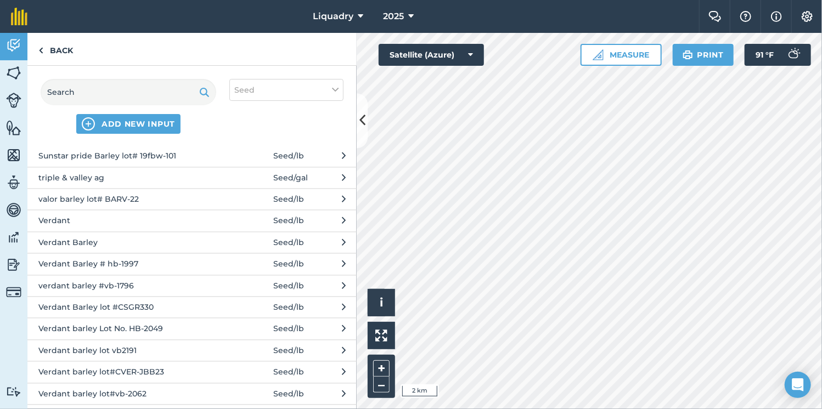
scroll to position [1171, 0]
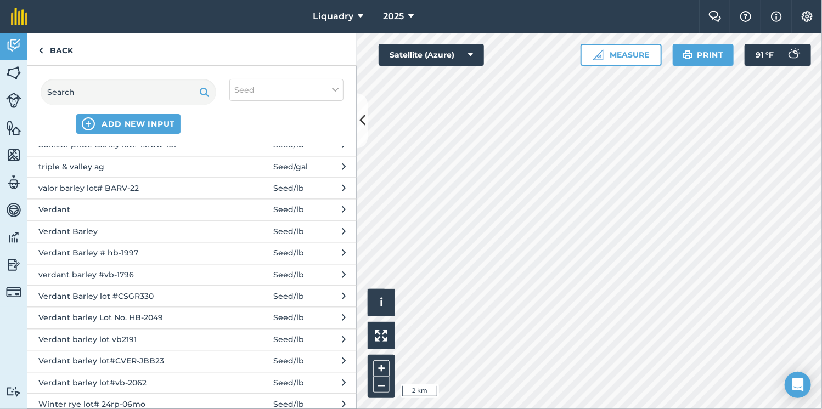
click at [156, 356] on span "Verdant barley lot#CVER-JBB23" at bounding box center [127, 362] width 179 height 12
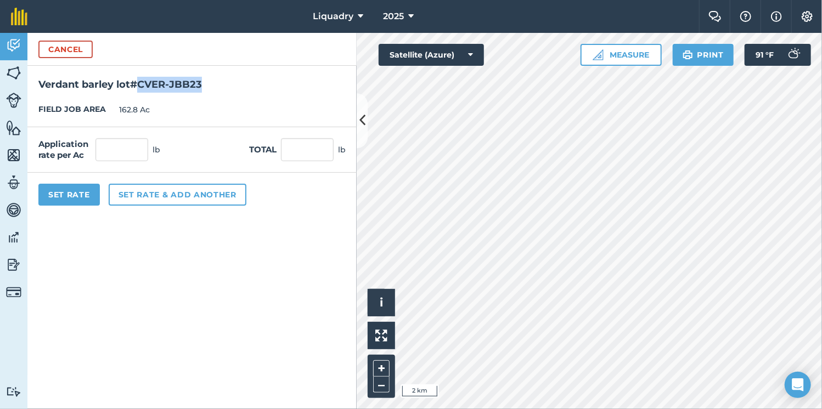
drag, startPoint x: 203, startPoint y: 86, endPoint x: 138, endPoint y: 91, distance: 65.0
click at [138, 91] on h2 "Verdant barley lot#CVER-JBB23" at bounding box center [191, 79] width 329 height 27
copy h2 "CVER-JBB23"
click at [61, 41] on button "Cancel" at bounding box center [65, 50] width 54 height 18
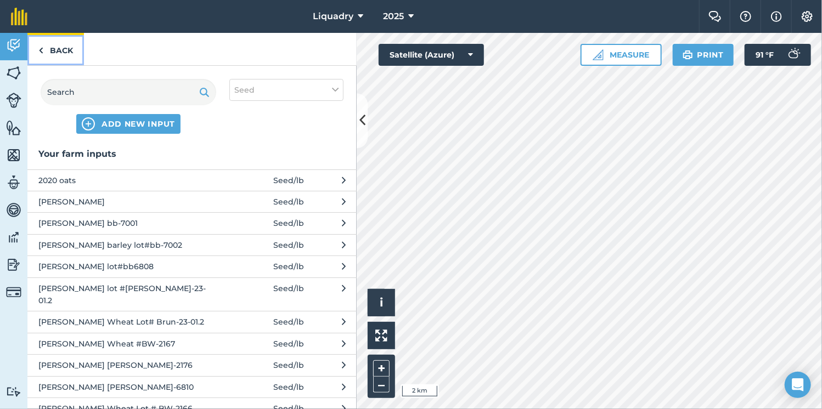
click at [61, 41] on link "Back" at bounding box center [55, 49] width 57 height 32
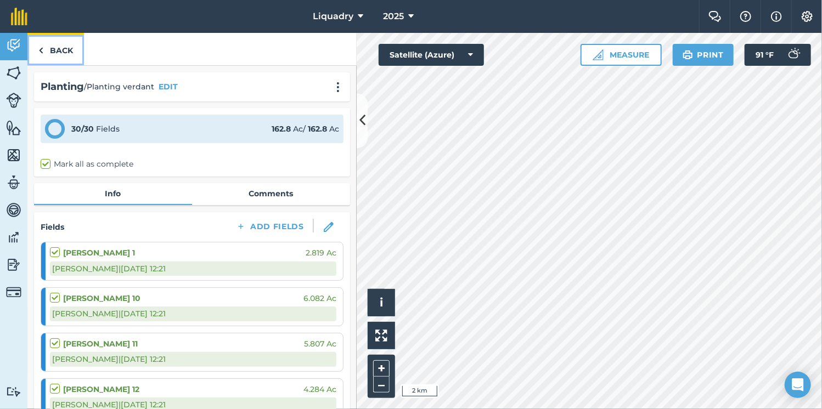
click at [48, 51] on link "Back" at bounding box center [55, 49] width 57 height 32
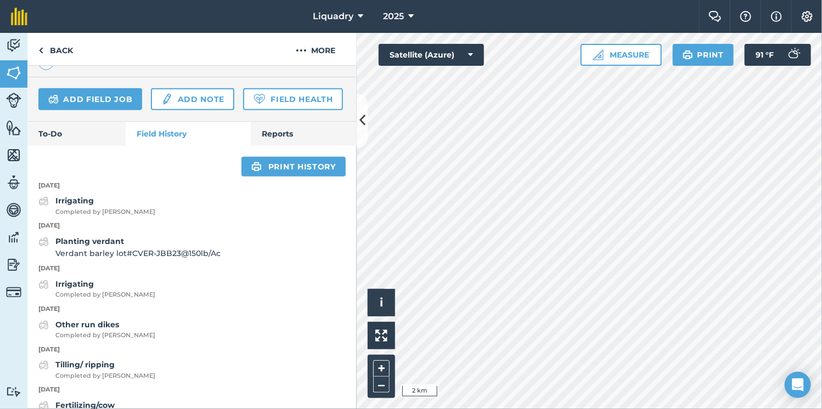
scroll to position [342, 0]
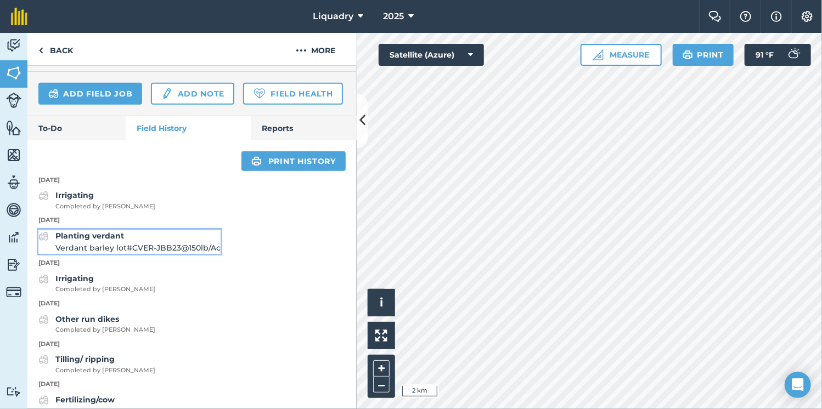
click at [142, 254] on span "Verdant barley lot#CVER-JBB23 @ 150 lb / Ac" at bounding box center [137, 248] width 165 height 12
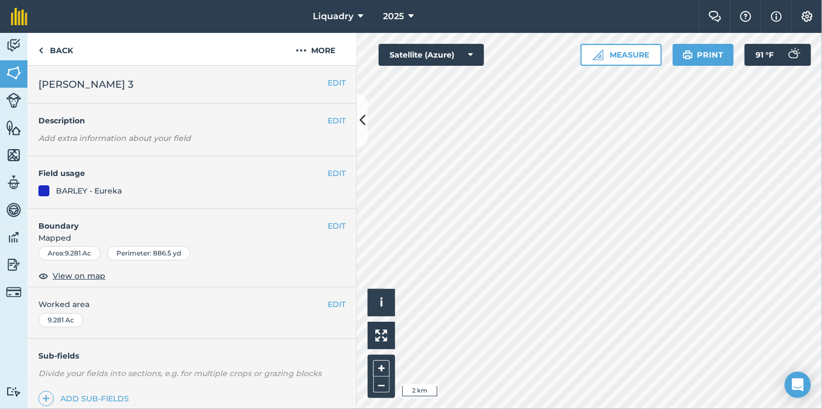
scroll to position [136, 0]
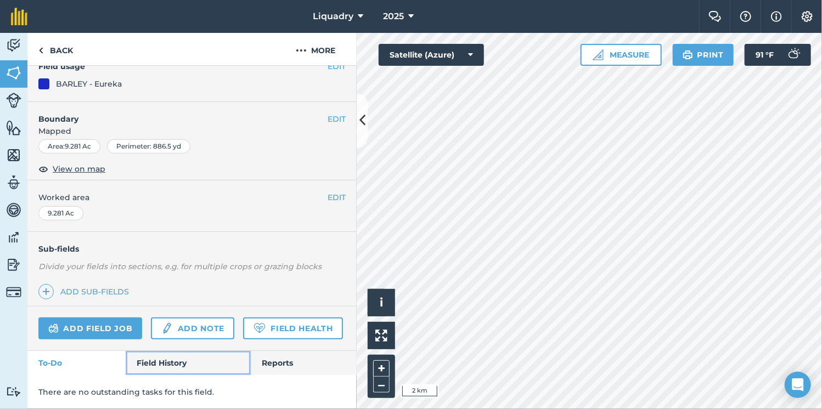
click at [176, 372] on link "Field History" at bounding box center [188, 363] width 125 height 24
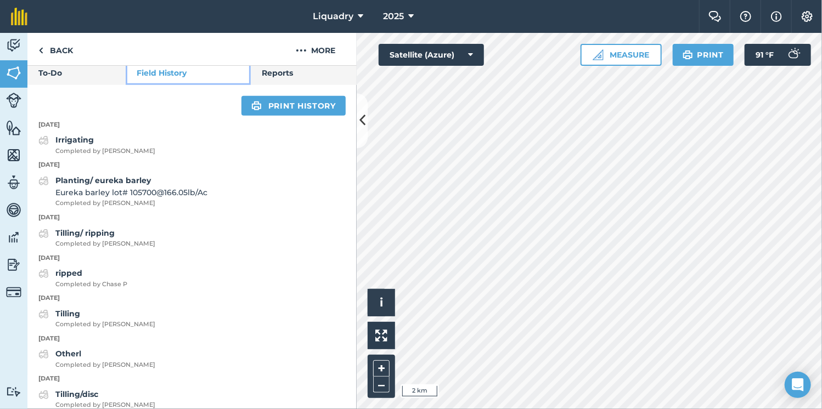
scroll to position [366, 0]
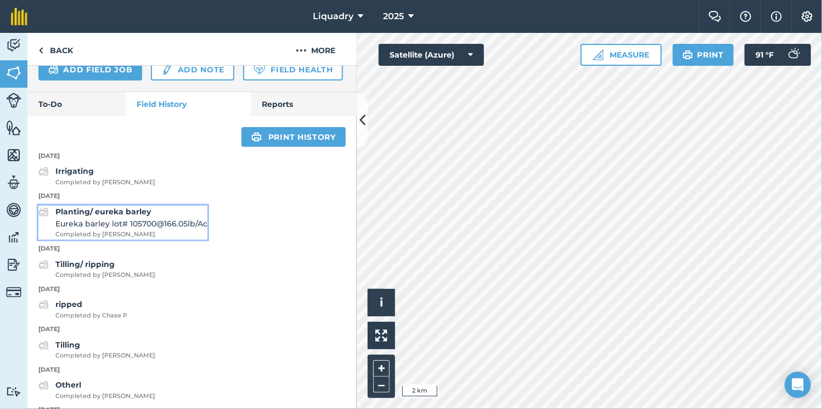
click at [138, 230] on span "Eureka barley lot# 105700 @ 166.05 lb / Ac" at bounding box center [131, 224] width 152 height 12
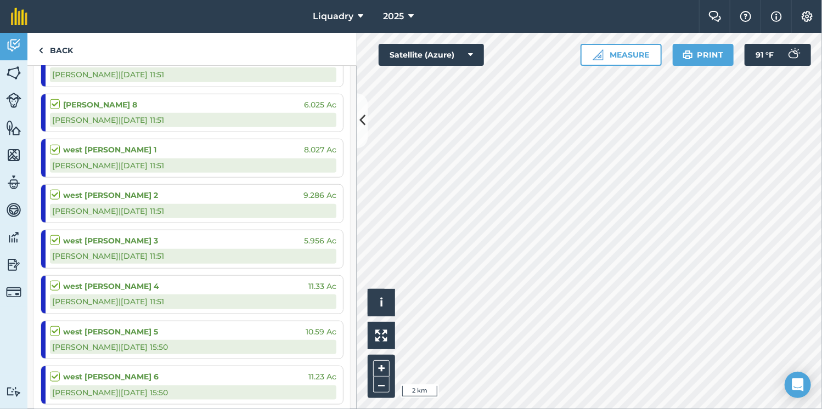
scroll to position [460, 0]
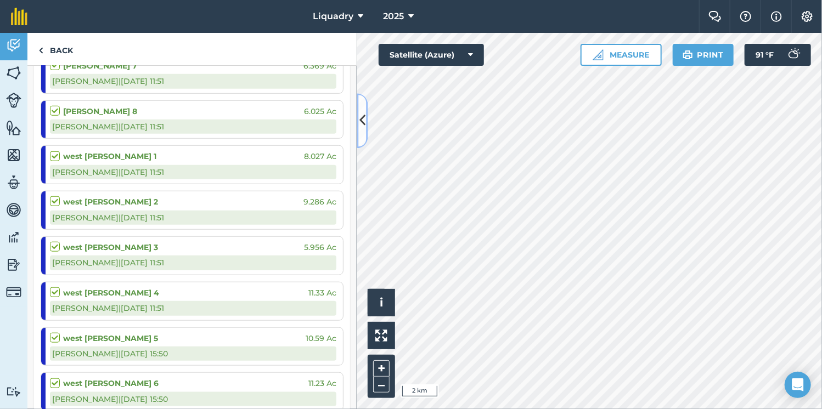
click at [358, 128] on button at bounding box center [362, 120] width 11 height 55
